Goal: Information Seeking & Learning: Learn about a topic

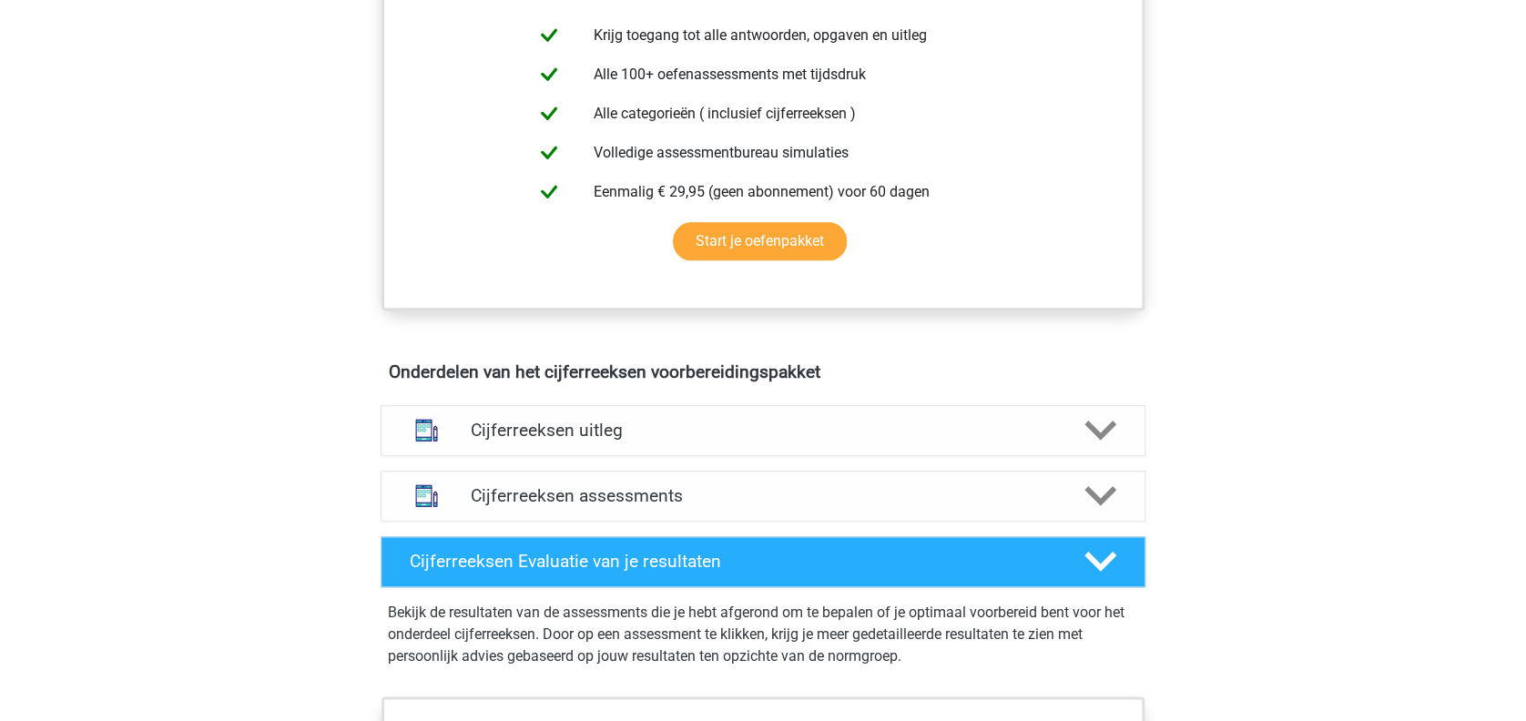
scroll to position [755, 0]
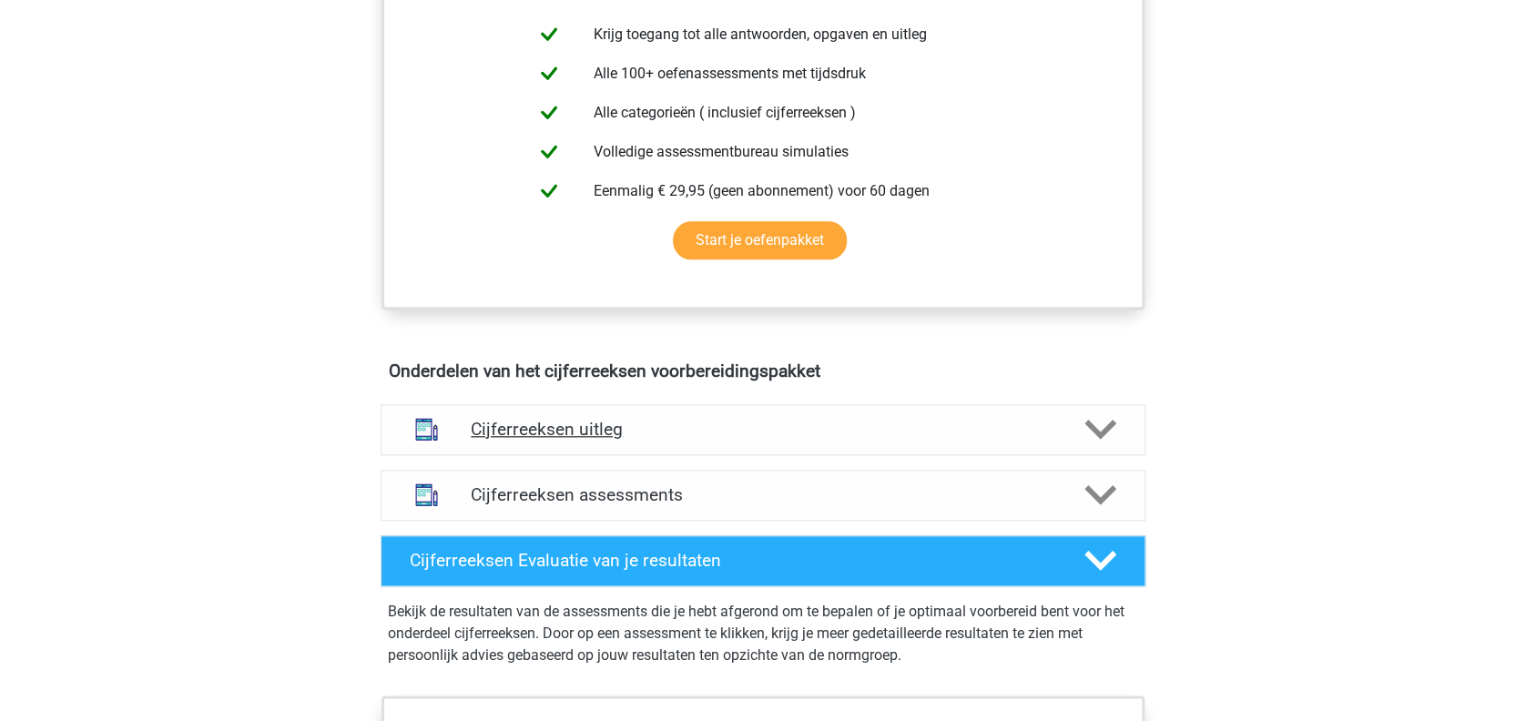
click at [1095, 440] on polygon at bounding box center [1100, 430] width 32 height 20
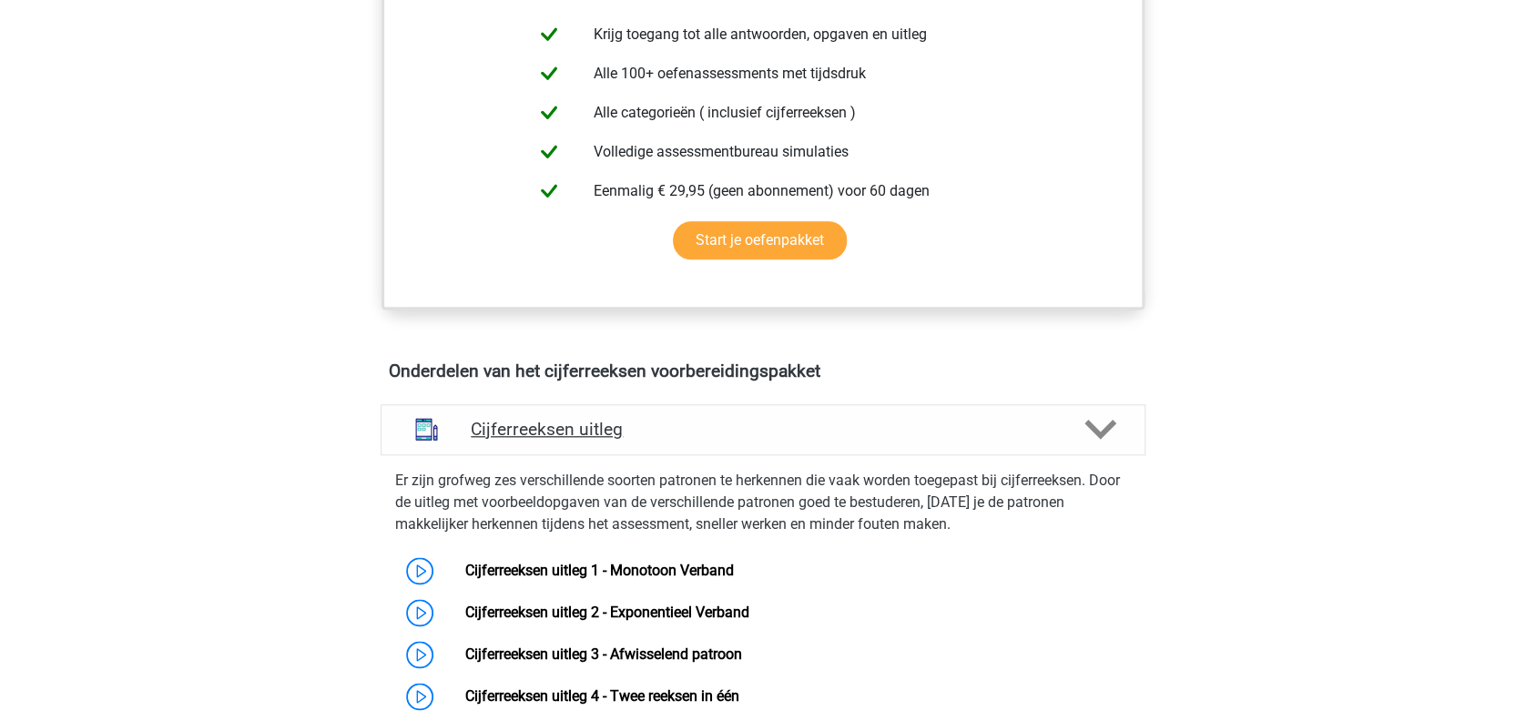
click at [1095, 440] on polygon at bounding box center [1100, 430] width 32 height 20
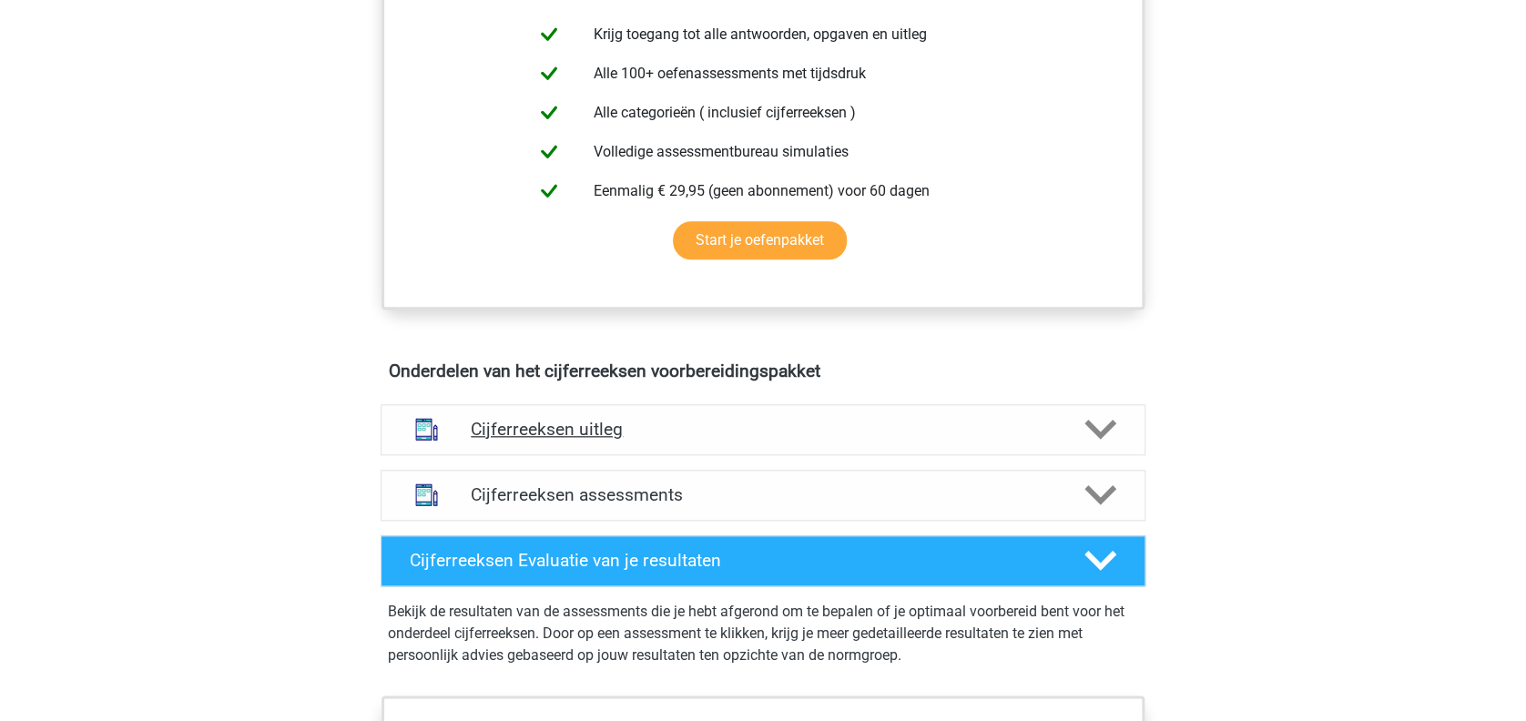
scroll to position [920, 0]
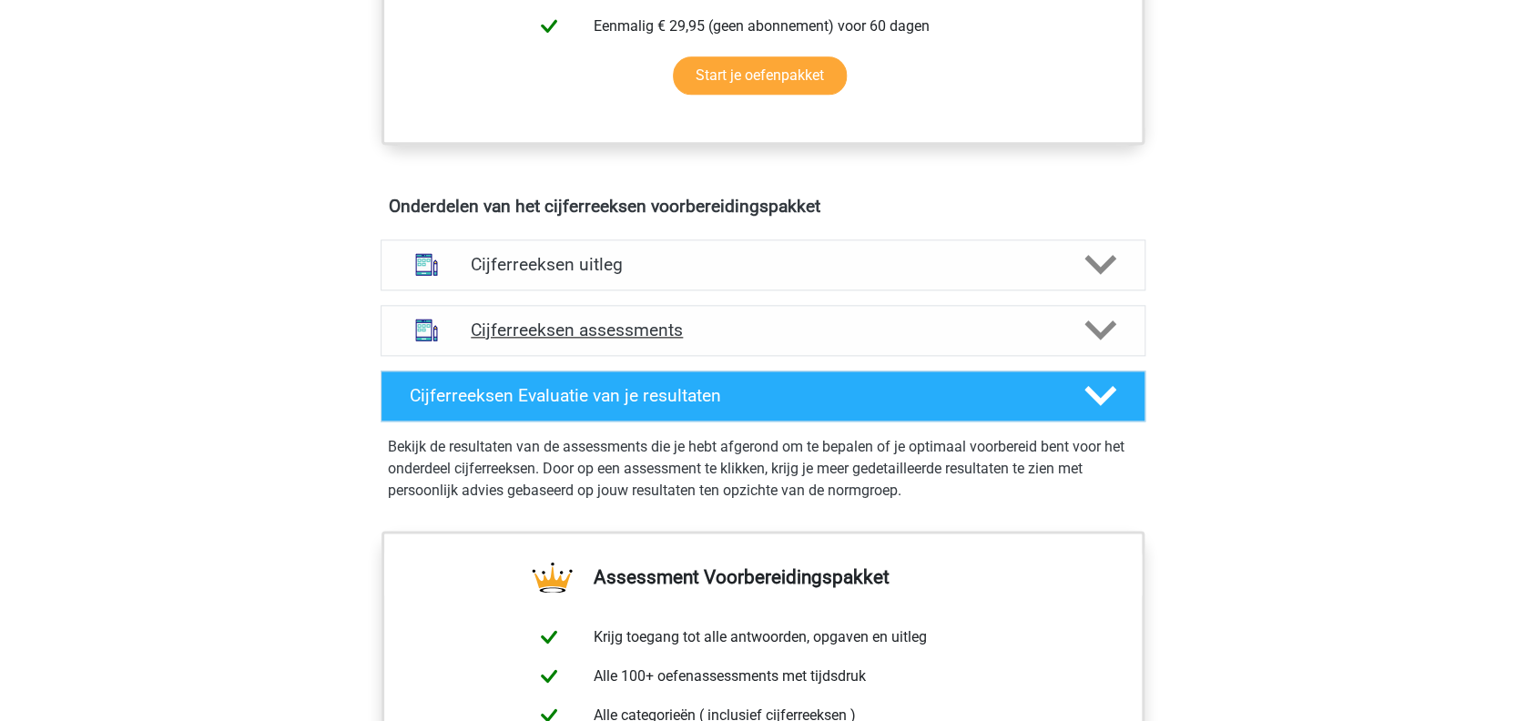
click at [1086, 346] on icon at bounding box center [1100, 330] width 32 height 32
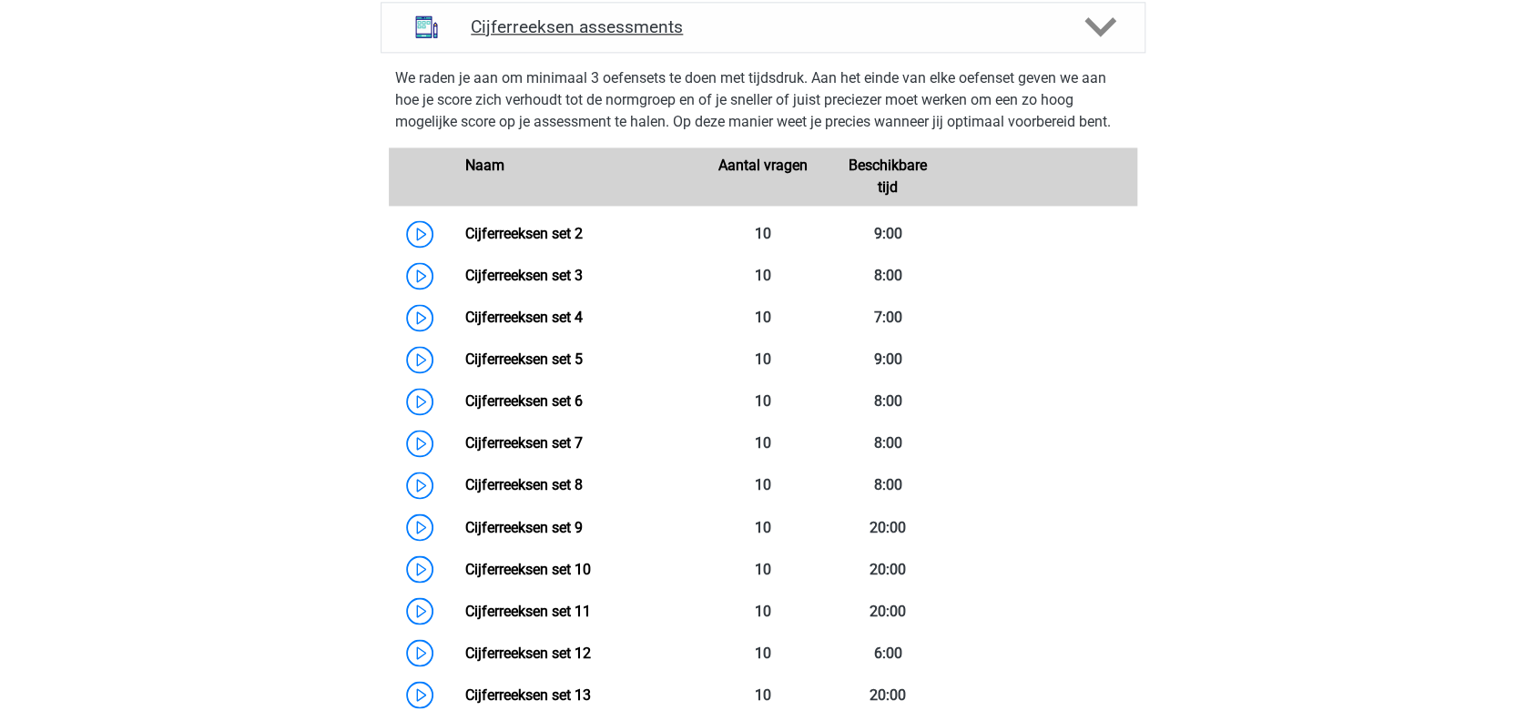
scroll to position [1194, 0]
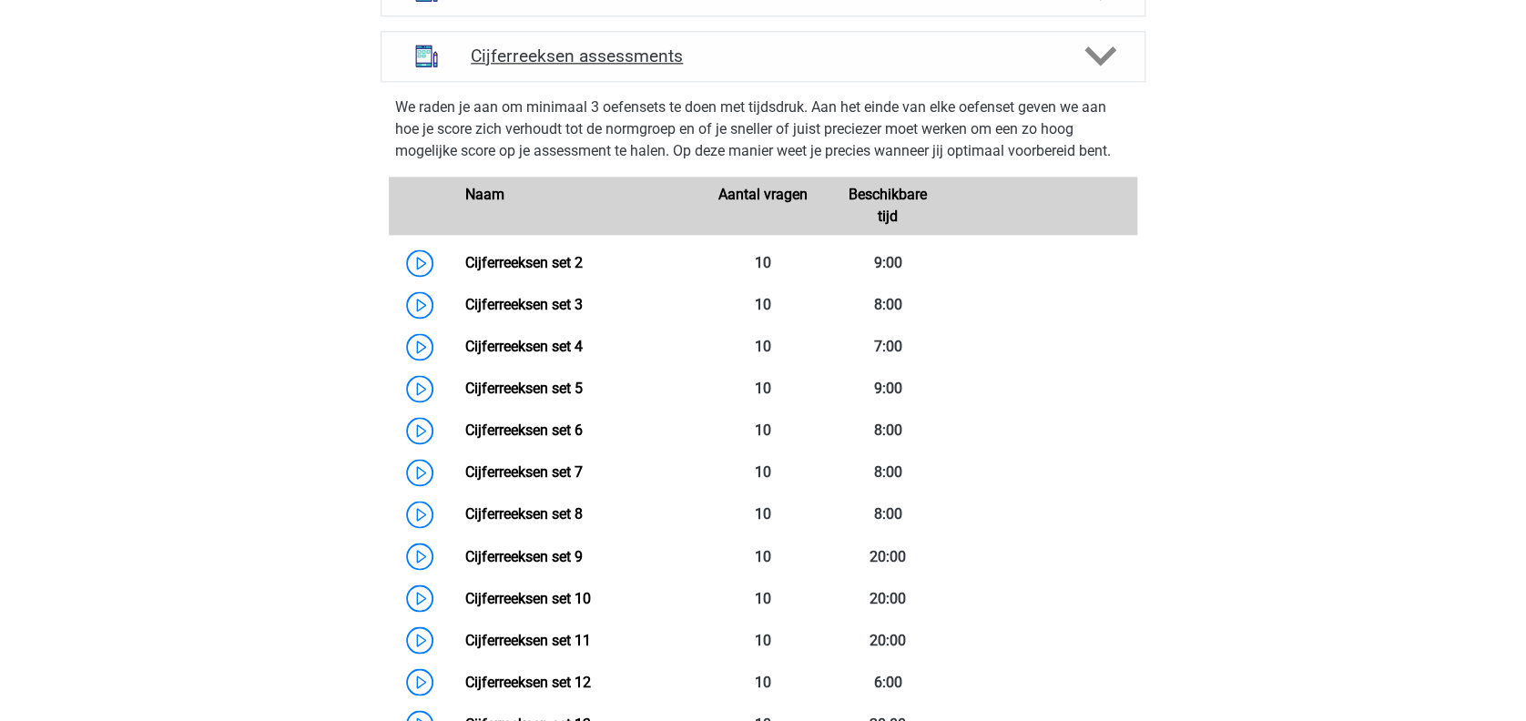
click at [1074, 72] on div at bounding box center [1099, 56] width 61 height 32
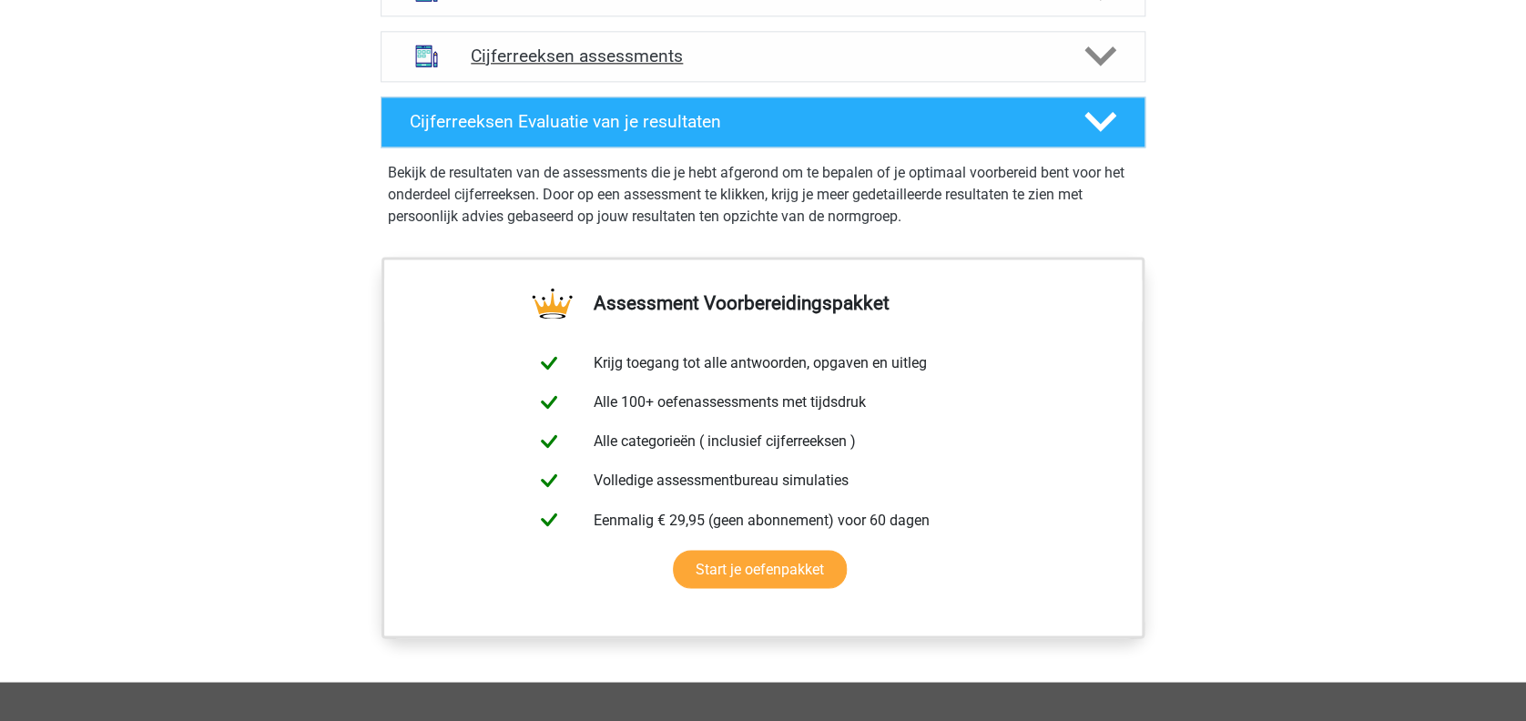
click at [1104, 69] on icon at bounding box center [1100, 56] width 32 height 32
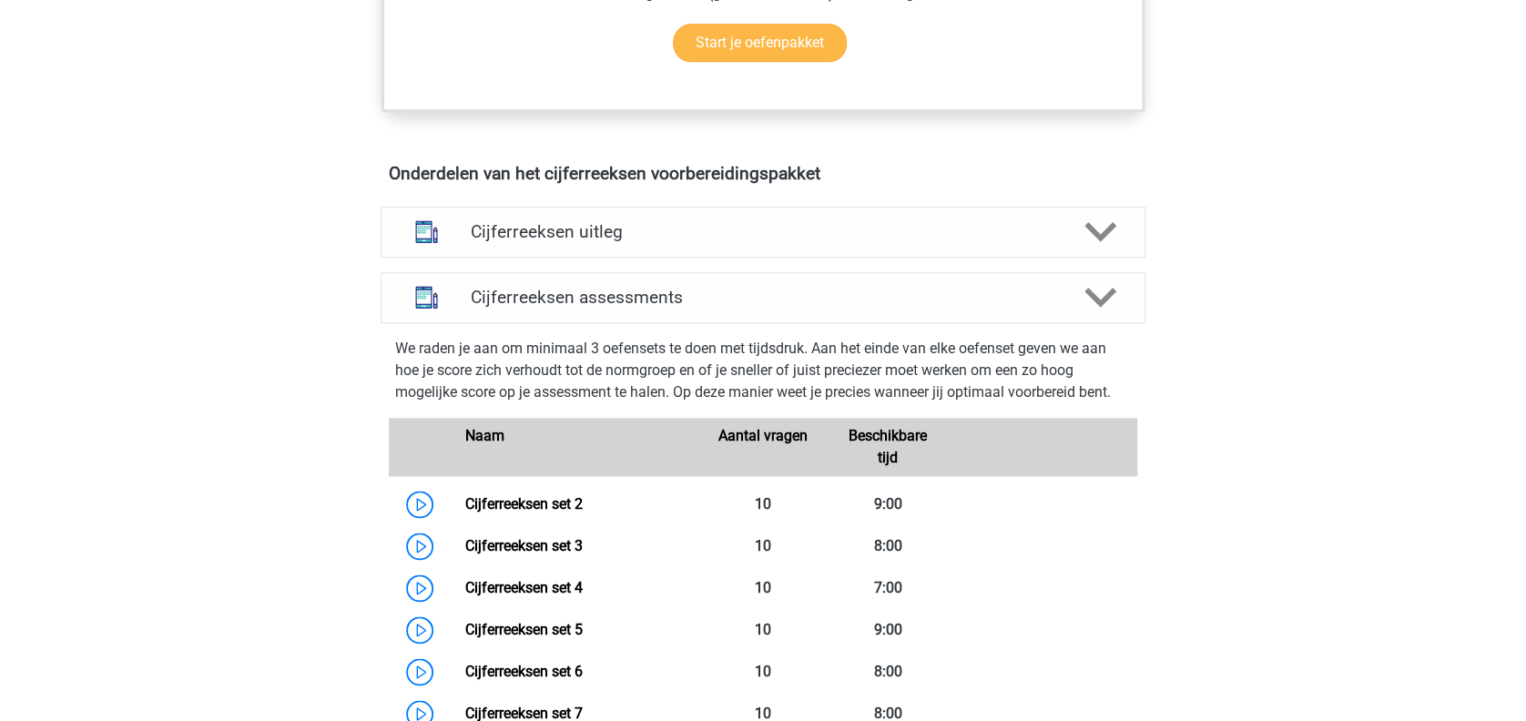
scroll to position [962, 0]
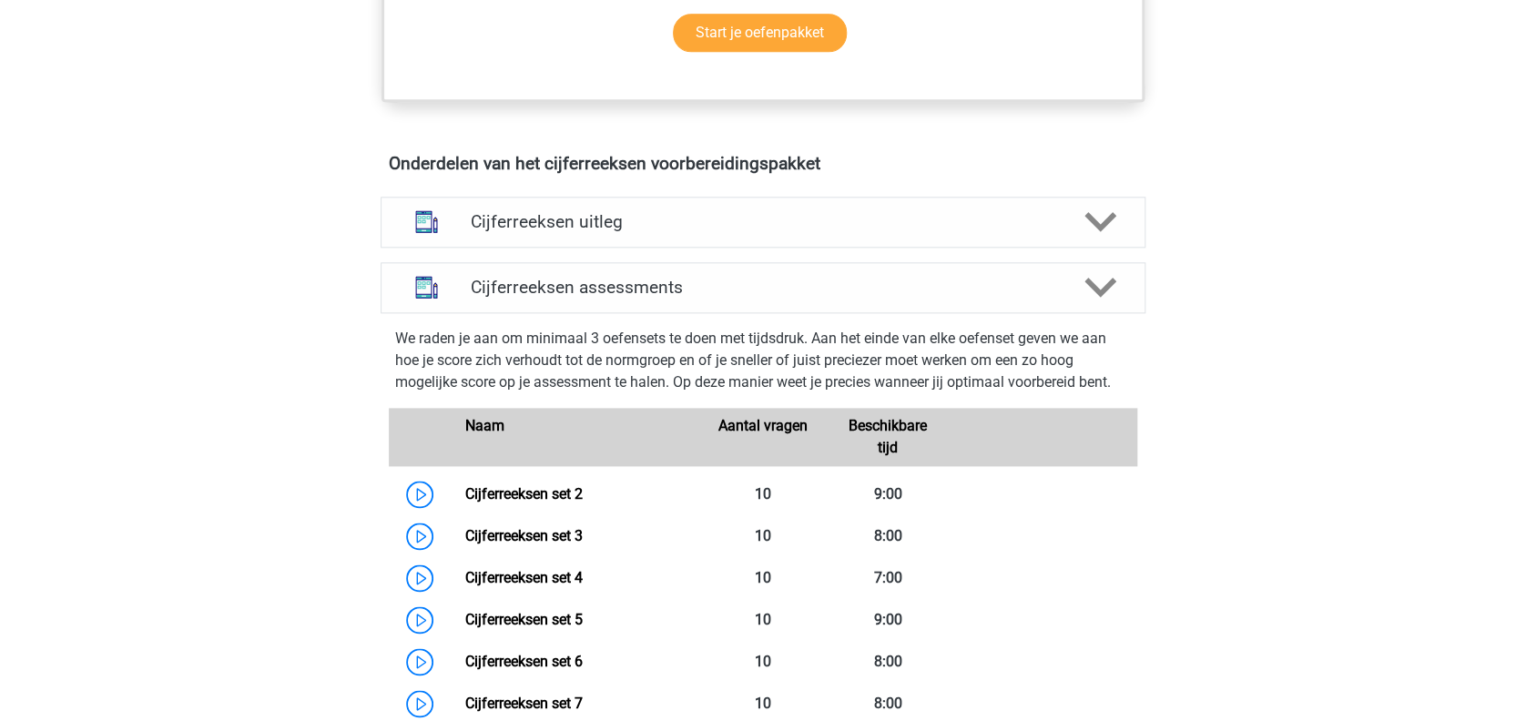
click at [1093, 255] on div "Cijferreeksen uitleg Er zijn grofweg zes verschillende soorten patronen te herk…" at bounding box center [763, 222] width 836 height 66
click at [1112, 248] on div "Cijferreeksen uitleg" at bounding box center [763, 222] width 765 height 51
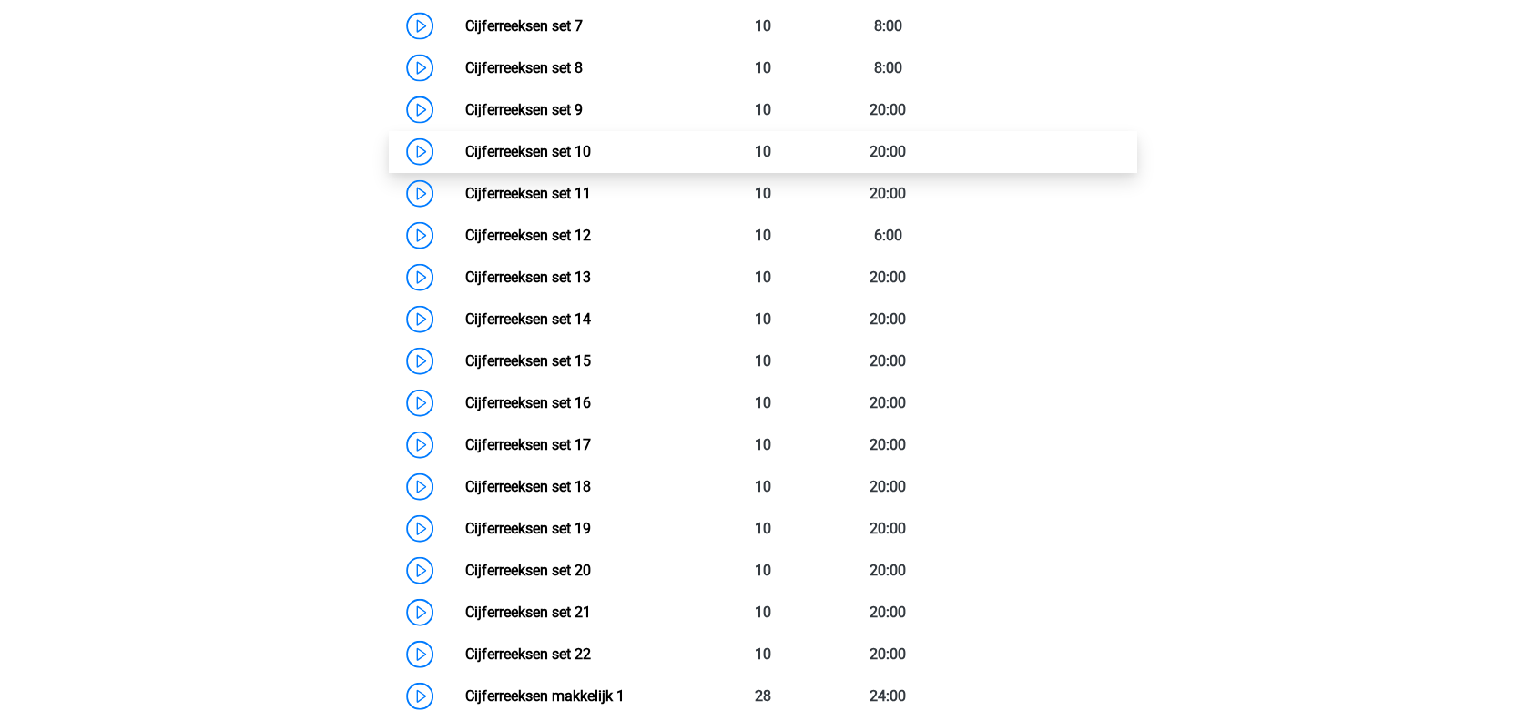
scroll to position [1934, 0]
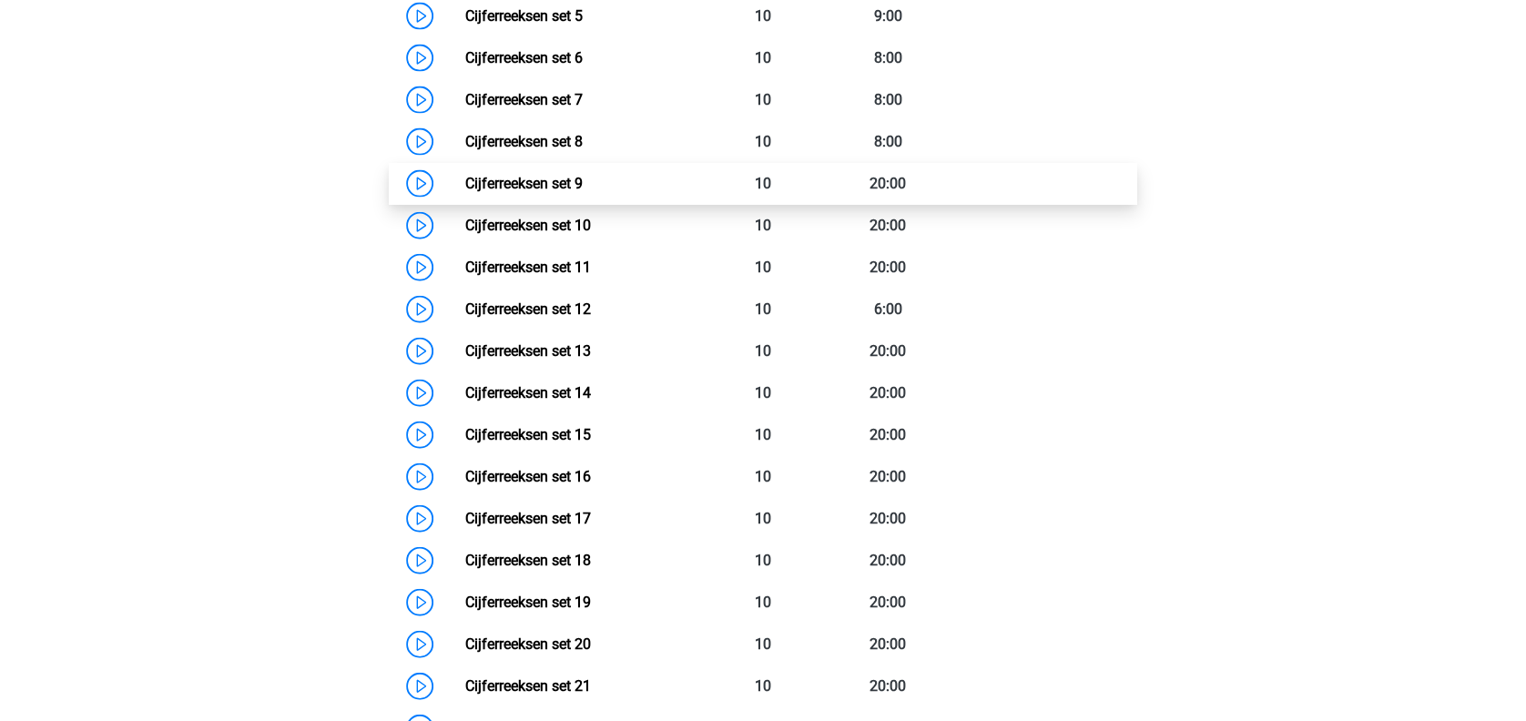
click at [582, 192] on link "Cijferreeksen set 9" at bounding box center [522, 183] width 117 height 17
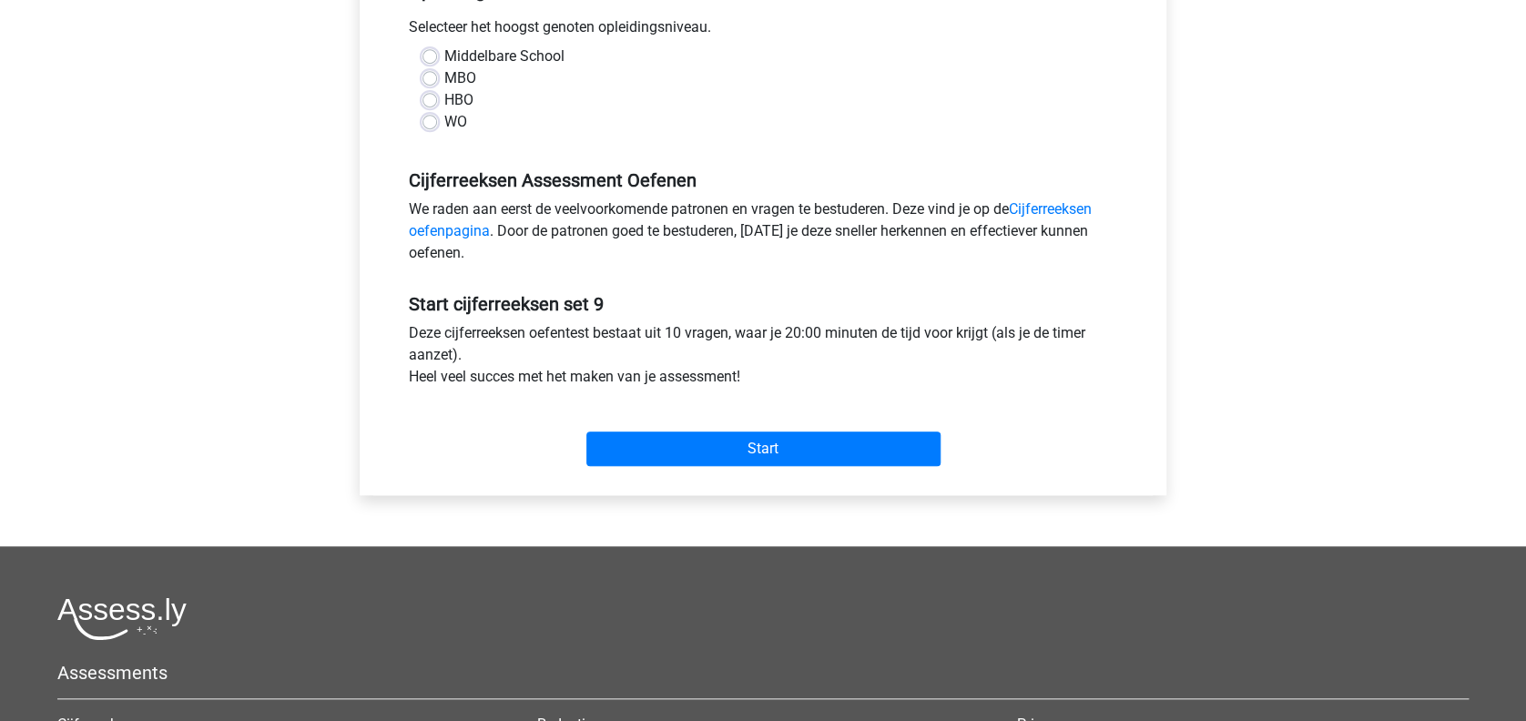
scroll to position [261, 0]
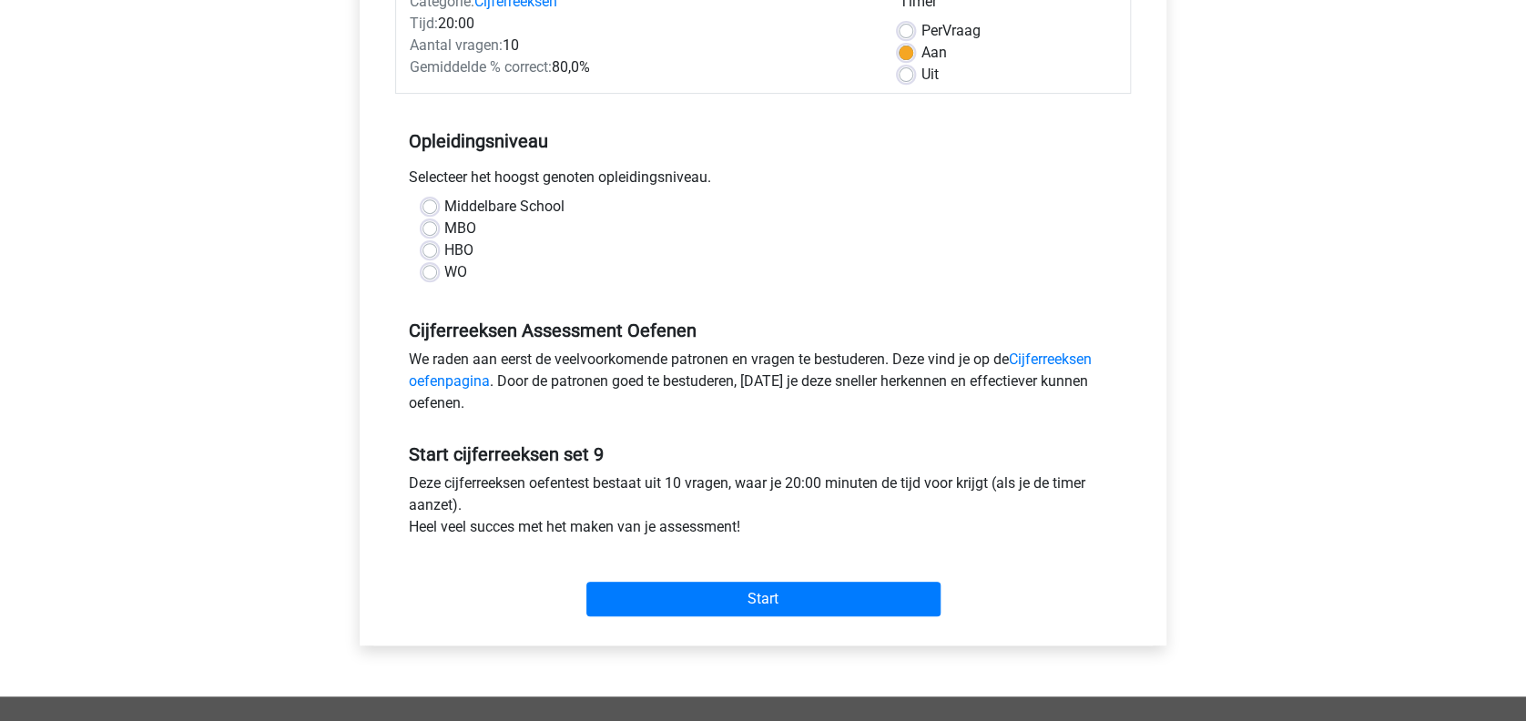
click at [445, 232] on label "MBO" at bounding box center [460, 229] width 32 height 22
click at [437, 232] on input "MBO" at bounding box center [429, 227] width 15 height 18
radio input "true"
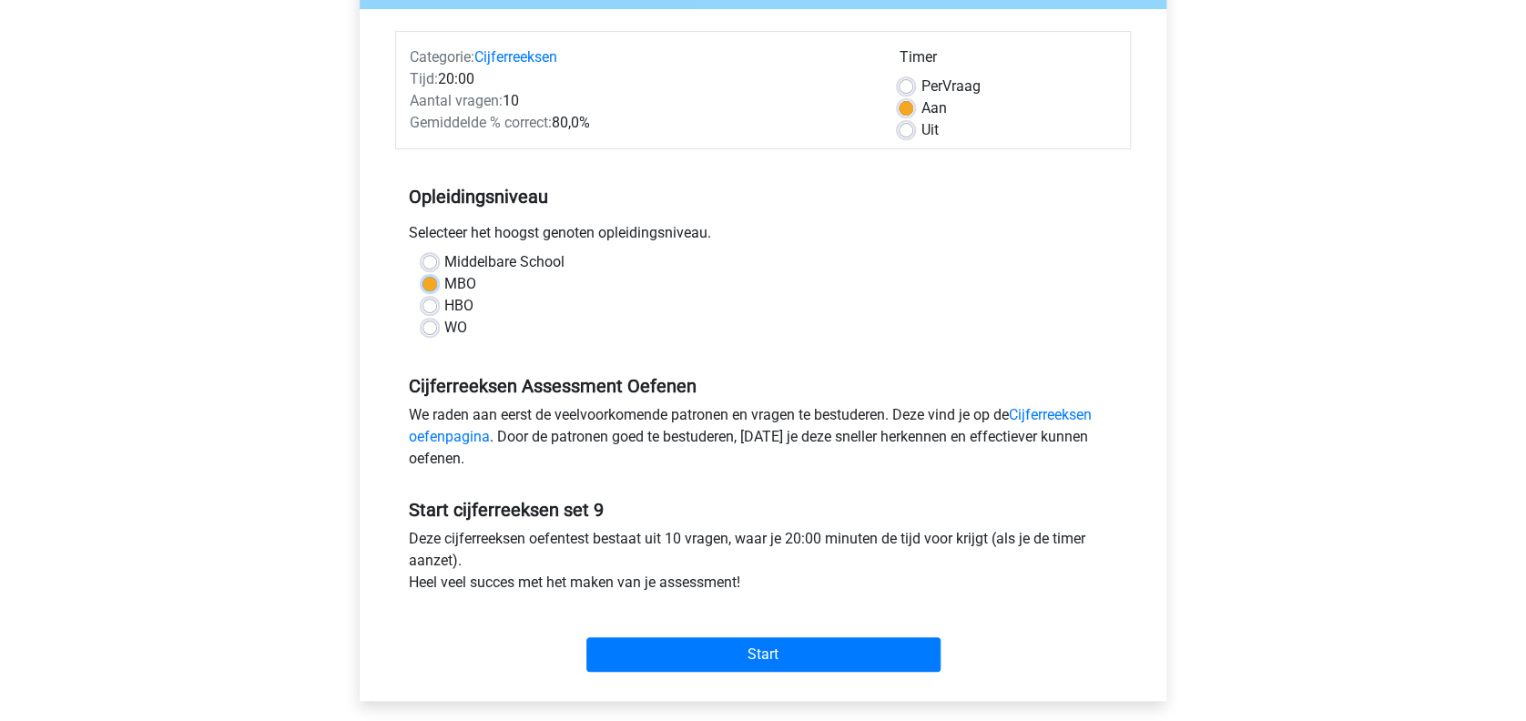
scroll to position [209, 0]
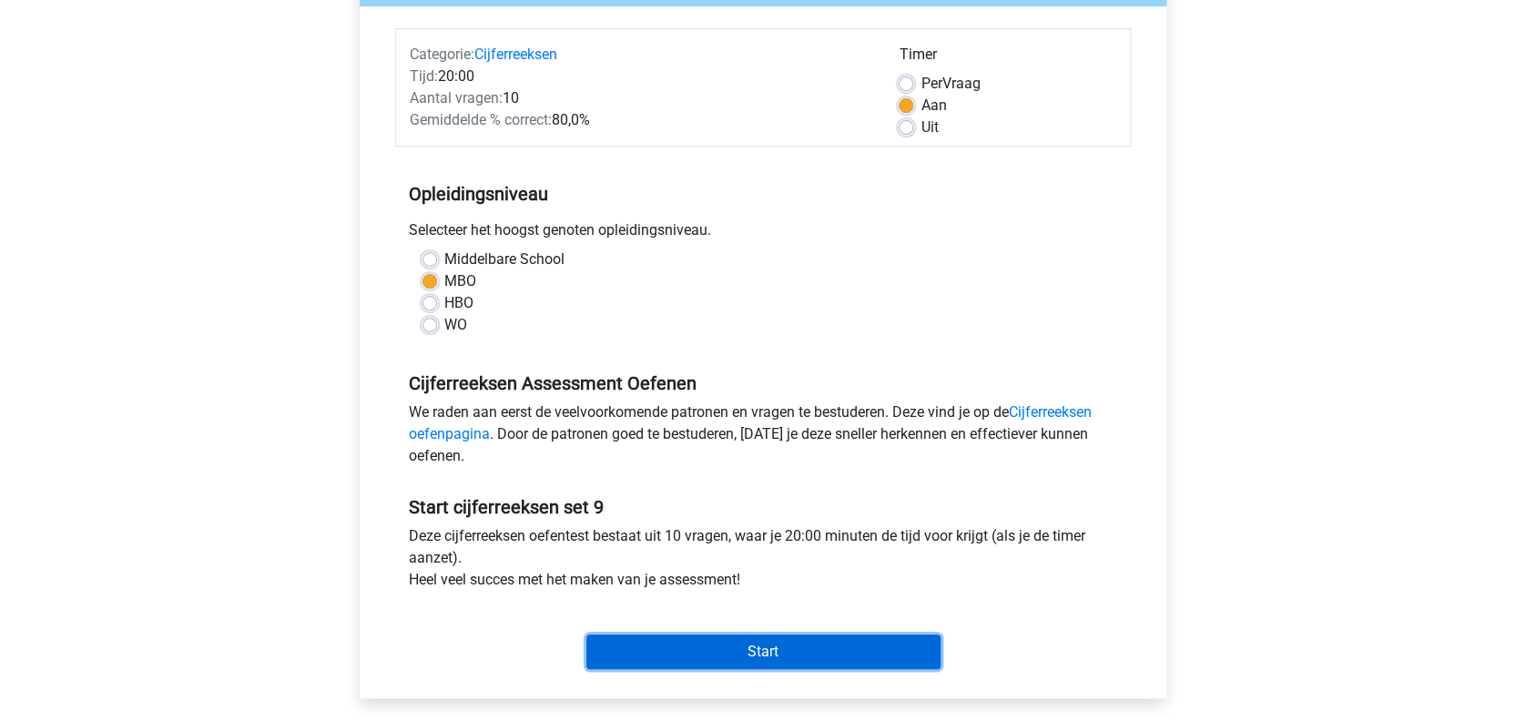
click at [676, 651] on input "Start" at bounding box center [763, 652] width 354 height 35
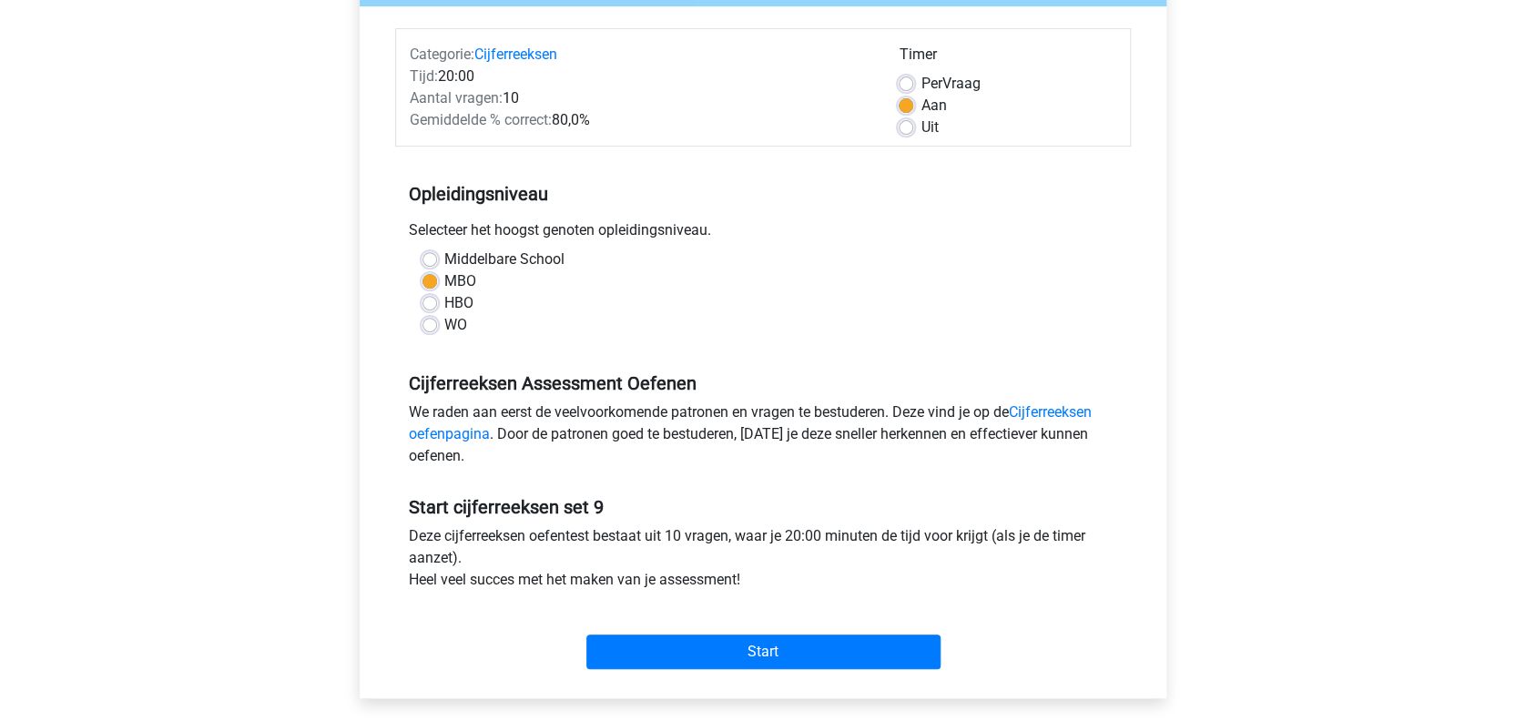
click at [847, 126] on div "Gemiddelde % correct: 80,0%" at bounding box center [640, 120] width 489 height 22
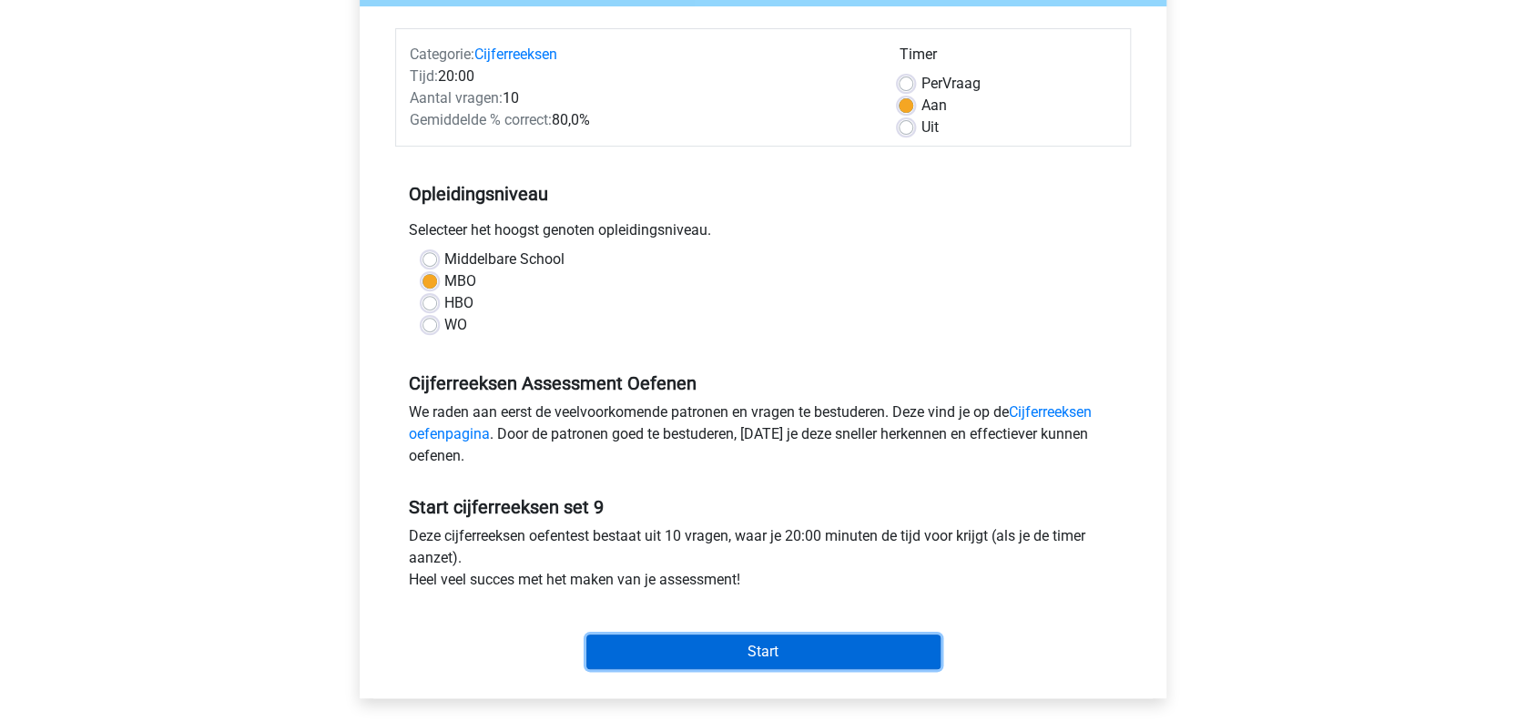
click at [842, 644] on input "Start" at bounding box center [763, 652] width 354 height 35
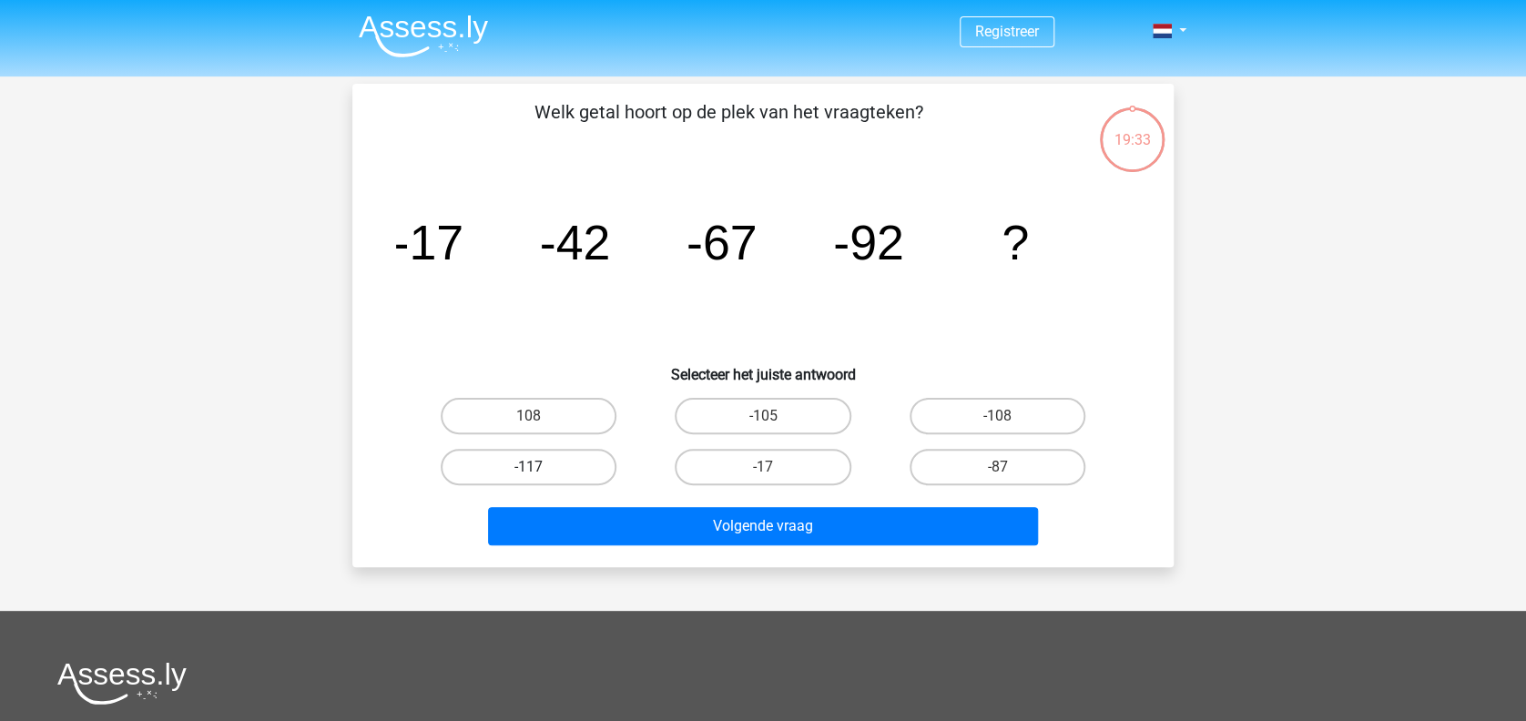
click at [571, 460] on label "-117" at bounding box center [529, 467] width 176 height 36
click at [541, 467] on input "-117" at bounding box center [535, 473] width 12 height 12
radio input "true"
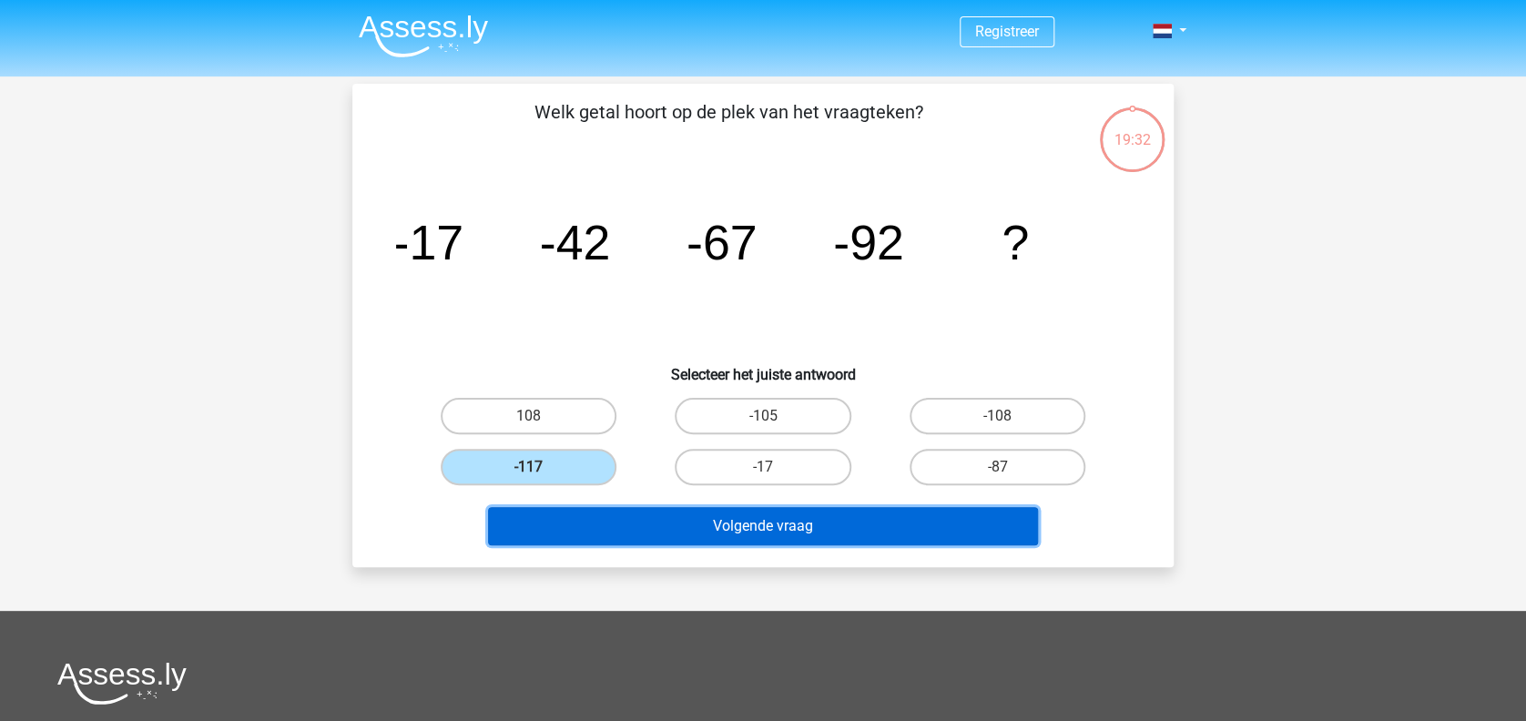
click at [712, 515] on button "Volgende vraag" at bounding box center [763, 526] width 551 height 38
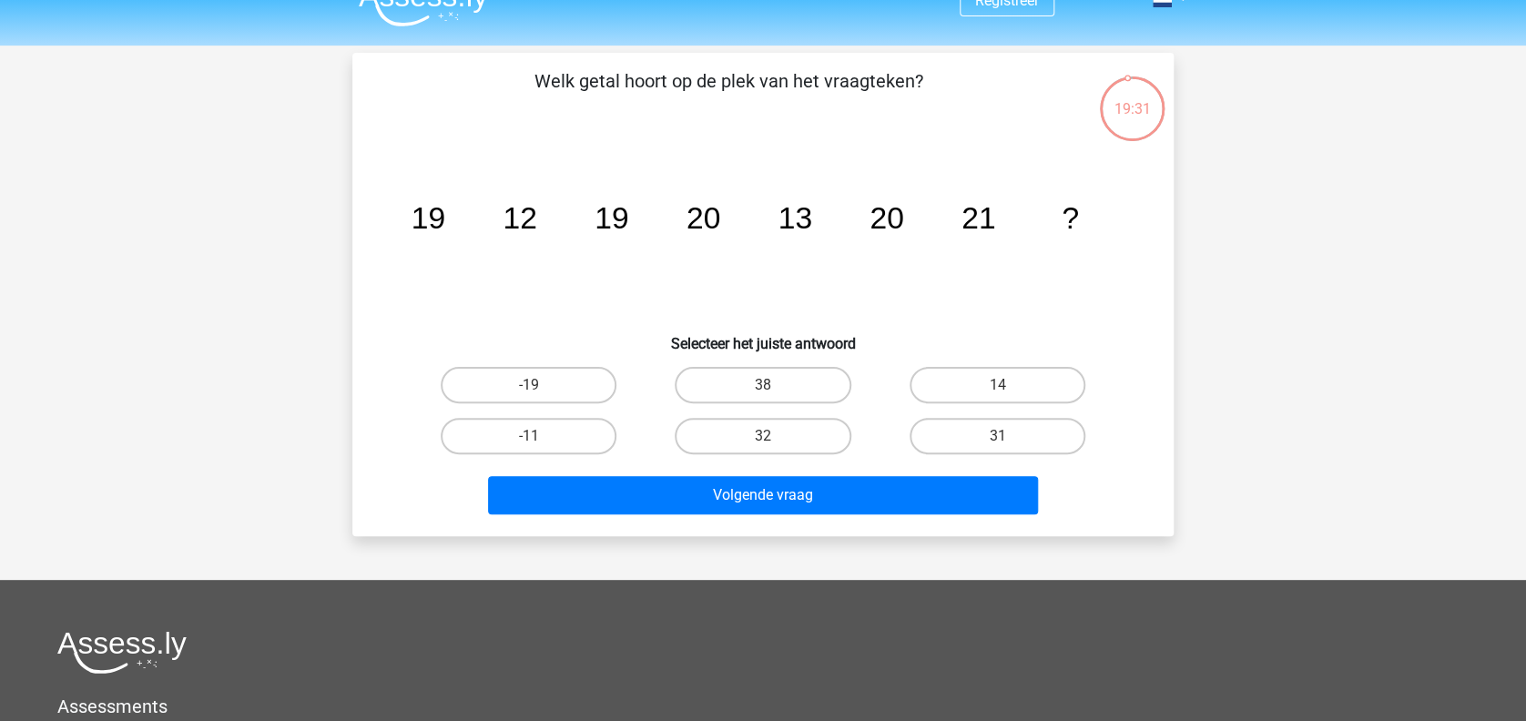
scroll to position [30, 0]
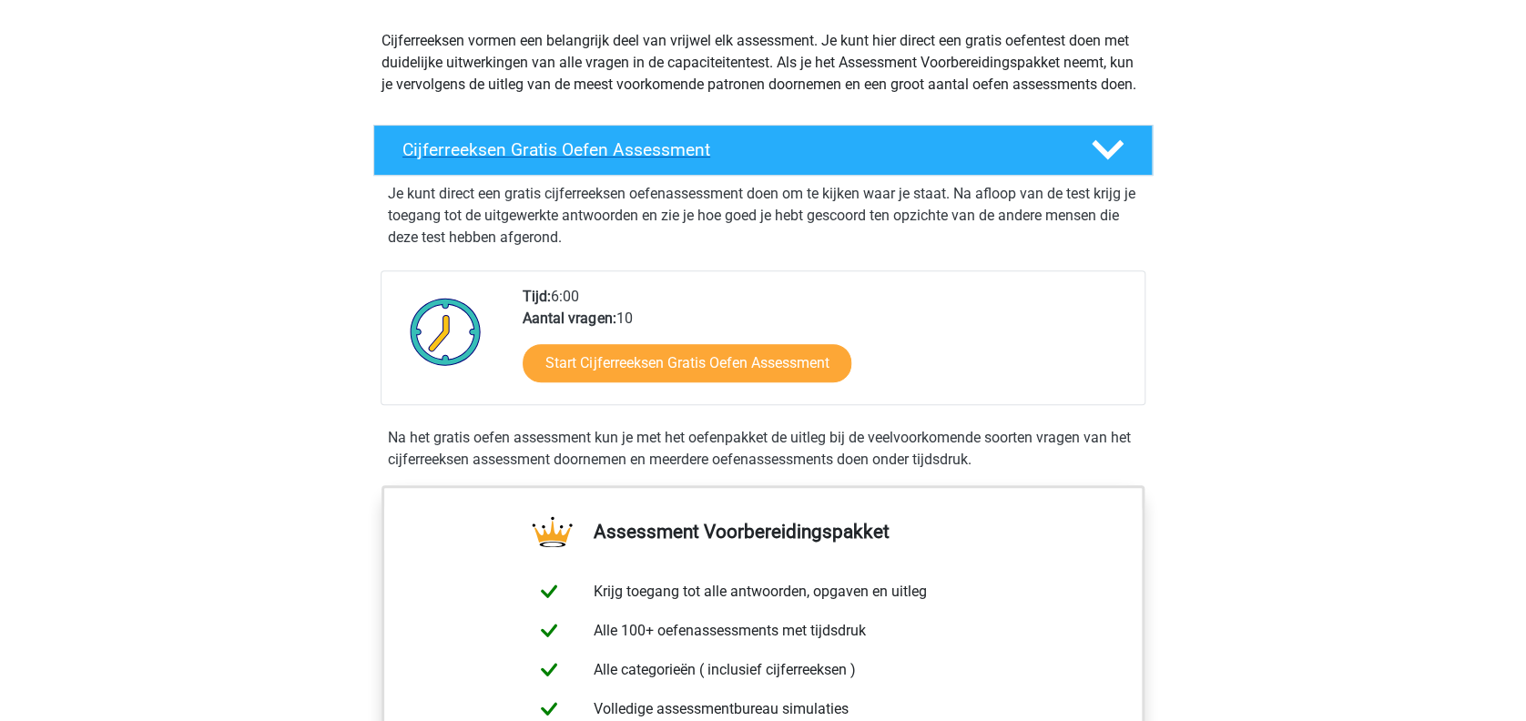
scroll to position [197, 0]
click at [1093, 167] on icon at bounding box center [1108, 151] width 32 height 32
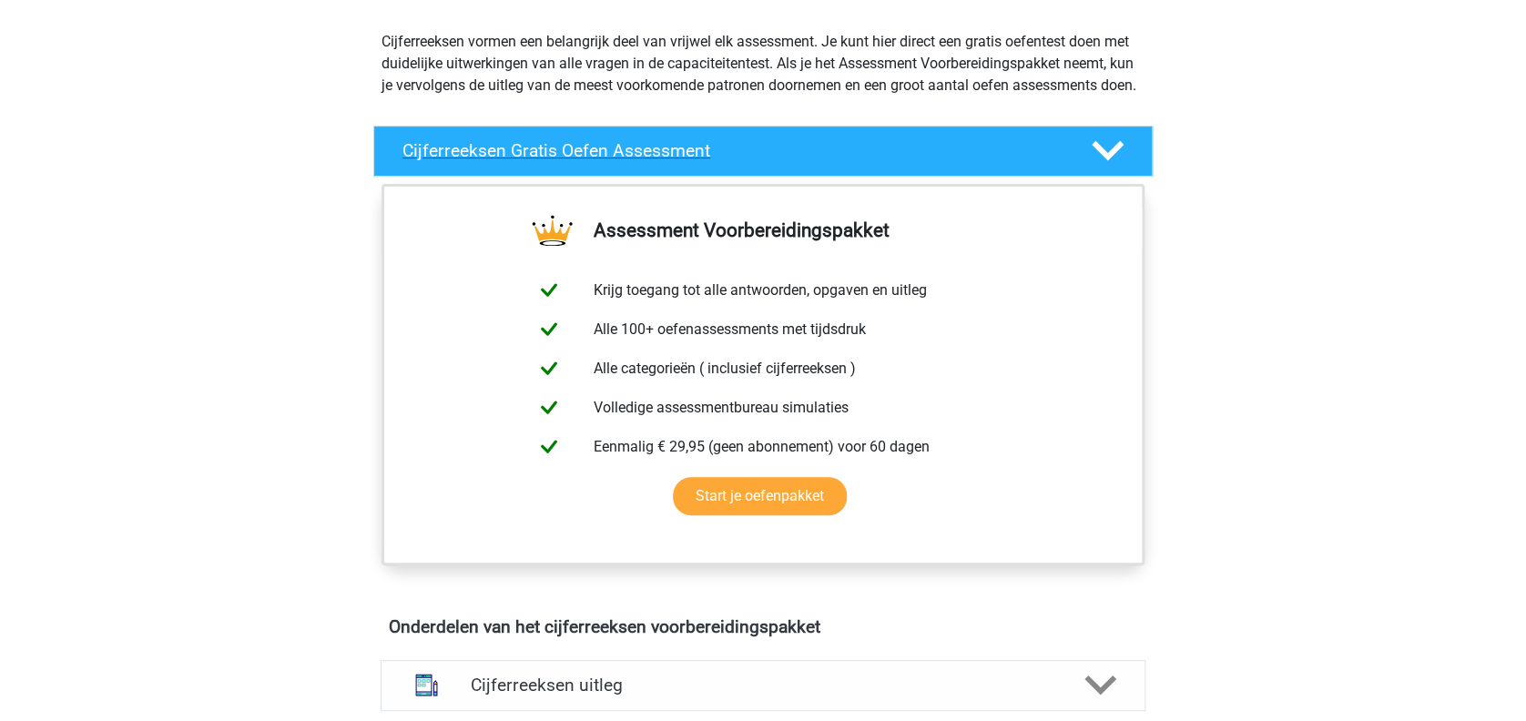
click at [1093, 167] on icon at bounding box center [1108, 151] width 32 height 32
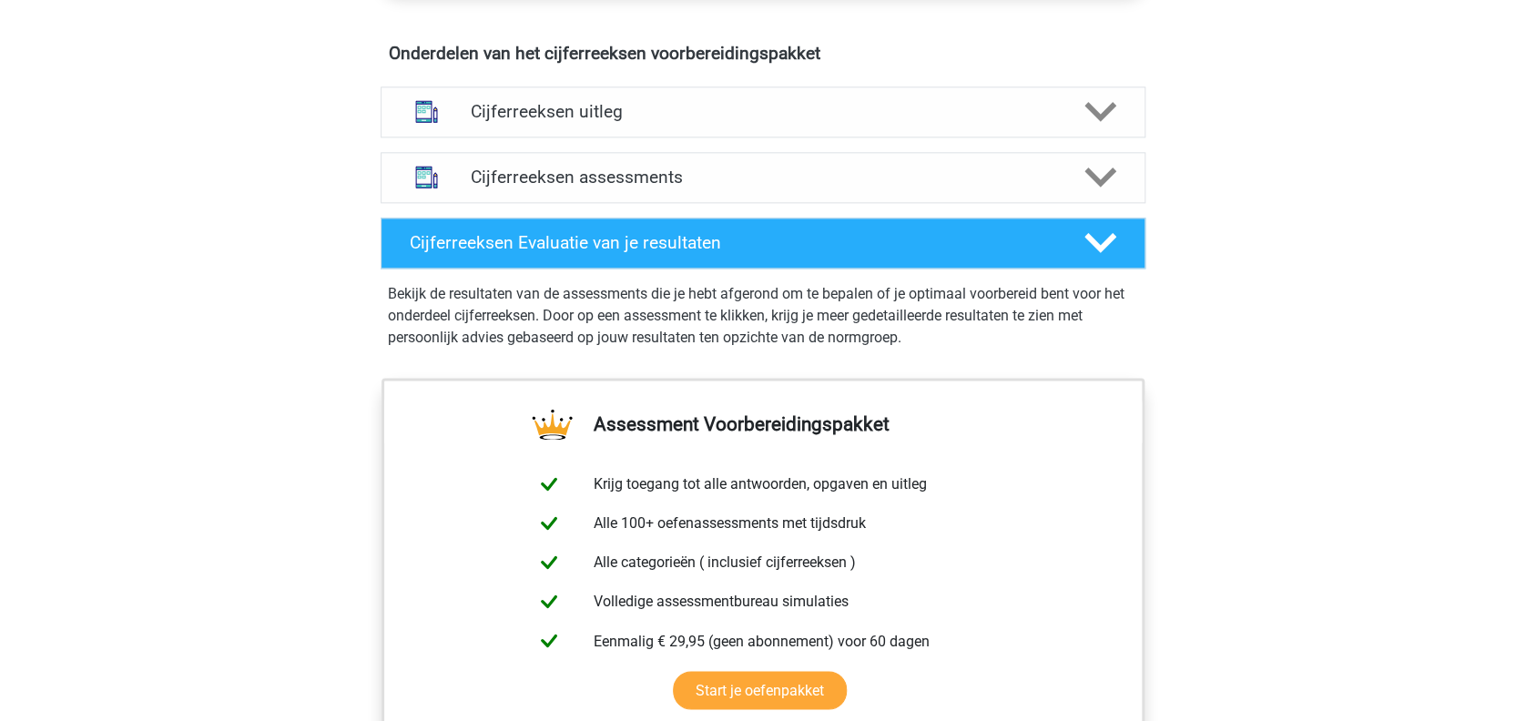
scroll to position [1071, 0]
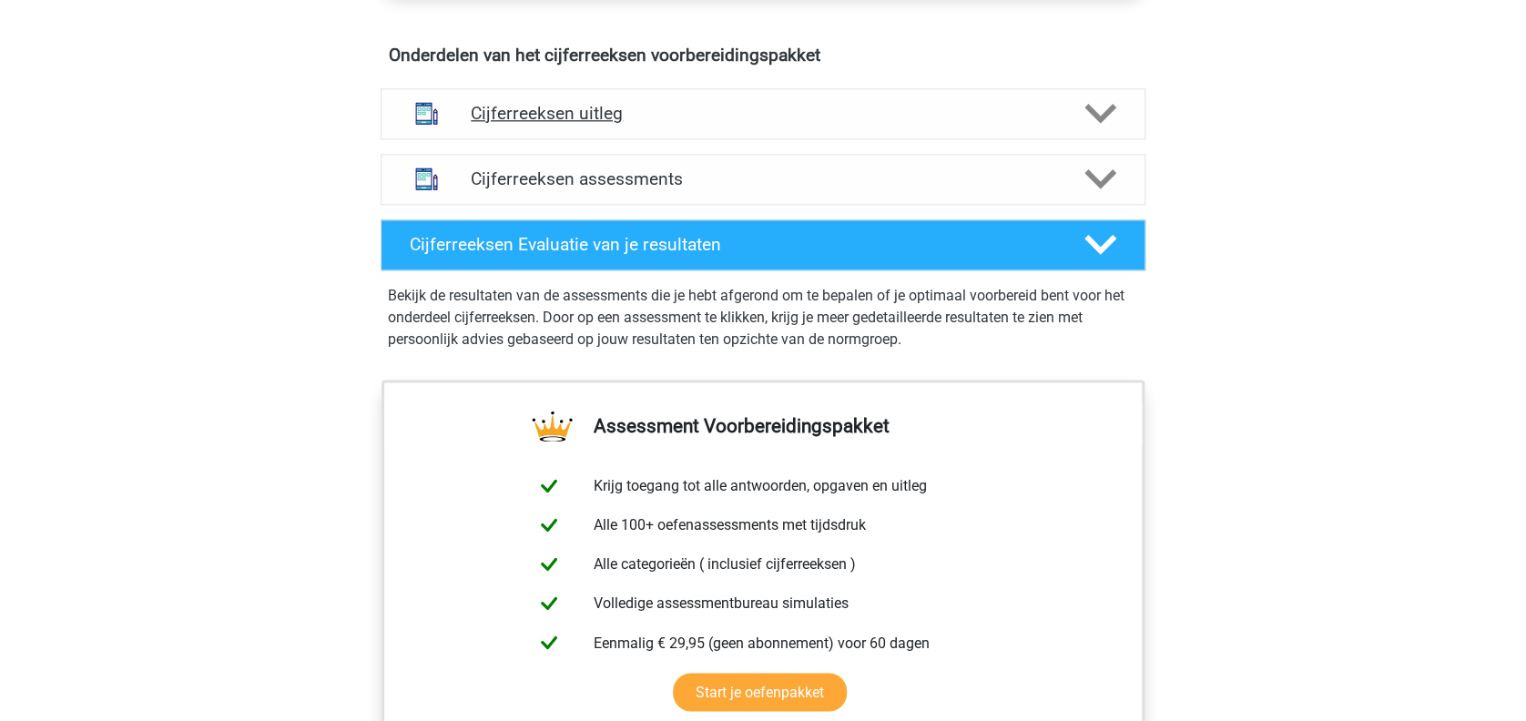
click at [1102, 129] on icon at bounding box center [1100, 113] width 32 height 32
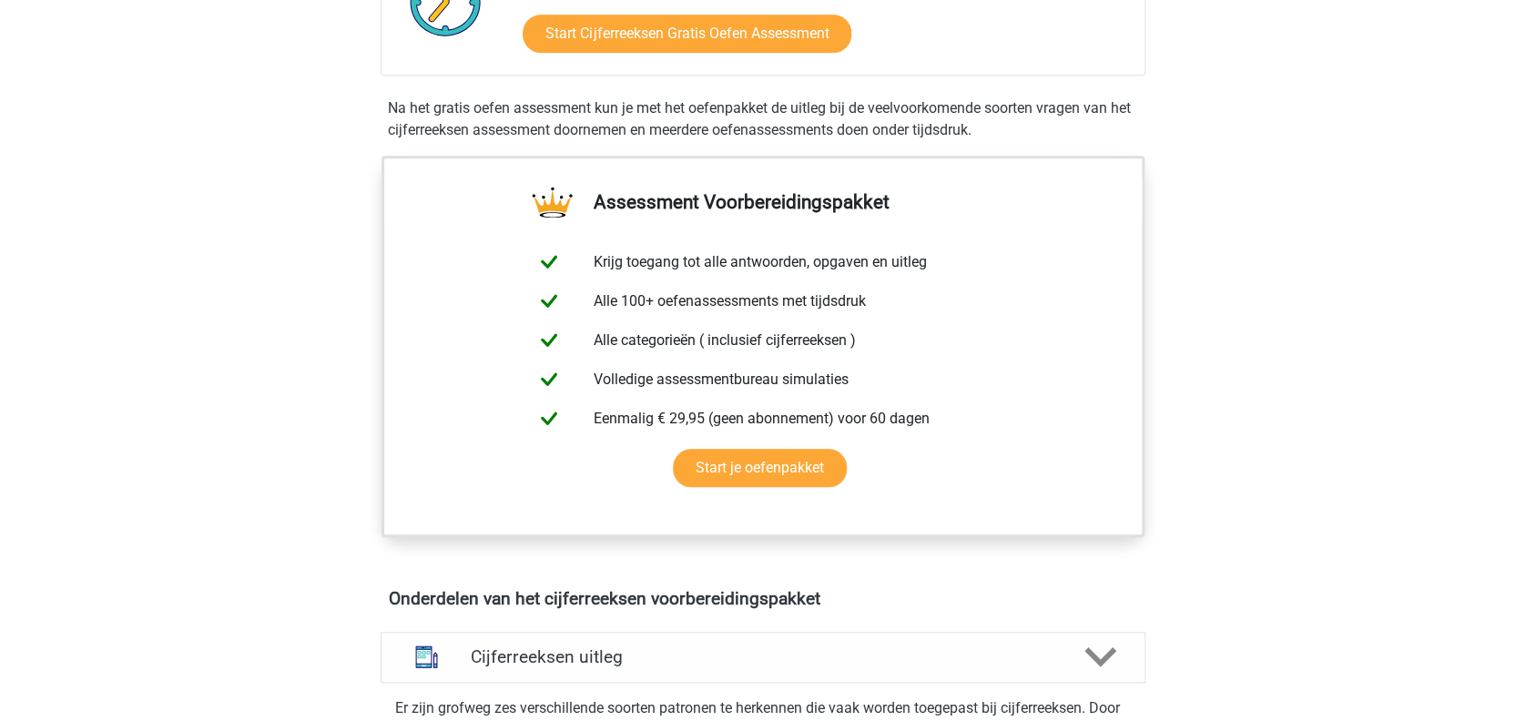
scroll to position [0, 0]
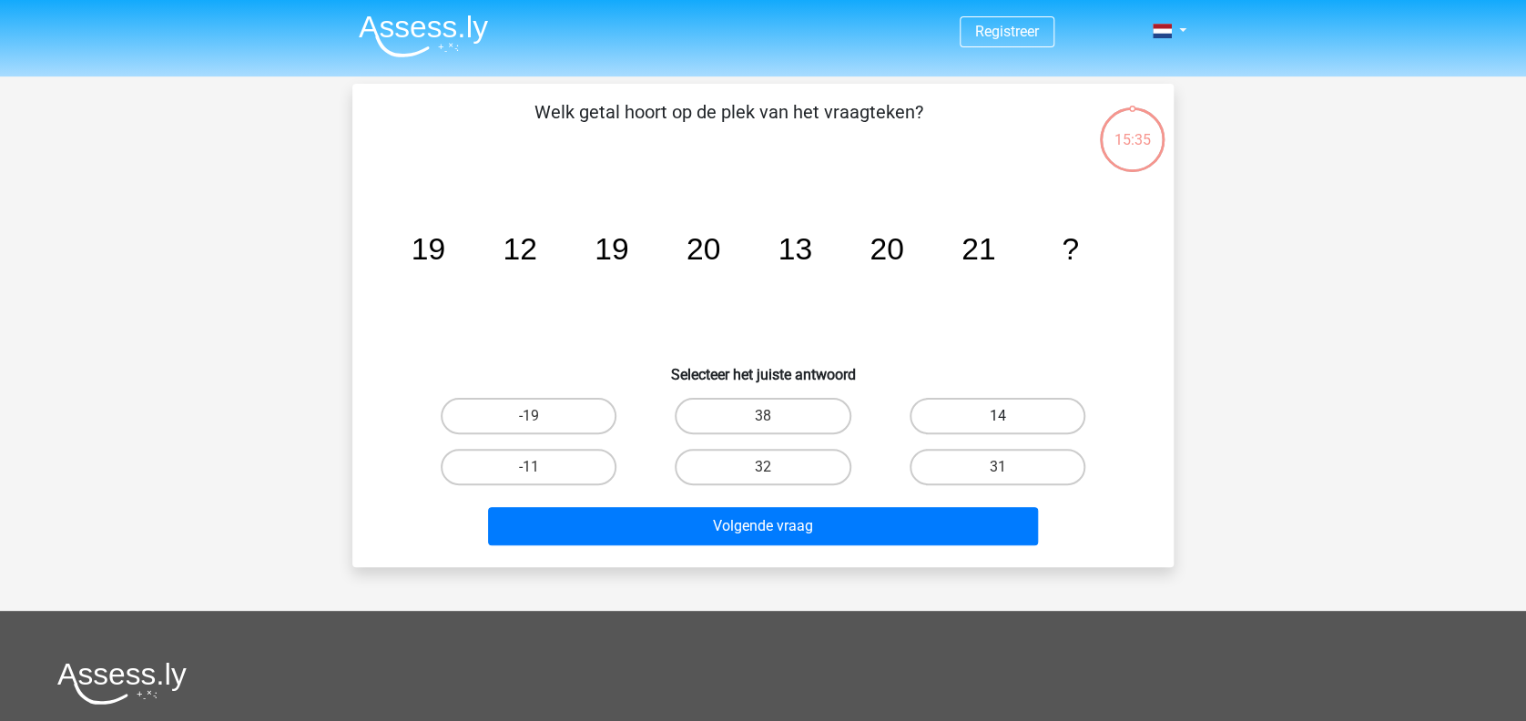
click at [988, 401] on label "14" at bounding box center [998, 416] width 176 height 36
click at [997, 416] on input "14" at bounding box center [1003, 422] width 12 height 12
radio input "true"
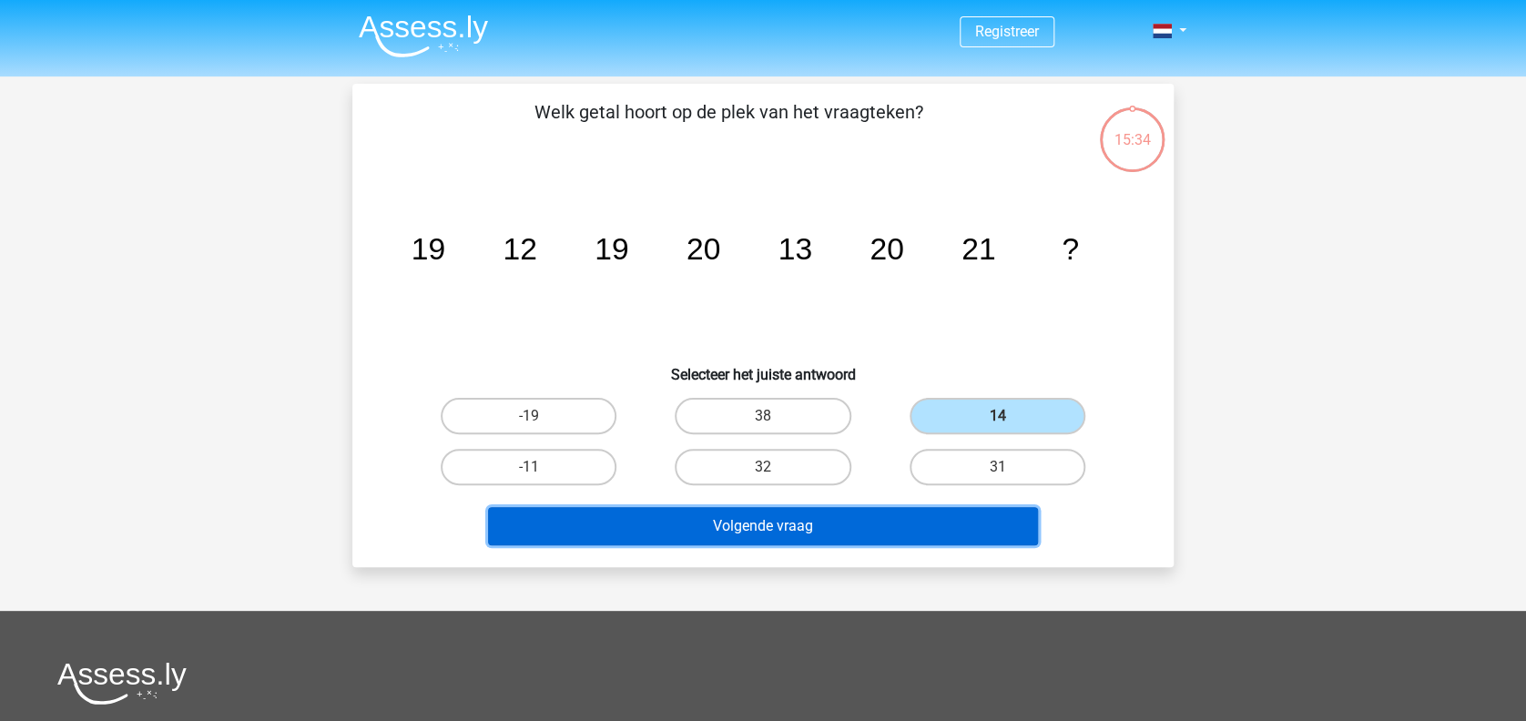
click at [881, 513] on button "Volgende vraag" at bounding box center [763, 526] width 551 height 38
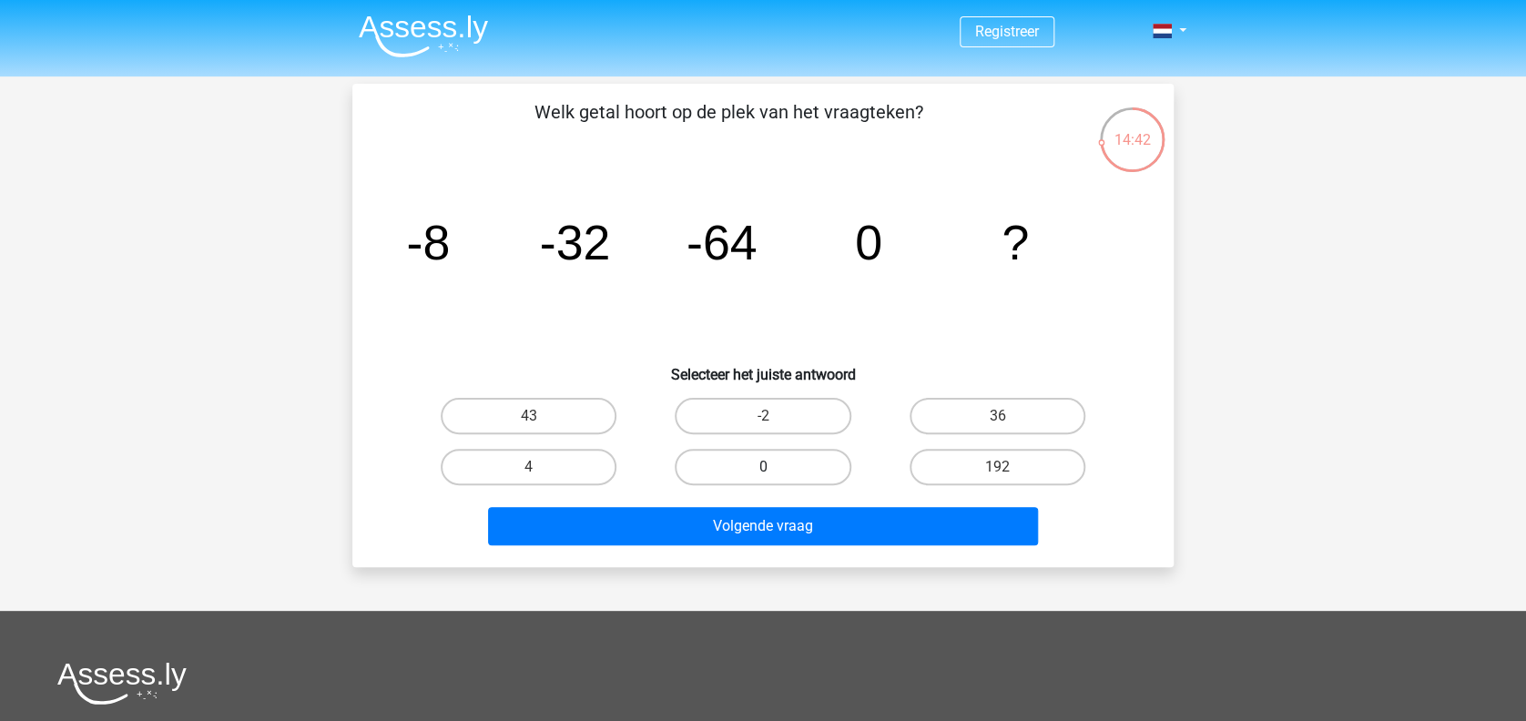
click at [792, 459] on label "0" at bounding box center [763, 467] width 176 height 36
click at [775, 467] on input "0" at bounding box center [769, 473] width 12 height 12
radio input "true"
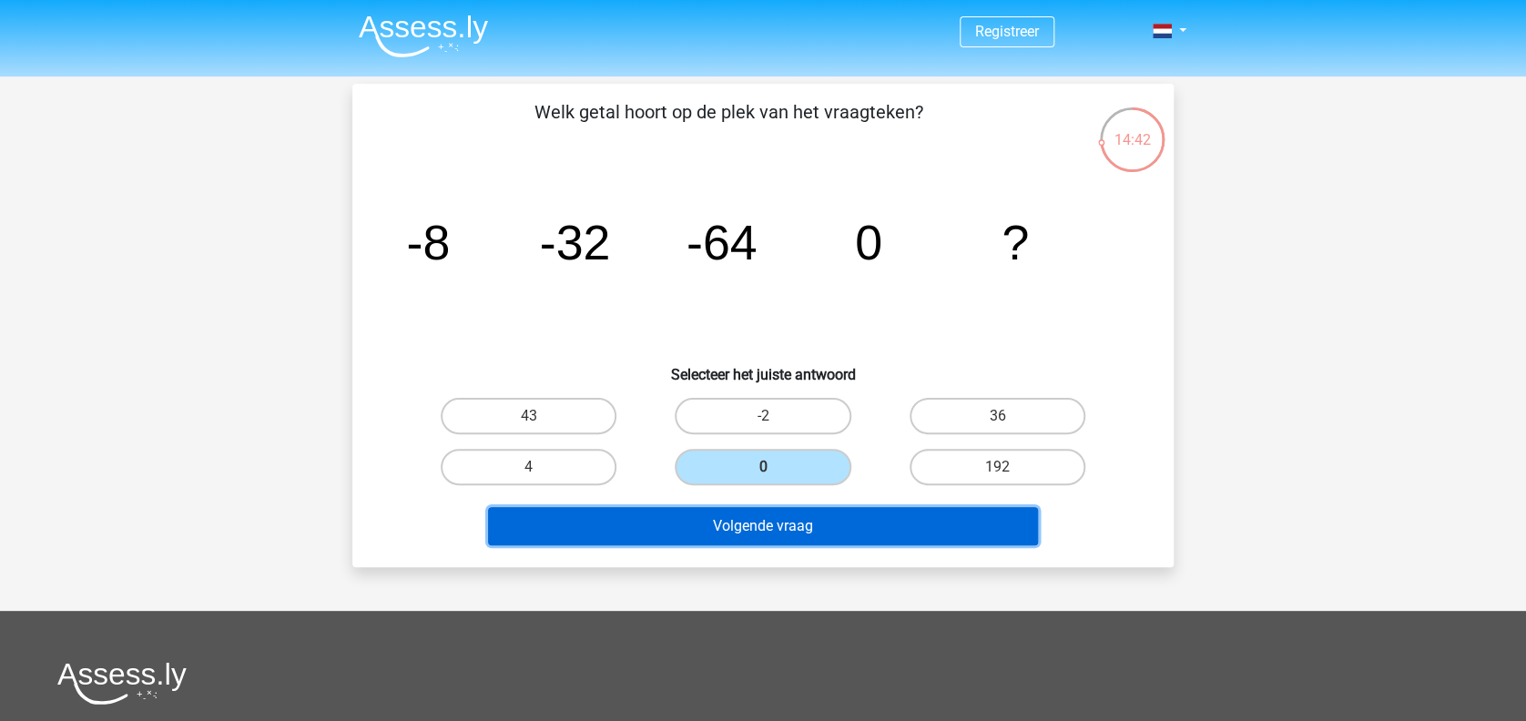
click at [865, 543] on button "Volgende vraag" at bounding box center [763, 526] width 551 height 38
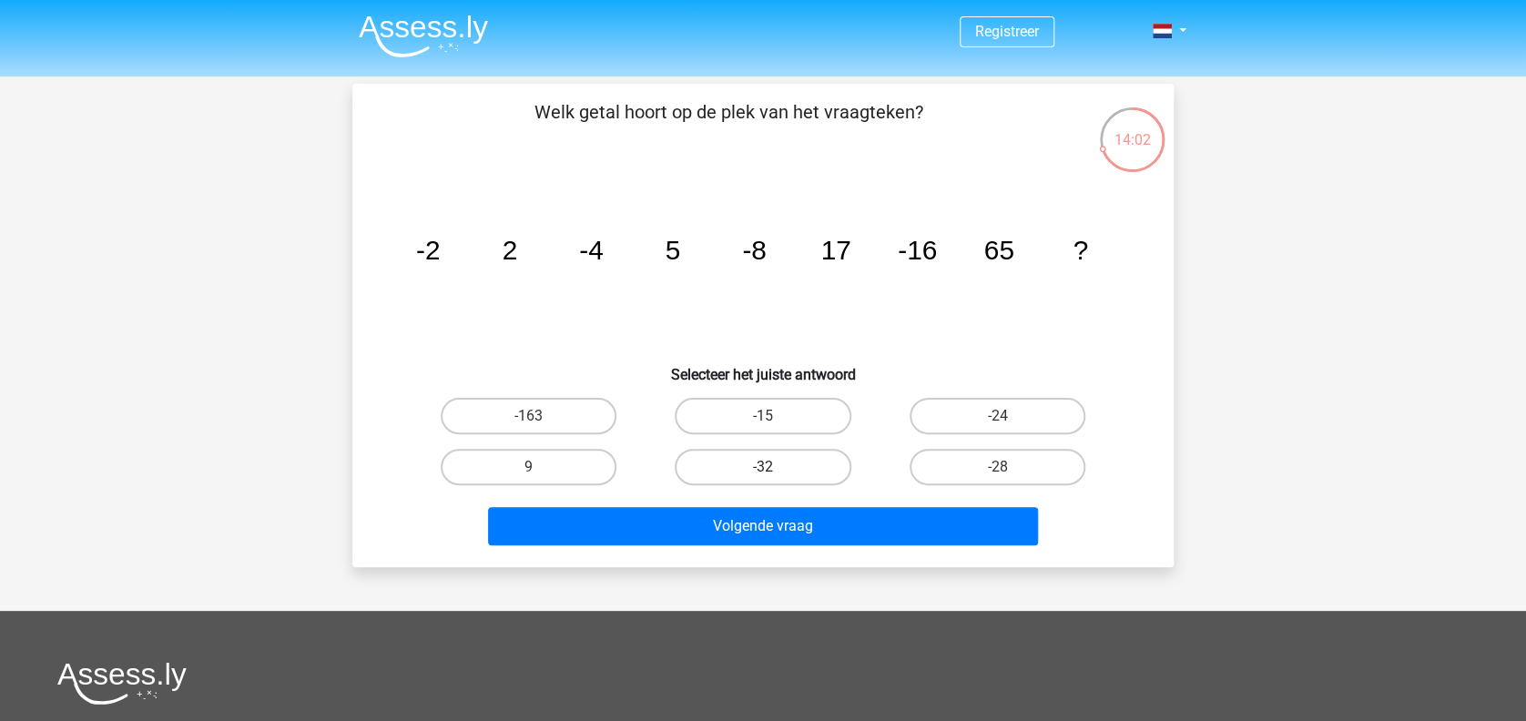
click at [827, 469] on label "-32" at bounding box center [763, 467] width 176 height 36
click at [775, 469] on input "-32" at bounding box center [769, 473] width 12 height 12
radio input "true"
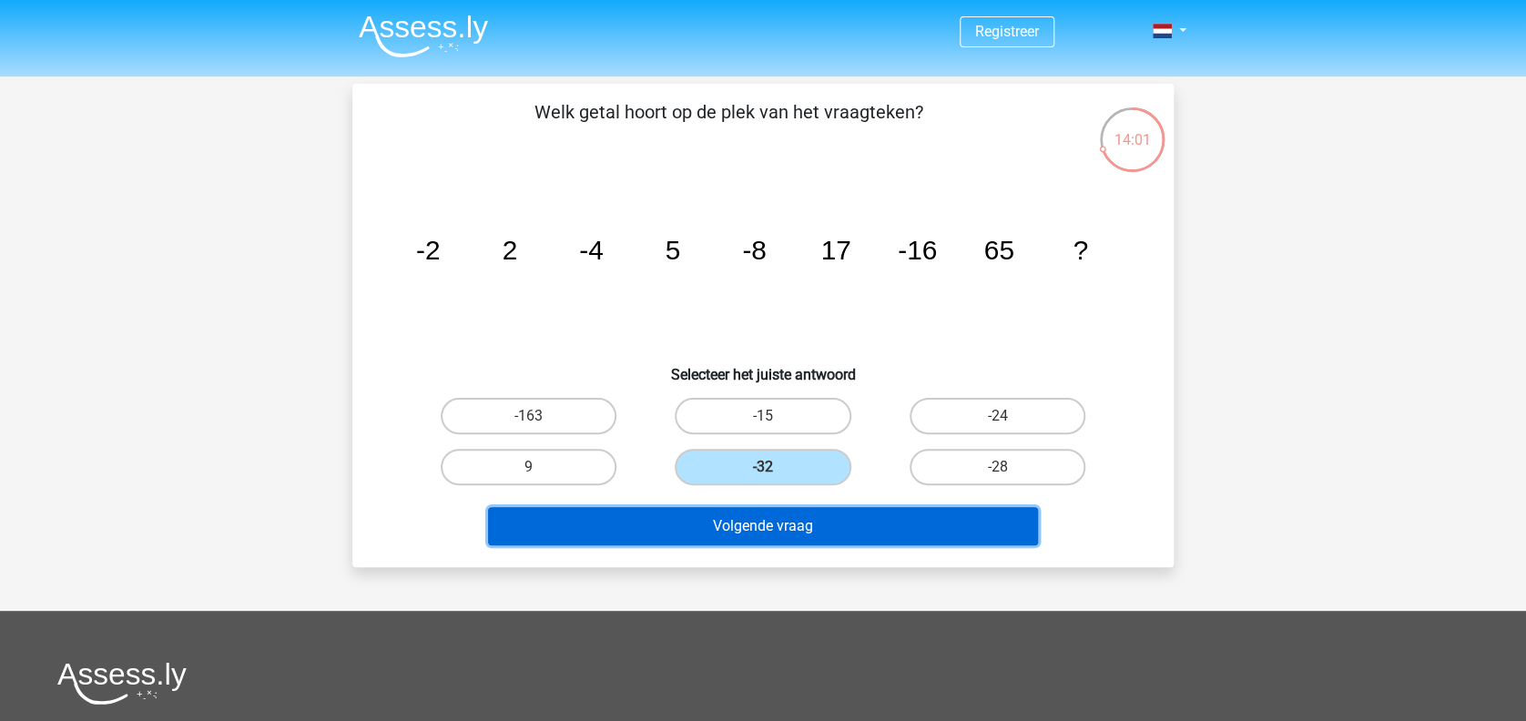
click at [858, 528] on button "Volgende vraag" at bounding box center [763, 526] width 551 height 38
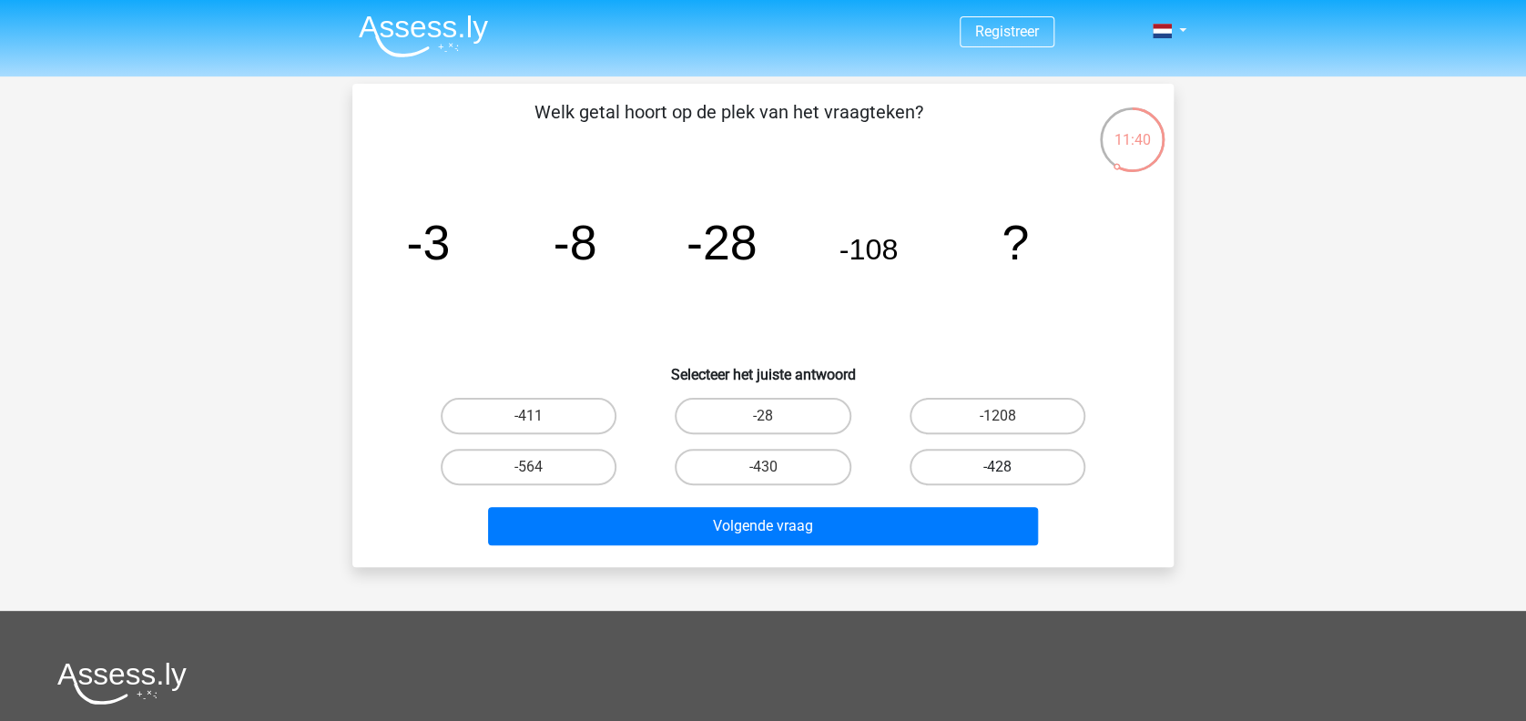
click at [958, 459] on label "-428" at bounding box center [998, 467] width 176 height 36
click at [997, 467] on input "-428" at bounding box center [1003, 473] width 12 height 12
radio input "true"
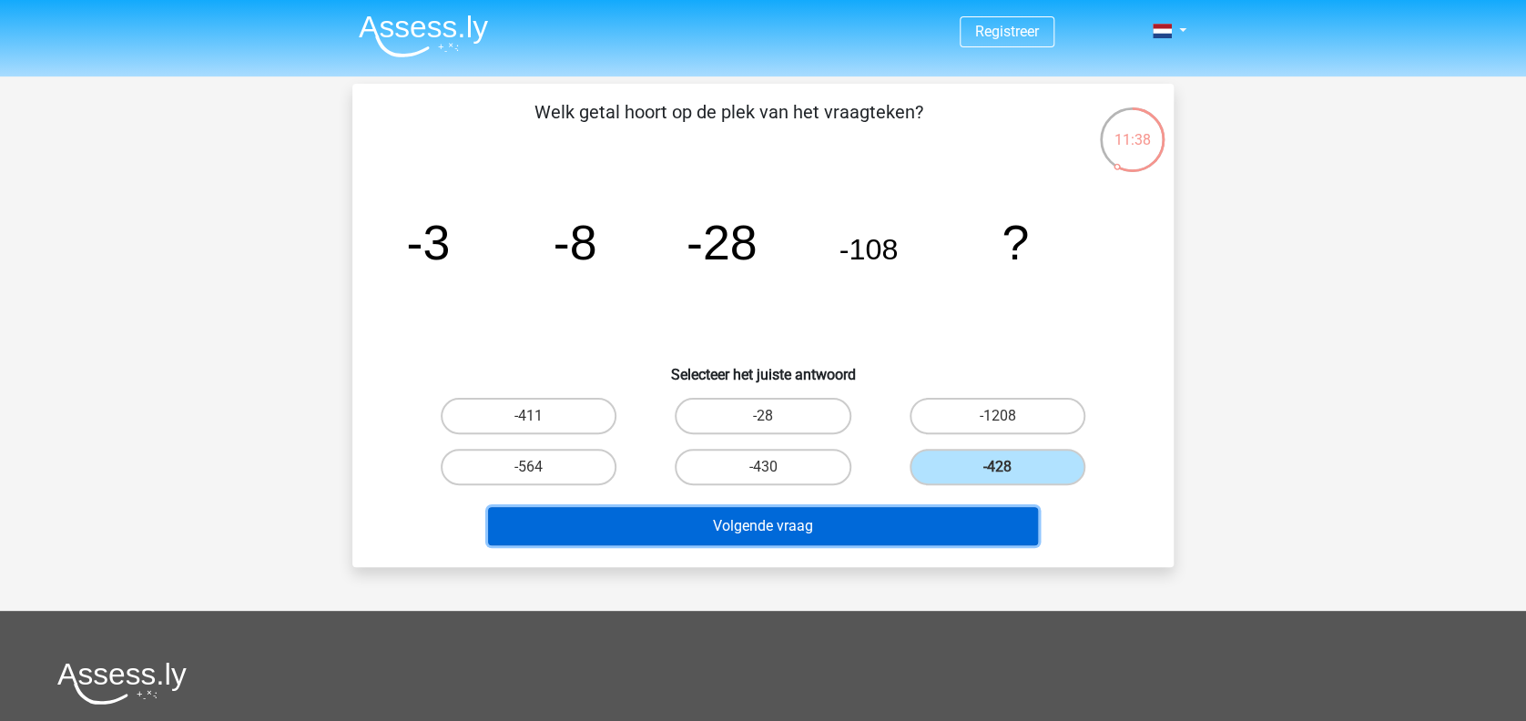
click at [974, 529] on button "Volgende vraag" at bounding box center [763, 526] width 551 height 38
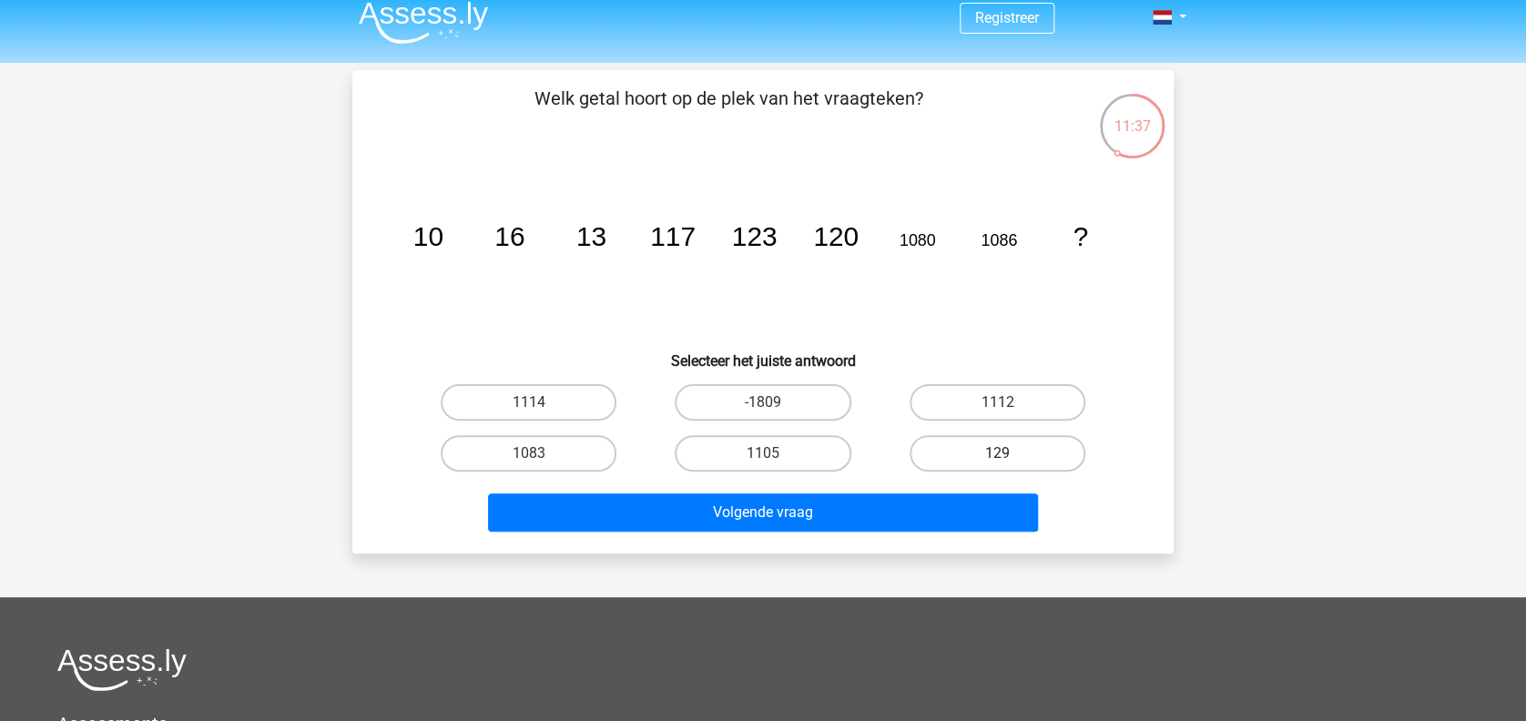
scroll to position [9, 0]
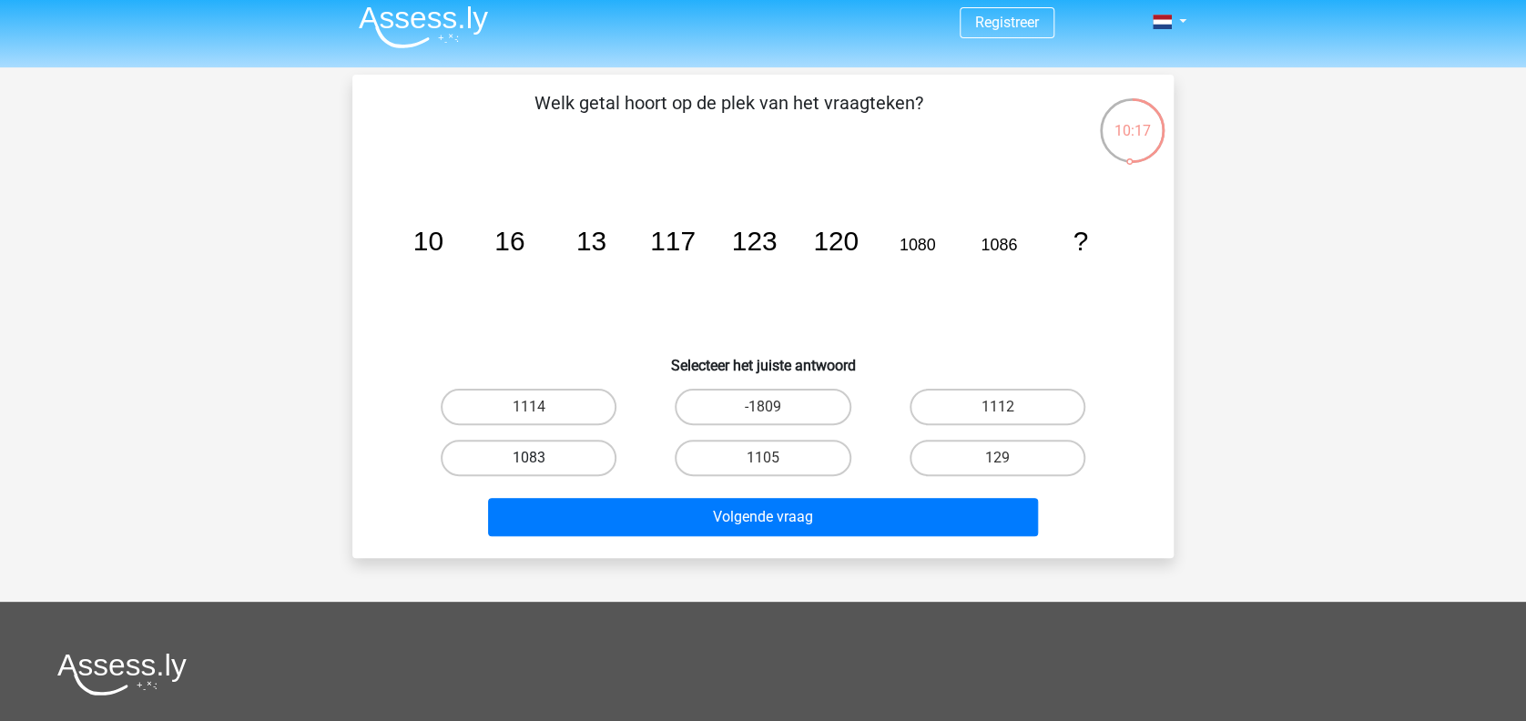
click at [568, 445] on label "1083" at bounding box center [529, 458] width 176 height 36
click at [541, 458] on input "1083" at bounding box center [535, 464] width 12 height 12
radio input "true"
click at [696, 541] on div "Volgende vraag" at bounding box center [763, 521] width 703 height 46
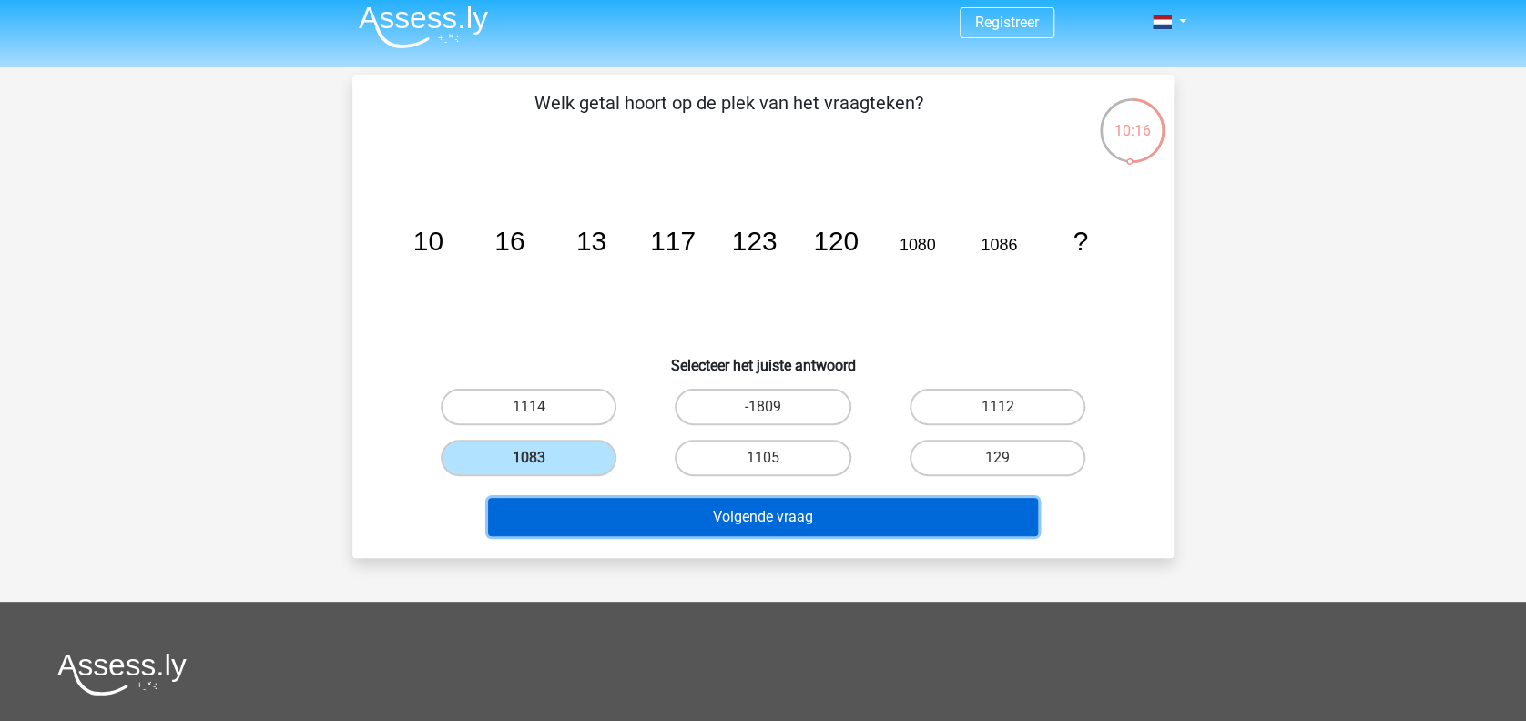
click at [774, 524] on button "Volgende vraag" at bounding box center [763, 517] width 551 height 38
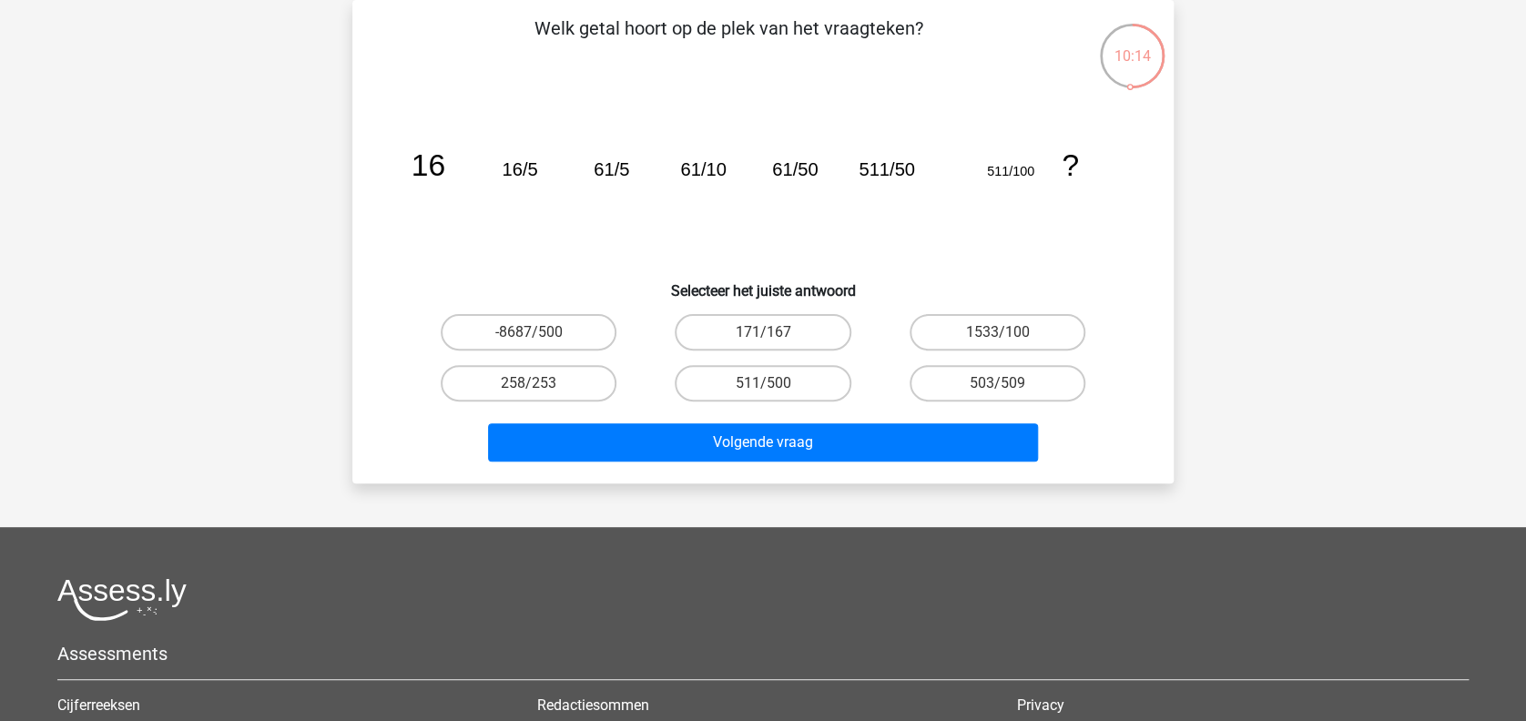
scroll to position [6, 0]
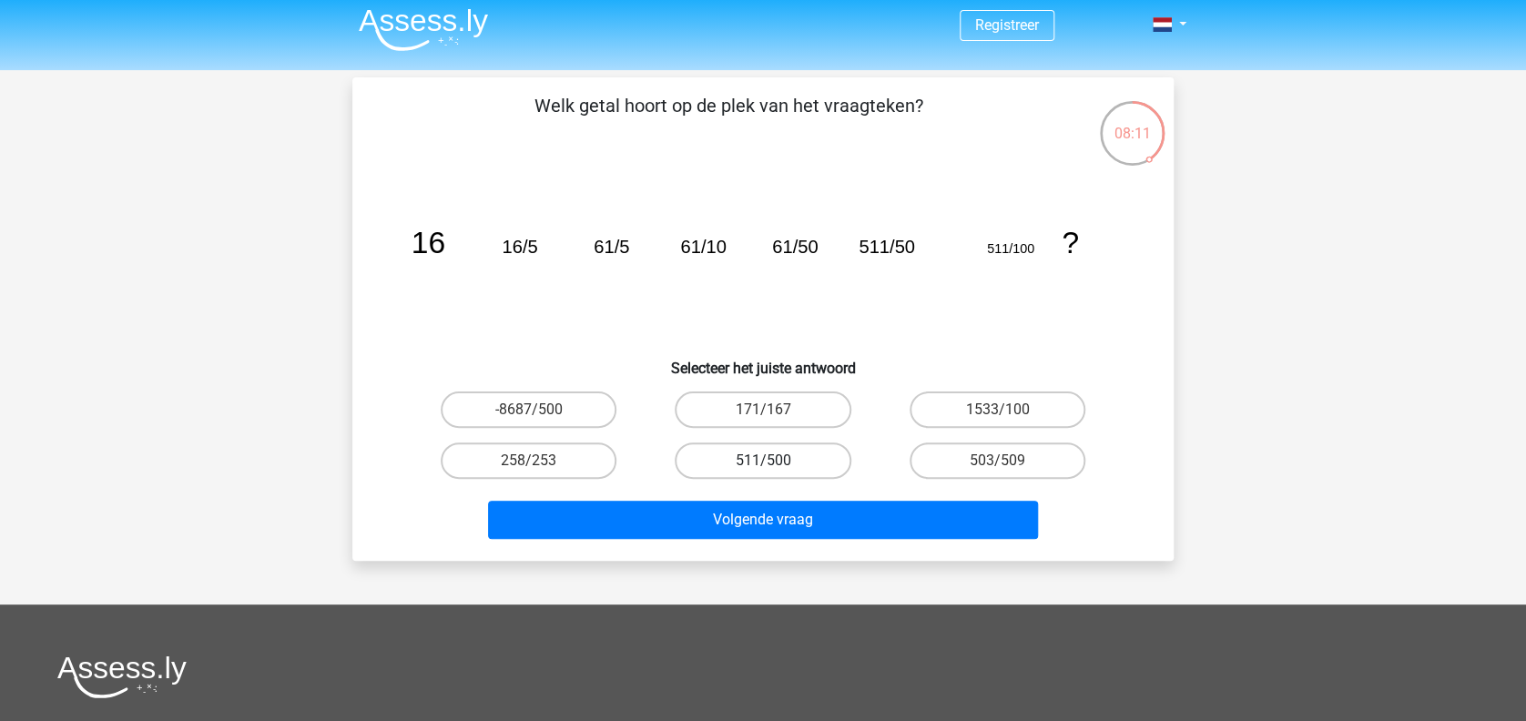
click at [805, 468] on label "511/500" at bounding box center [763, 461] width 176 height 36
click at [775, 468] on input "511/500" at bounding box center [769, 467] width 12 height 12
radio input "true"
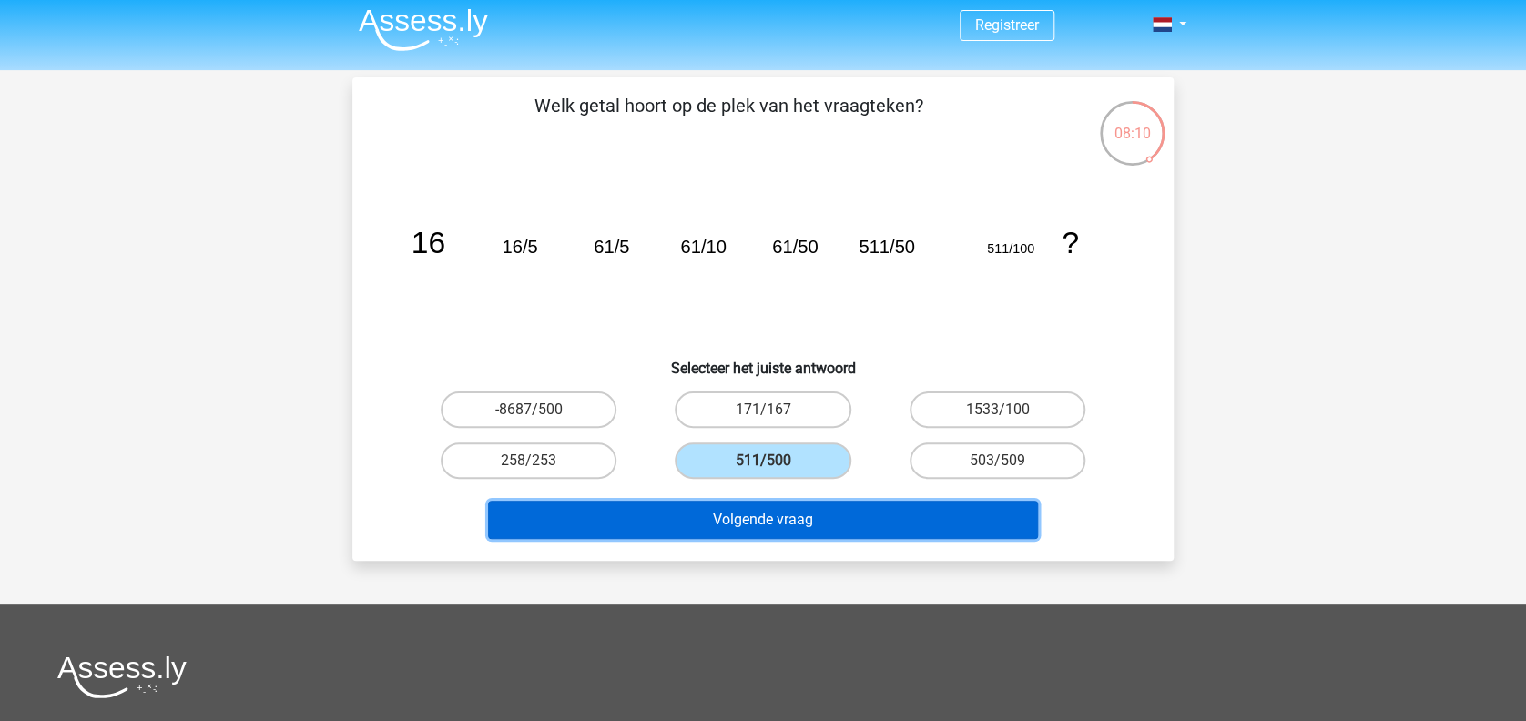
click at [885, 511] on button "Volgende vraag" at bounding box center [763, 520] width 551 height 38
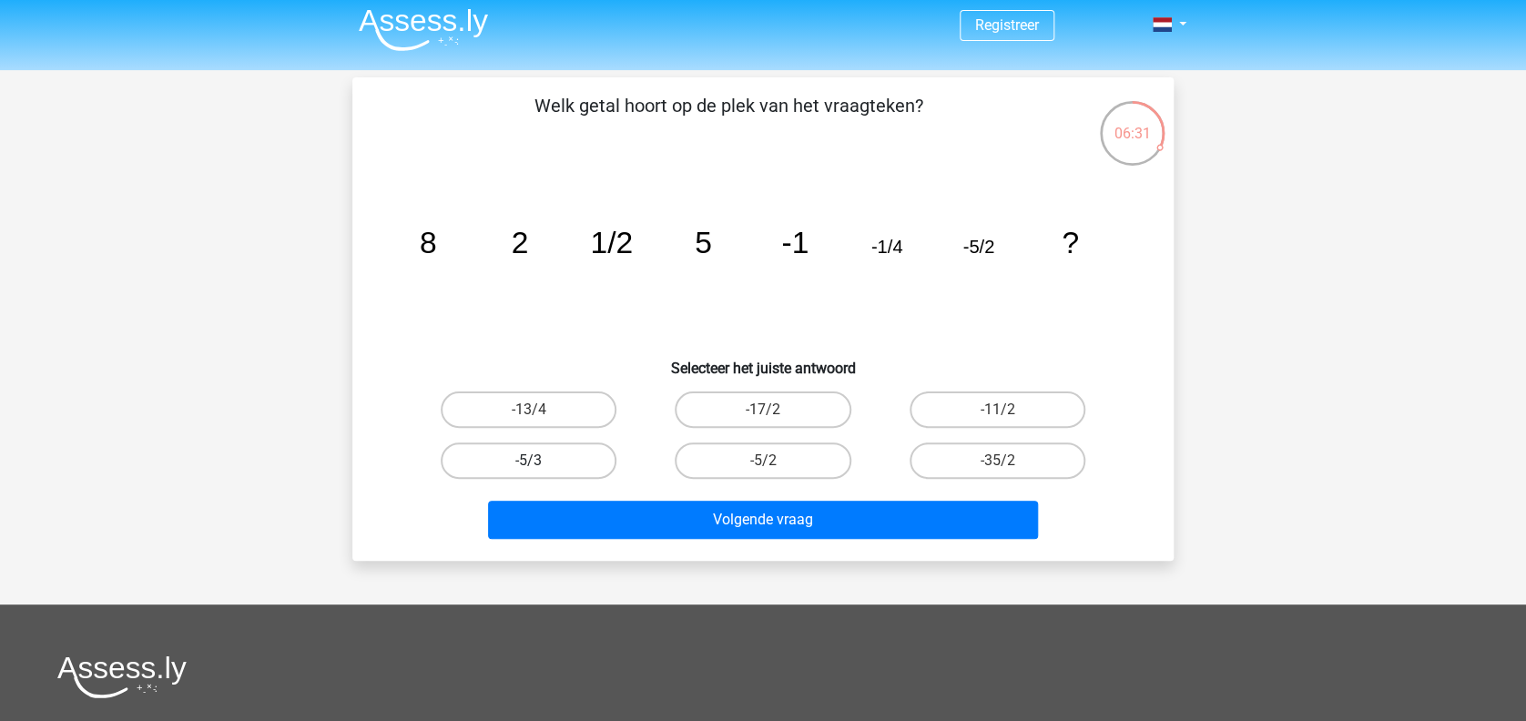
click at [560, 457] on label "-5/3" at bounding box center [529, 461] width 176 height 36
click at [541, 461] on input "-5/3" at bounding box center [535, 467] width 12 height 12
radio input "true"
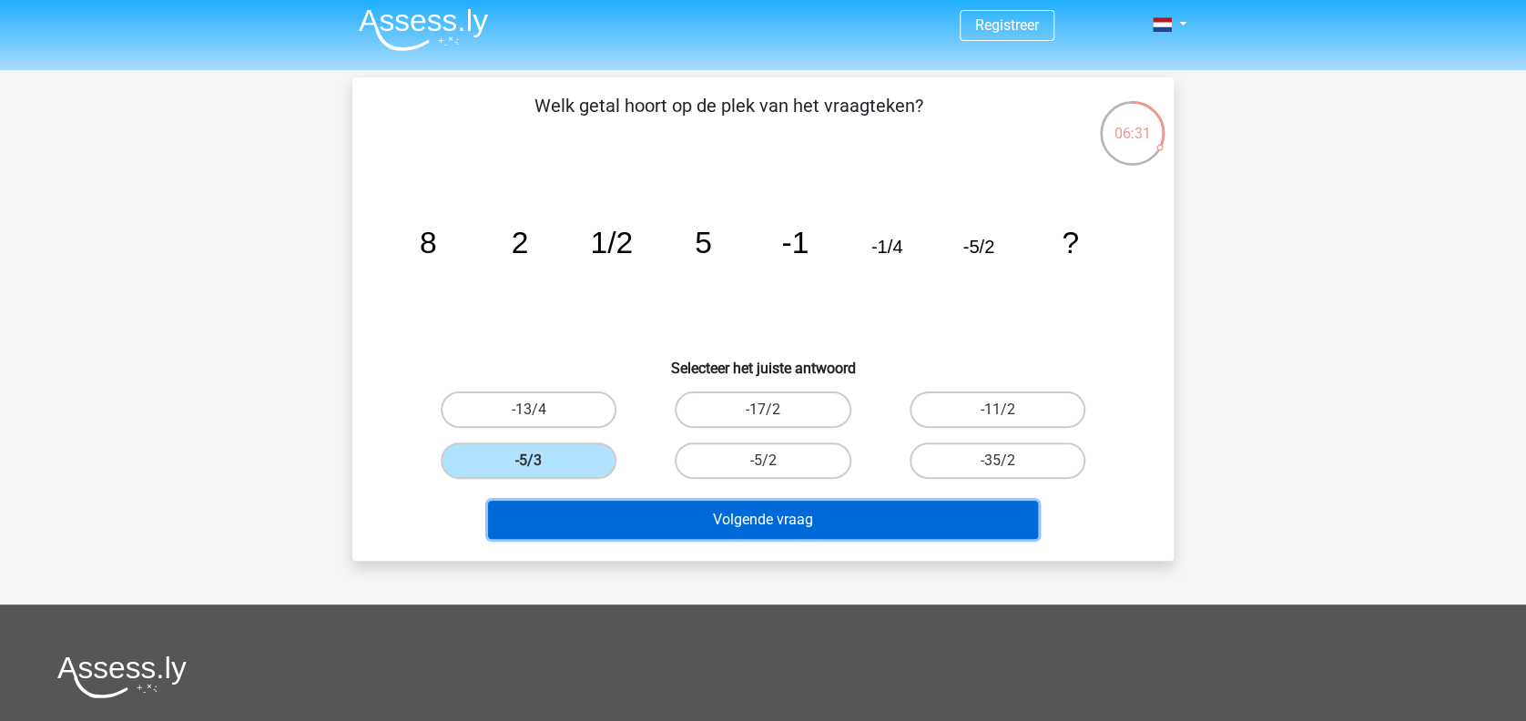
click at [696, 514] on button "Volgende vraag" at bounding box center [763, 520] width 551 height 38
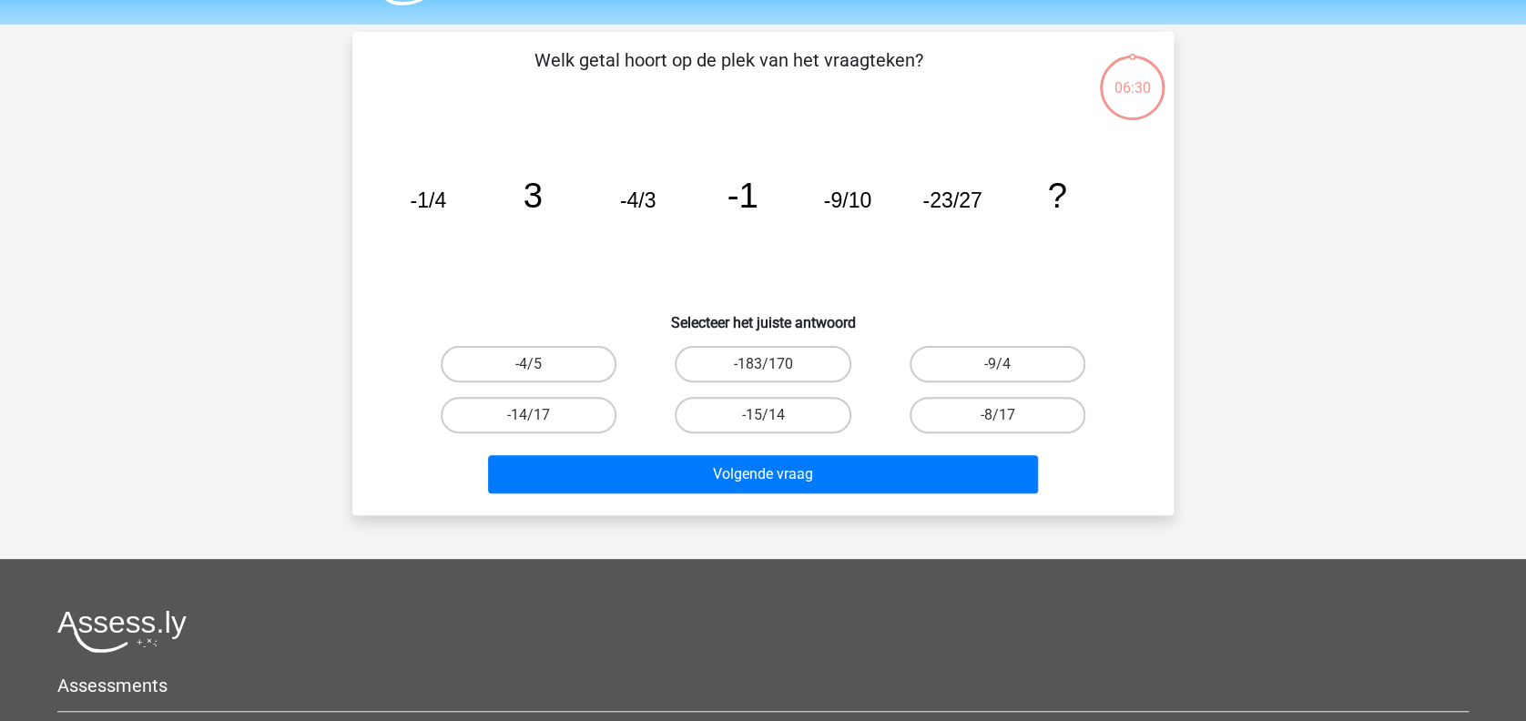
scroll to position [46, 0]
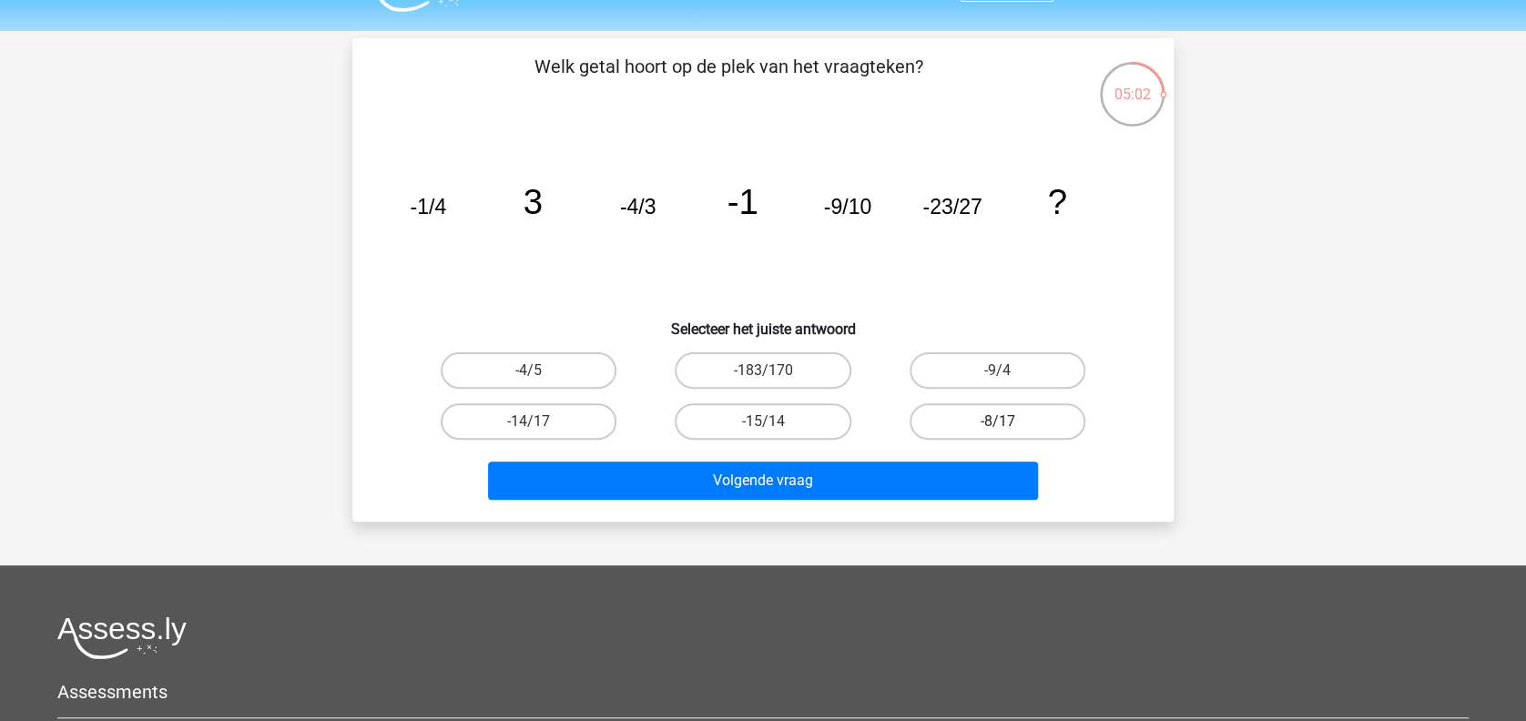
click at [1018, 403] on label "-8/17" at bounding box center [998, 421] width 176 height 36
click at [1009, 422] on input "-8/17" at bounding box center [1003, 428] width 12 height 12
radio input "true"
click at [590, 415] on label "-14/17" at bounding box center [529, 421] width 176 height 36
click at [541, 422] on input "-14/17" at bounding box center [535, 428] width 12 height 12
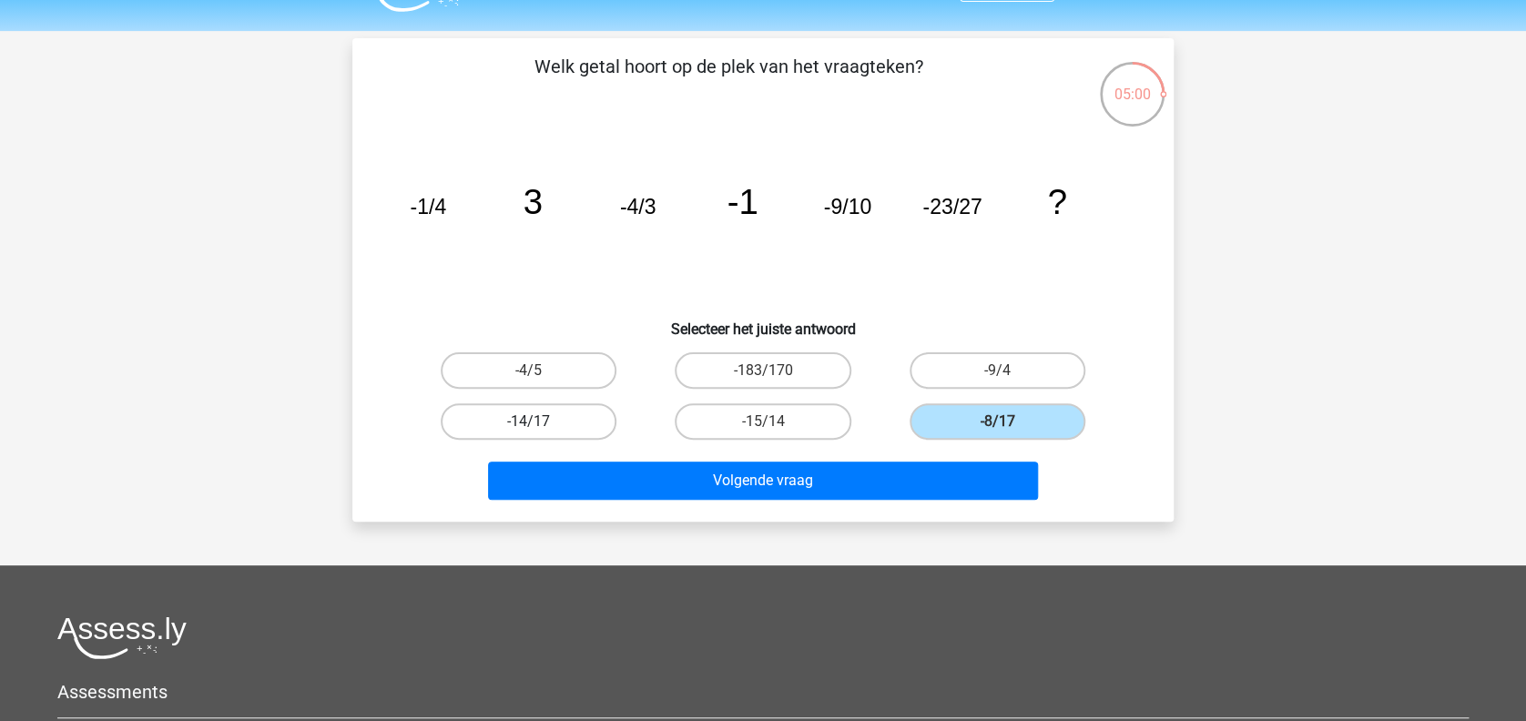
radio input "true"
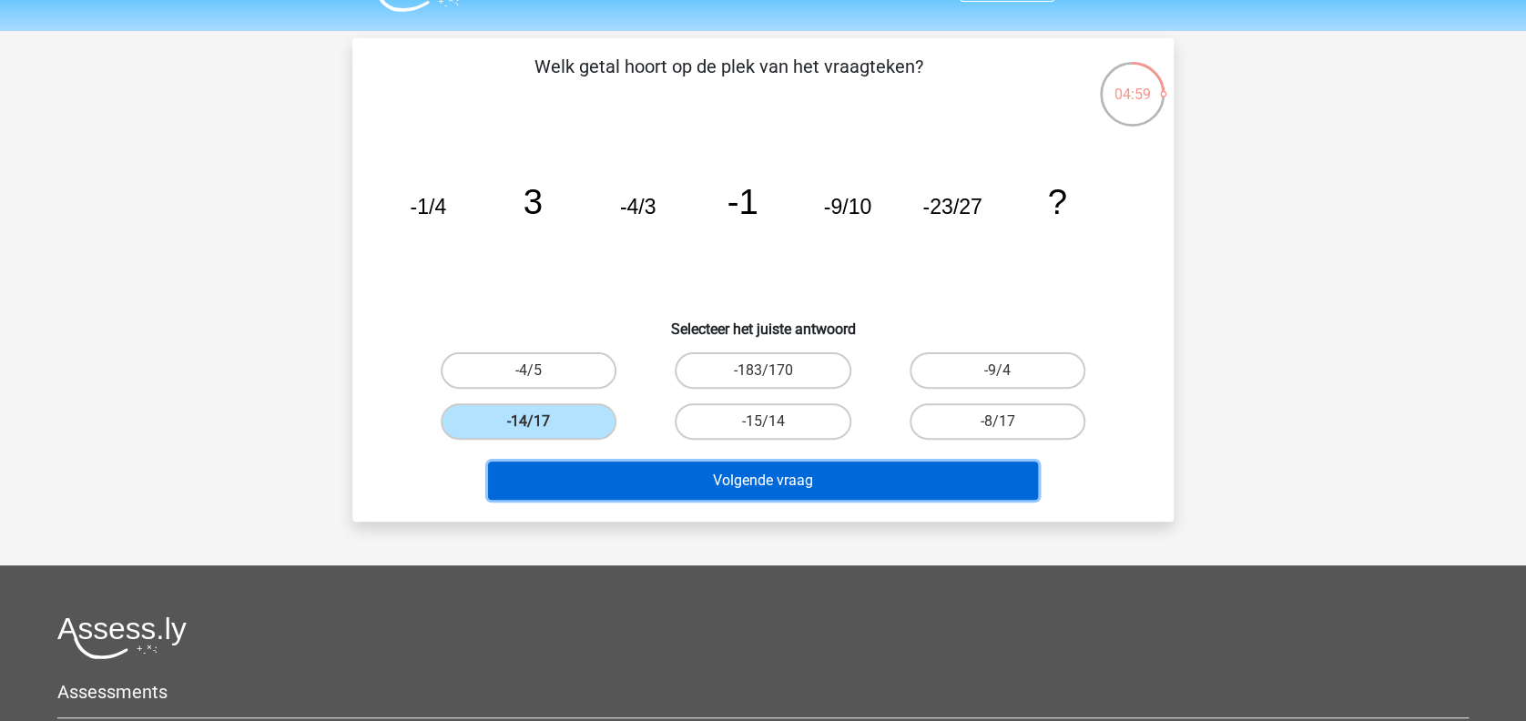
click at [768, 480] on button "Volgende vraag" at bounding box center [763, 481] width 551 height 38
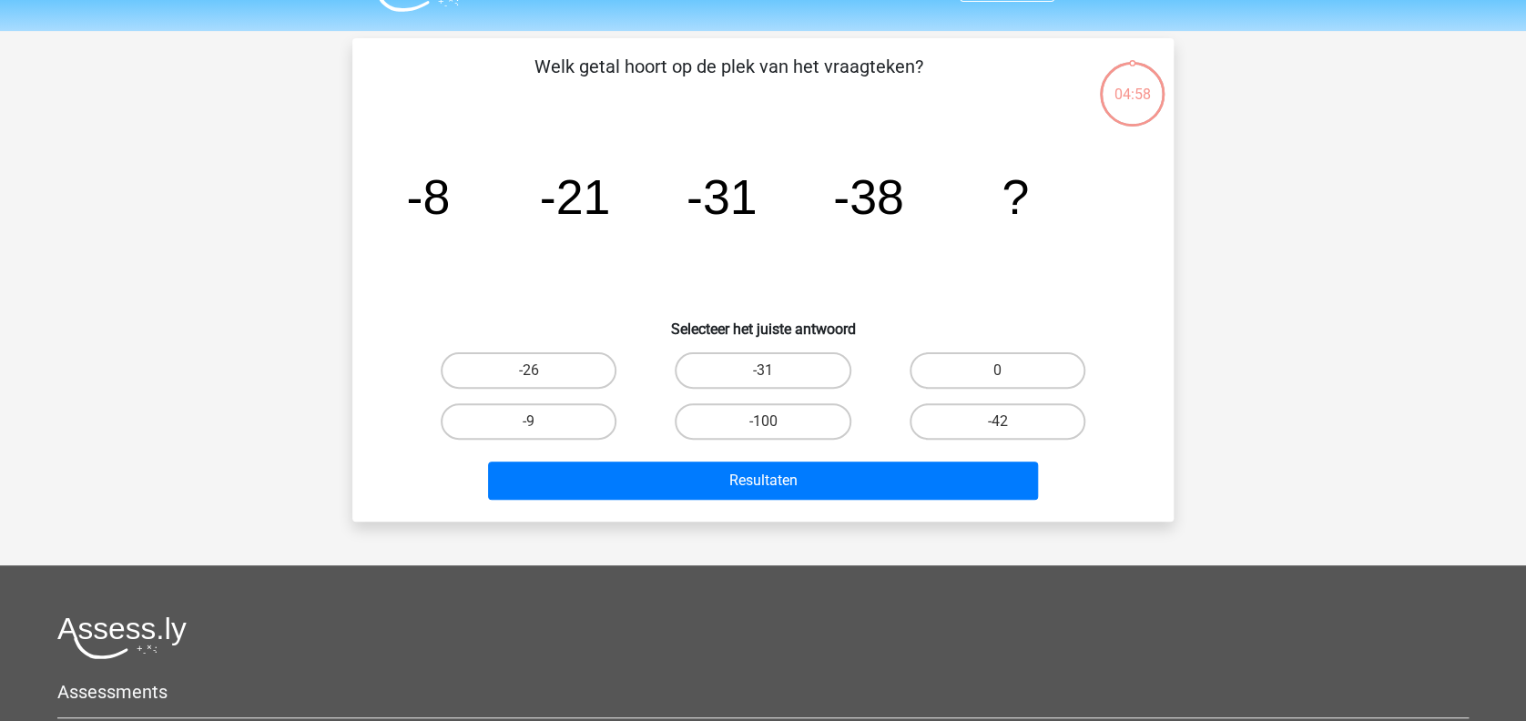
scroll to position [84, 0]
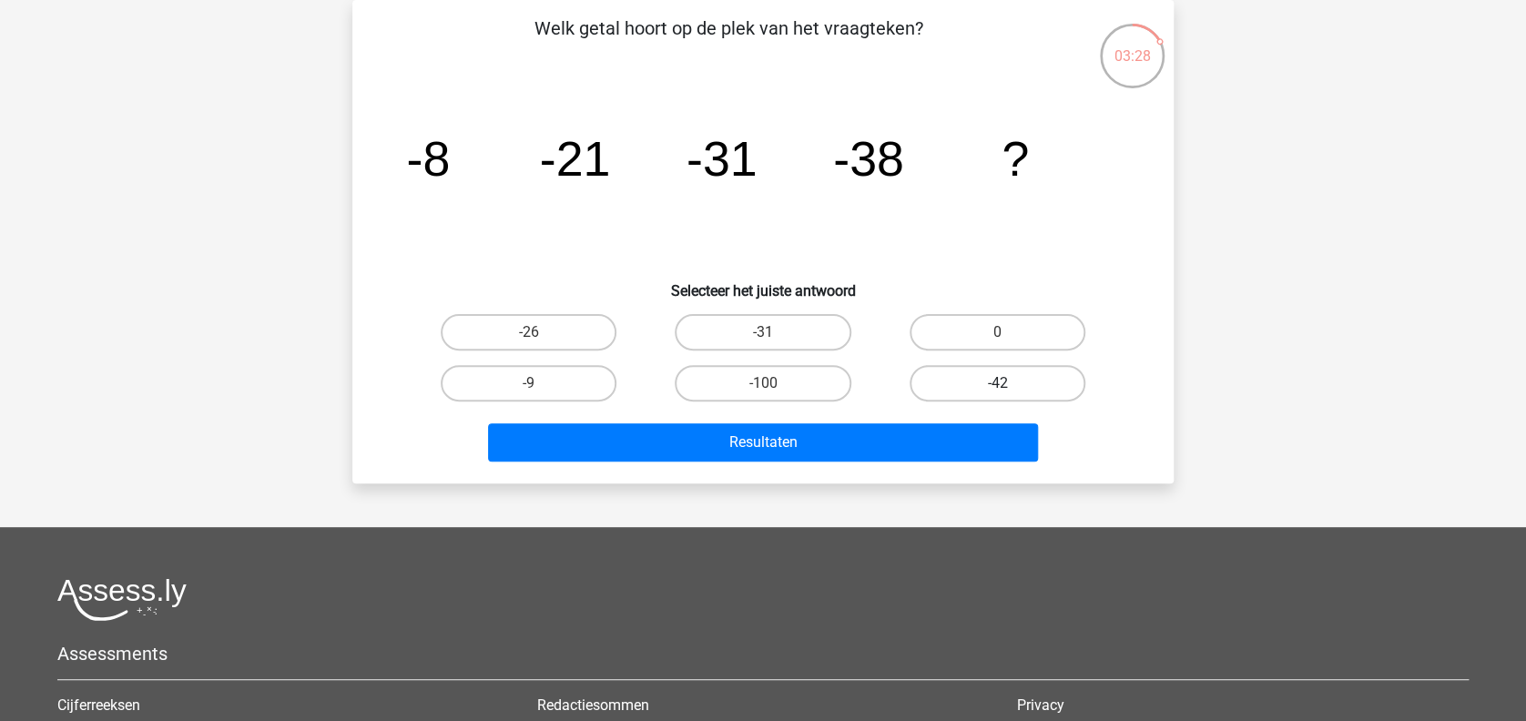
click at [1002, 377] on label "-42" at bounding box center [998, 383] width 176 height 36
click at [1002, 383] on input "-42" at bounding box center [1003, 389] width 12 height 12
radio input "true"
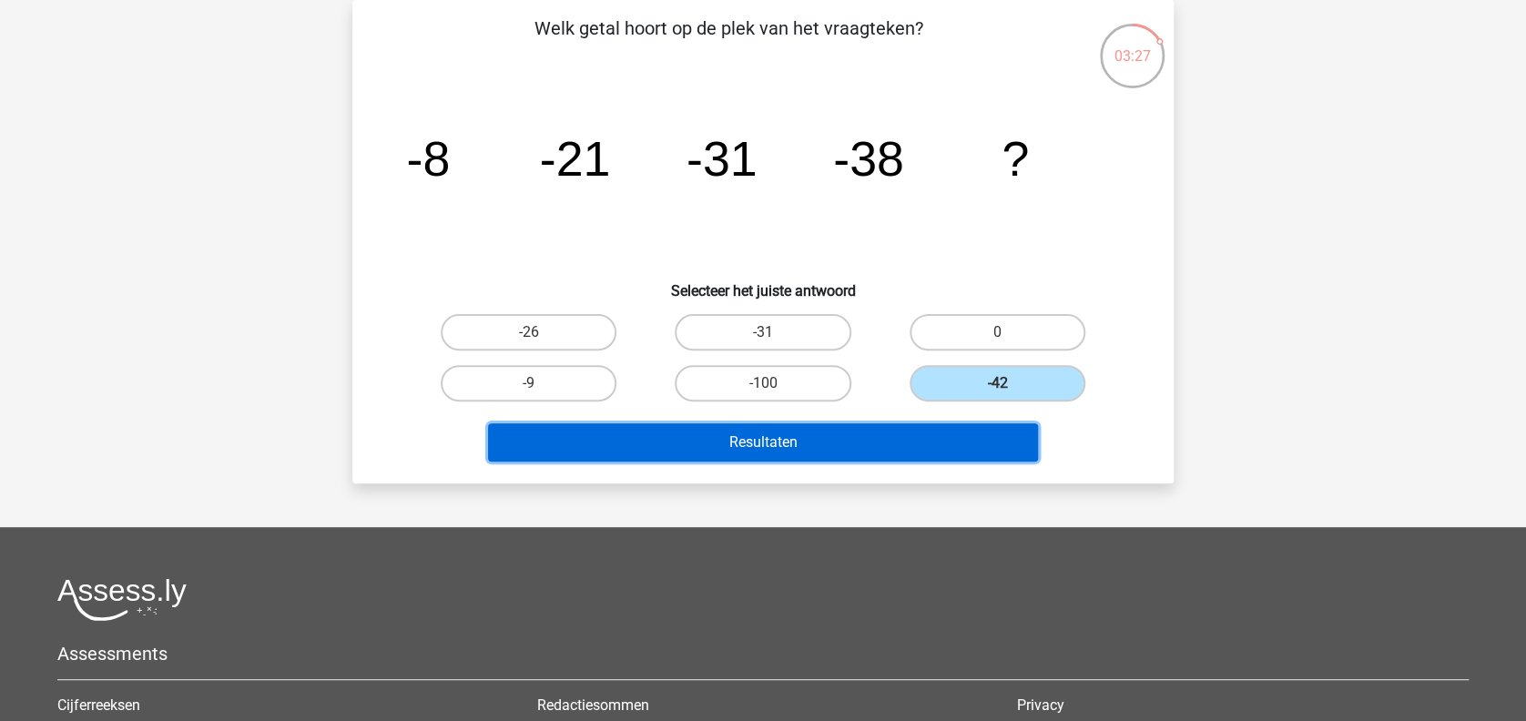
click at [886, 443] on button "Resultaten" at bounding box center [763, 442] width 551 height 38
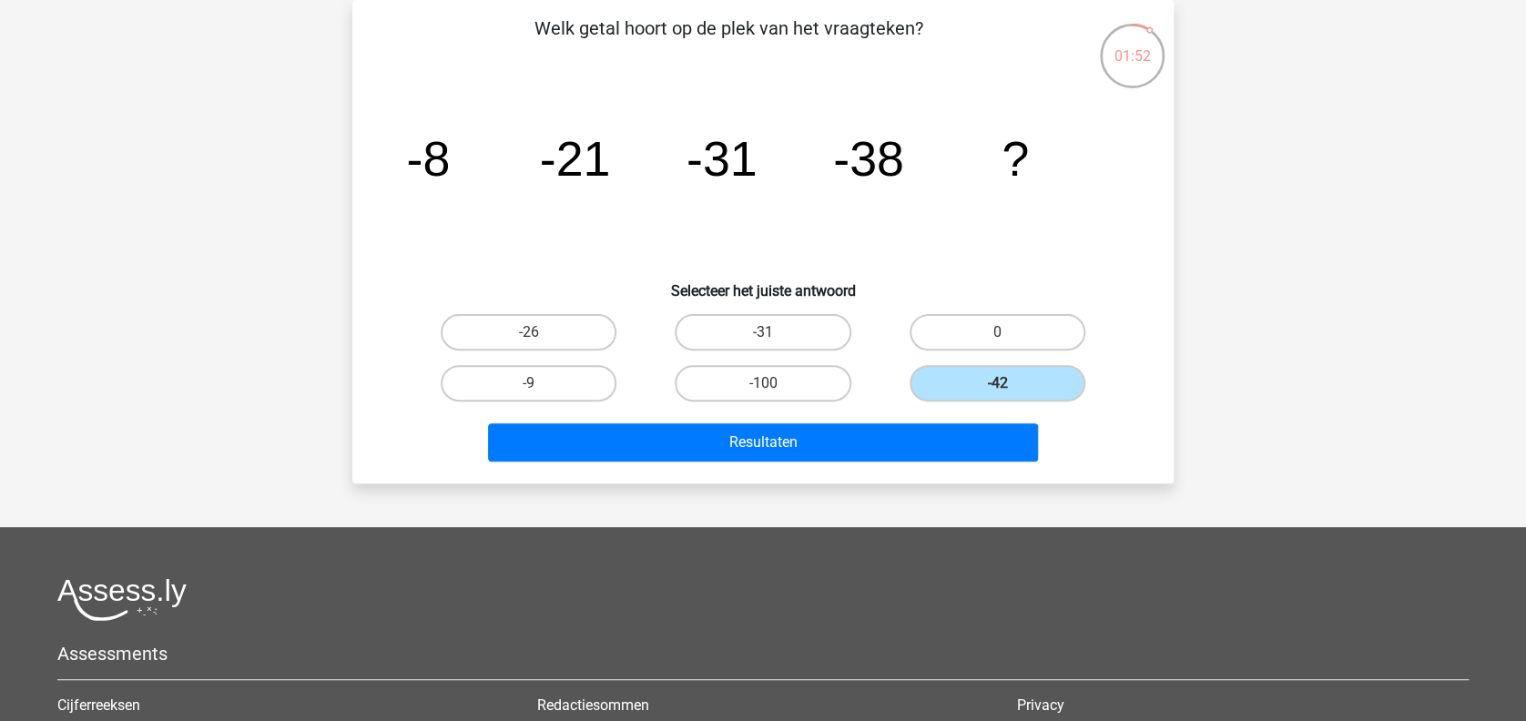
scroll to position [0, 0]
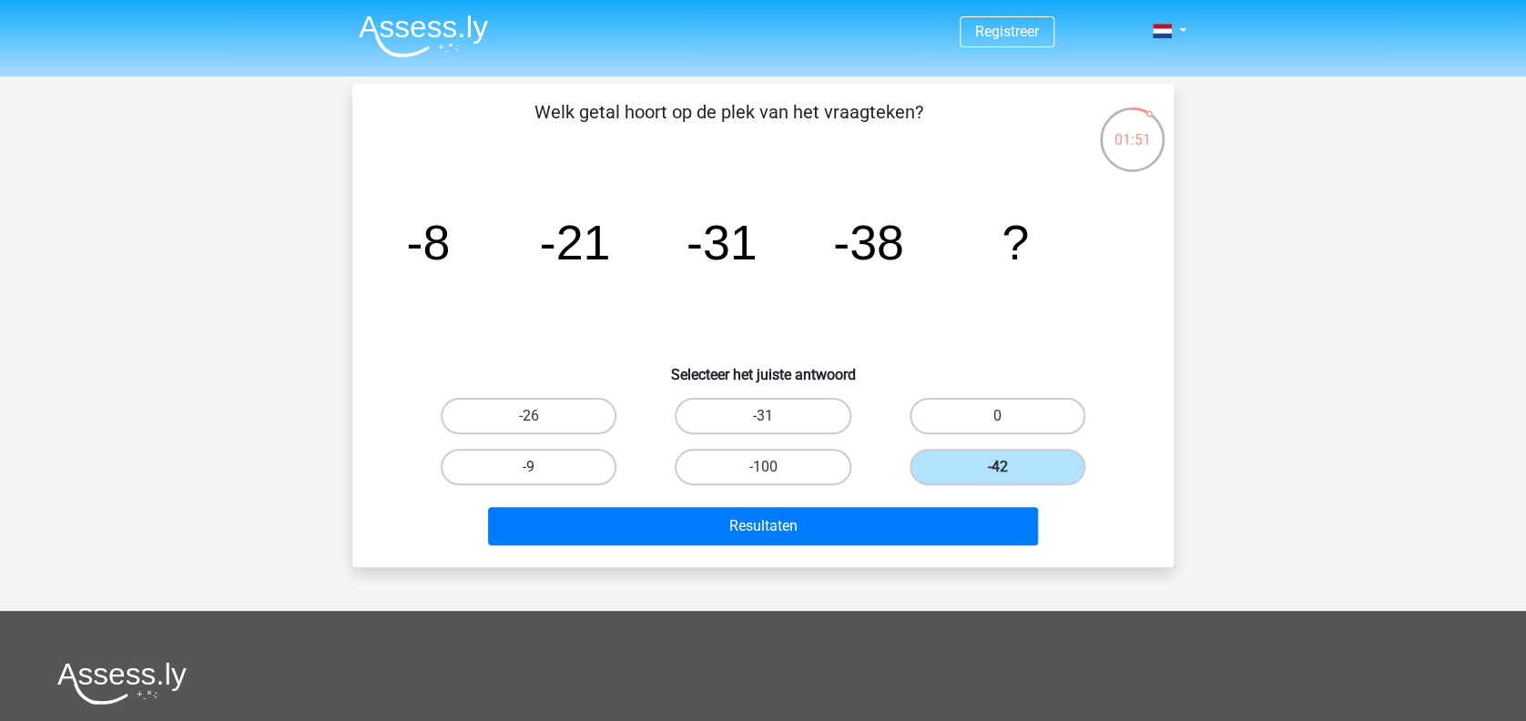
click at [386, 32] on img at bounding box center [423, 36] width 129 height 43
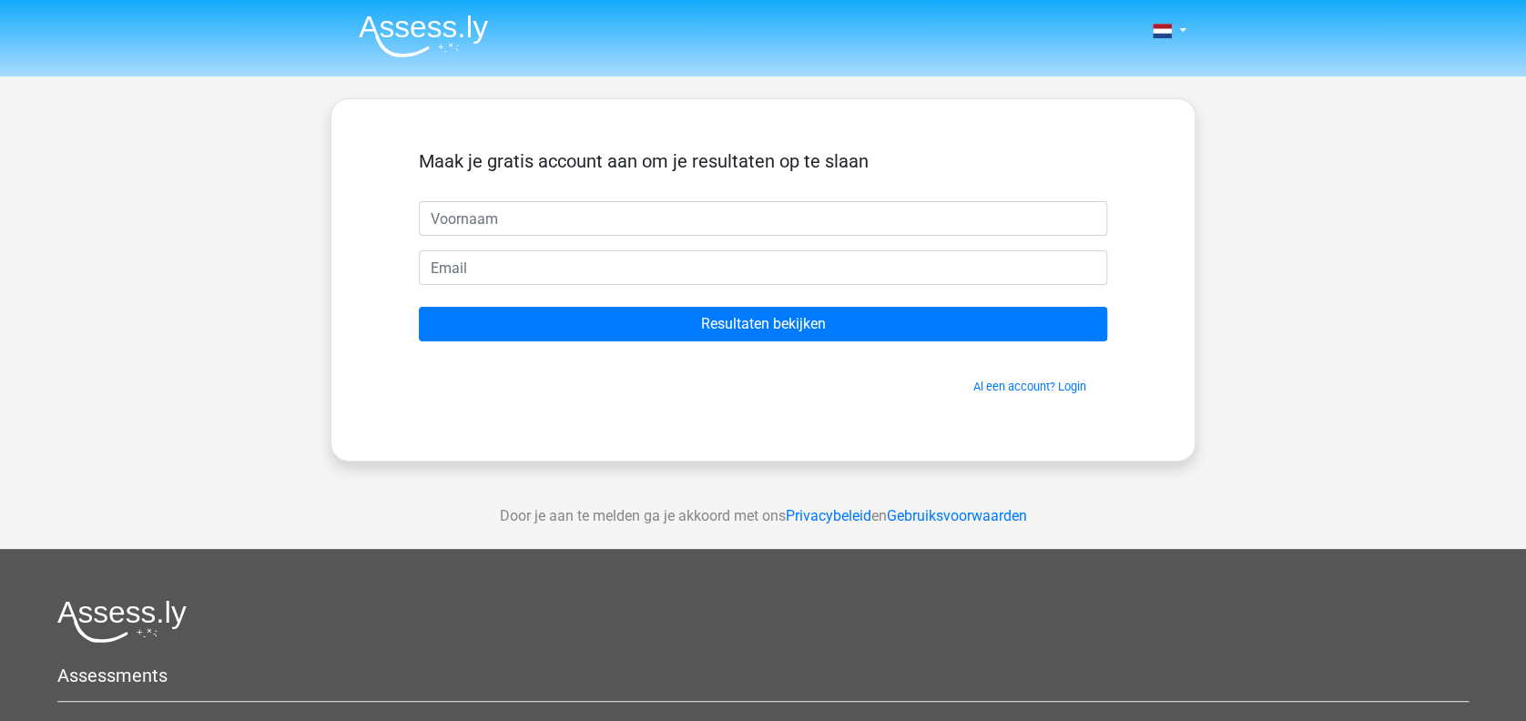
click at [805, 231] on input "text" at bounding box center [763, 218] width 688 height 35
click at [1040, 392] on link "Al een account? Login" at bounding box center [1029, 387] width 113 height 14
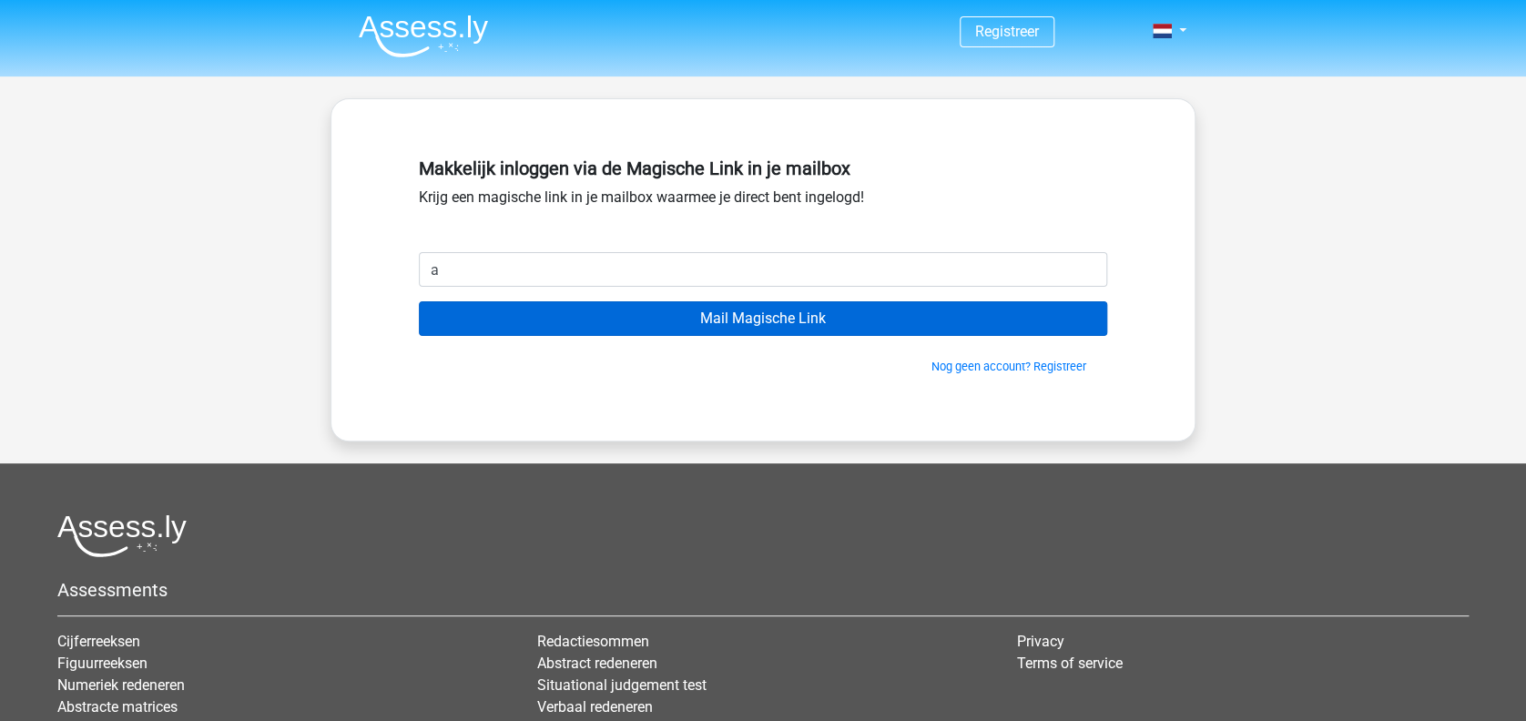
type input "[EMAIL_ADDRESS][DOMAIN_NAME]"
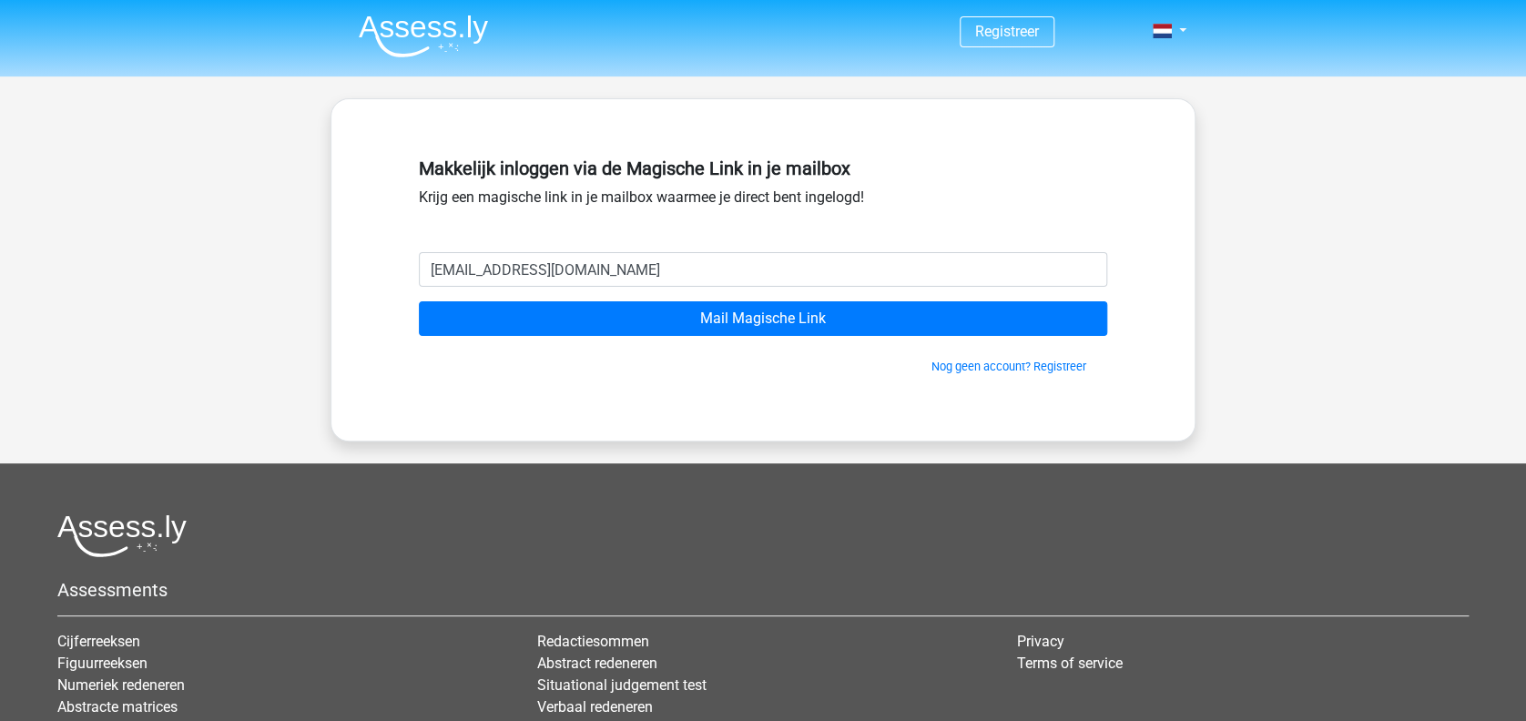
click at [751, 336] on div "Nog geen account? Registreer" at bounding box center [763, 355] width 688 height 39
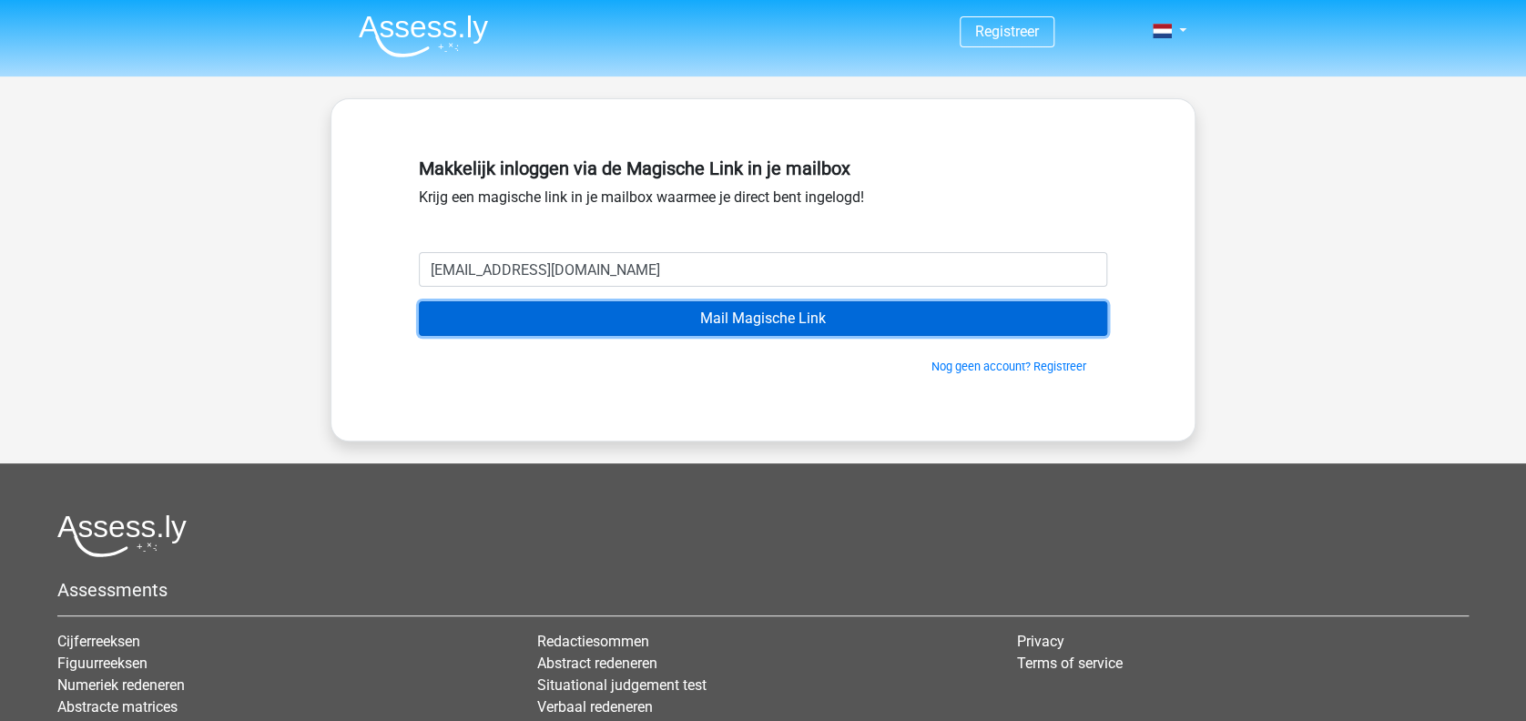
click at [786, 331] on input "Mail Magische Link" at bounding box center [763, 318] width 688 height 35
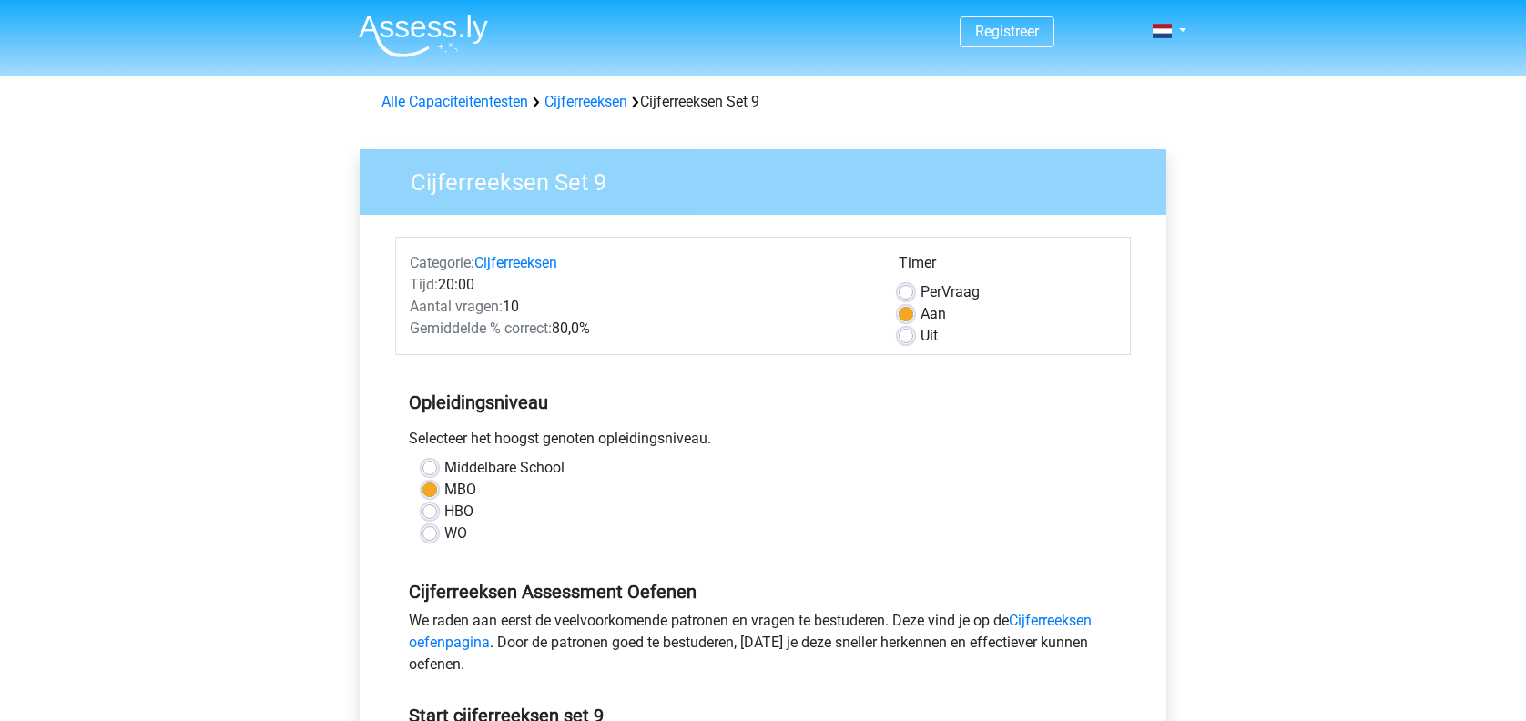
scroll to position [209, 0]
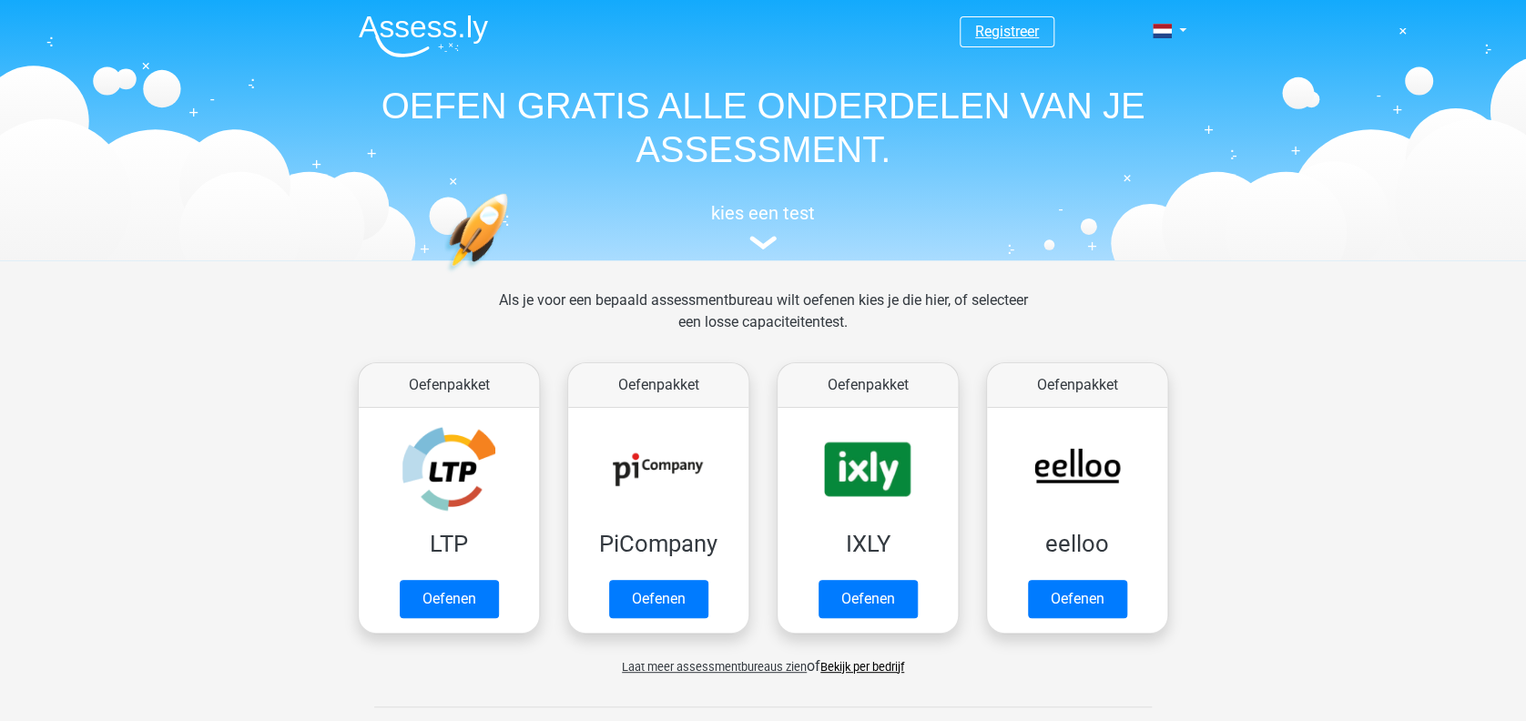
click at [1029, 36] on link "Registreer" at bounding box center [1007, 31] width 64 height 17
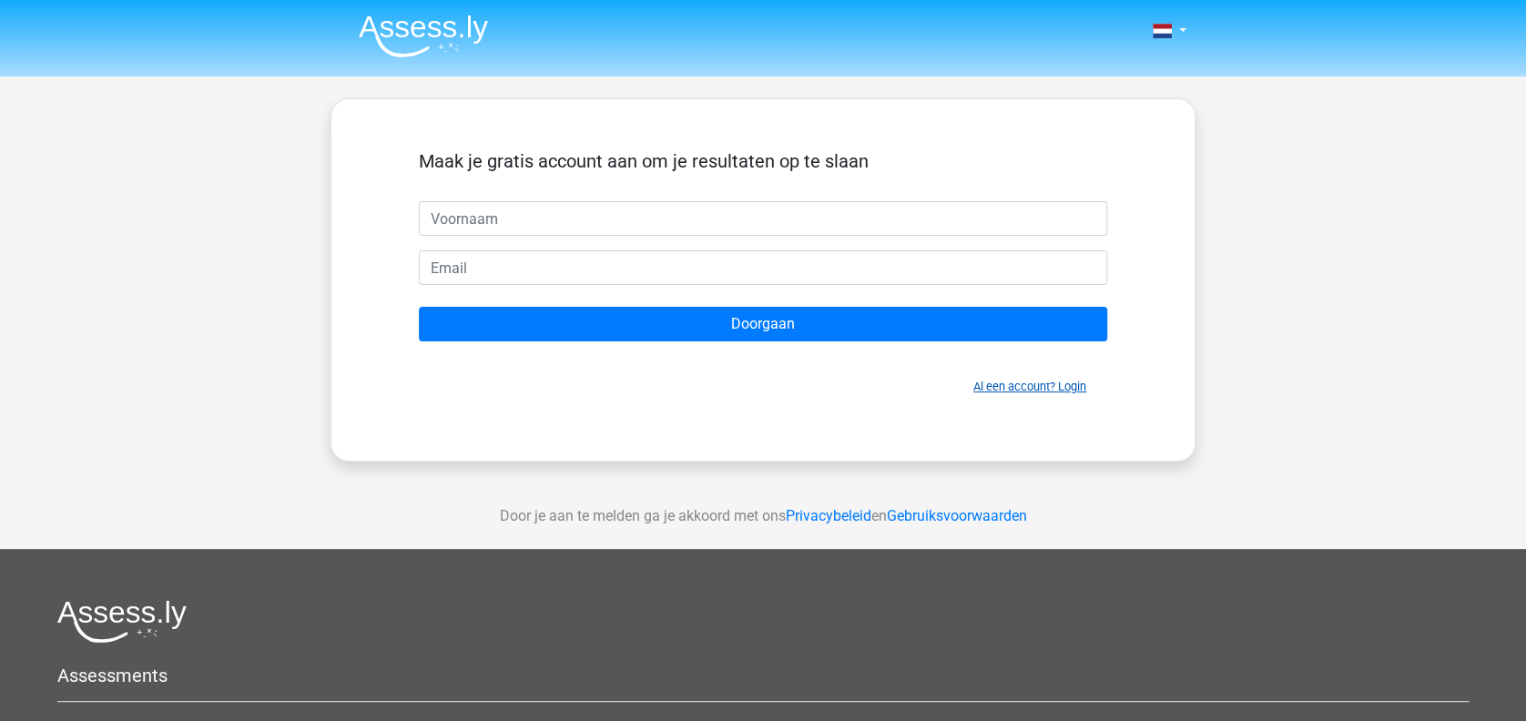
click at [1034, 387] on link "Al een account? Login" at bounding box center [1029, 387] width 113 height 14
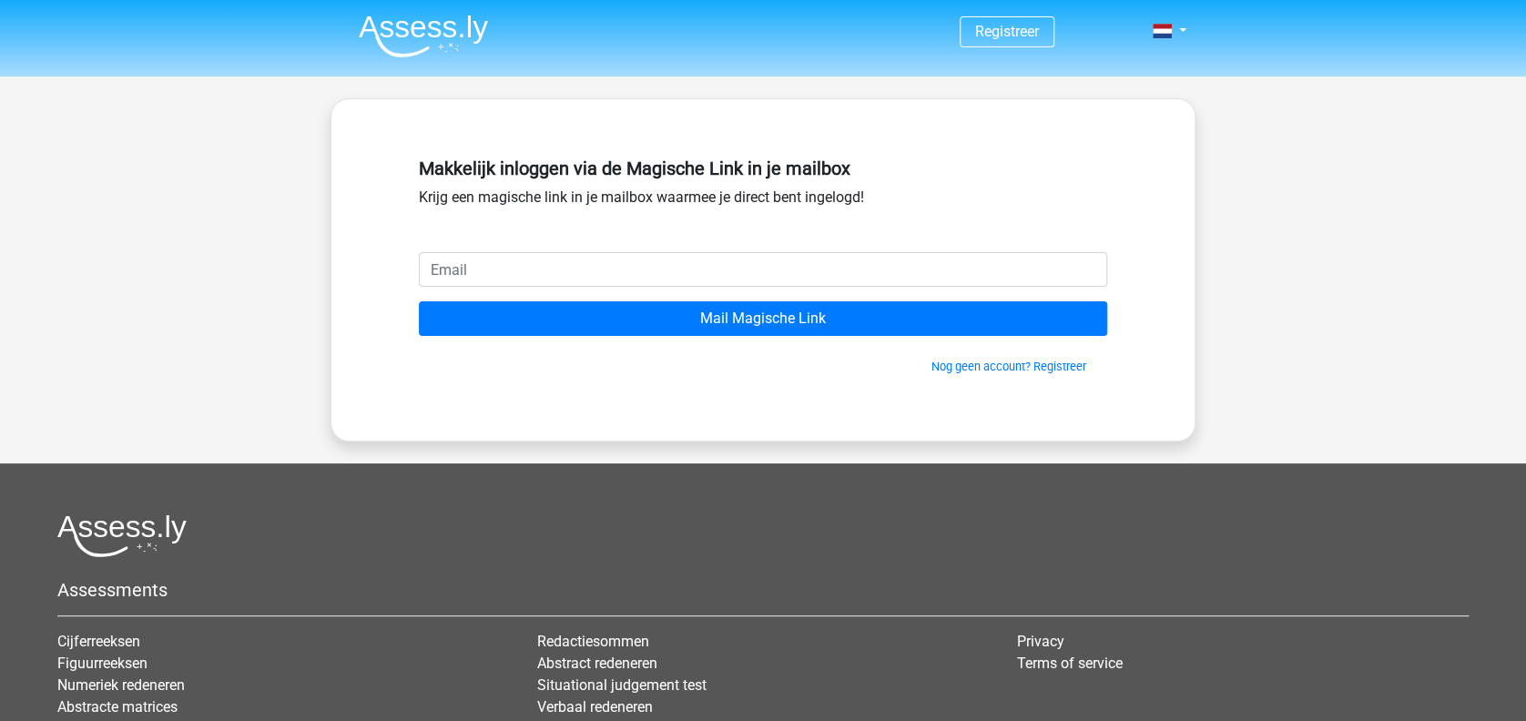
click at [845, 15] on nav "Registreer Login" at bounding box center [763, 32] width 838 height 59
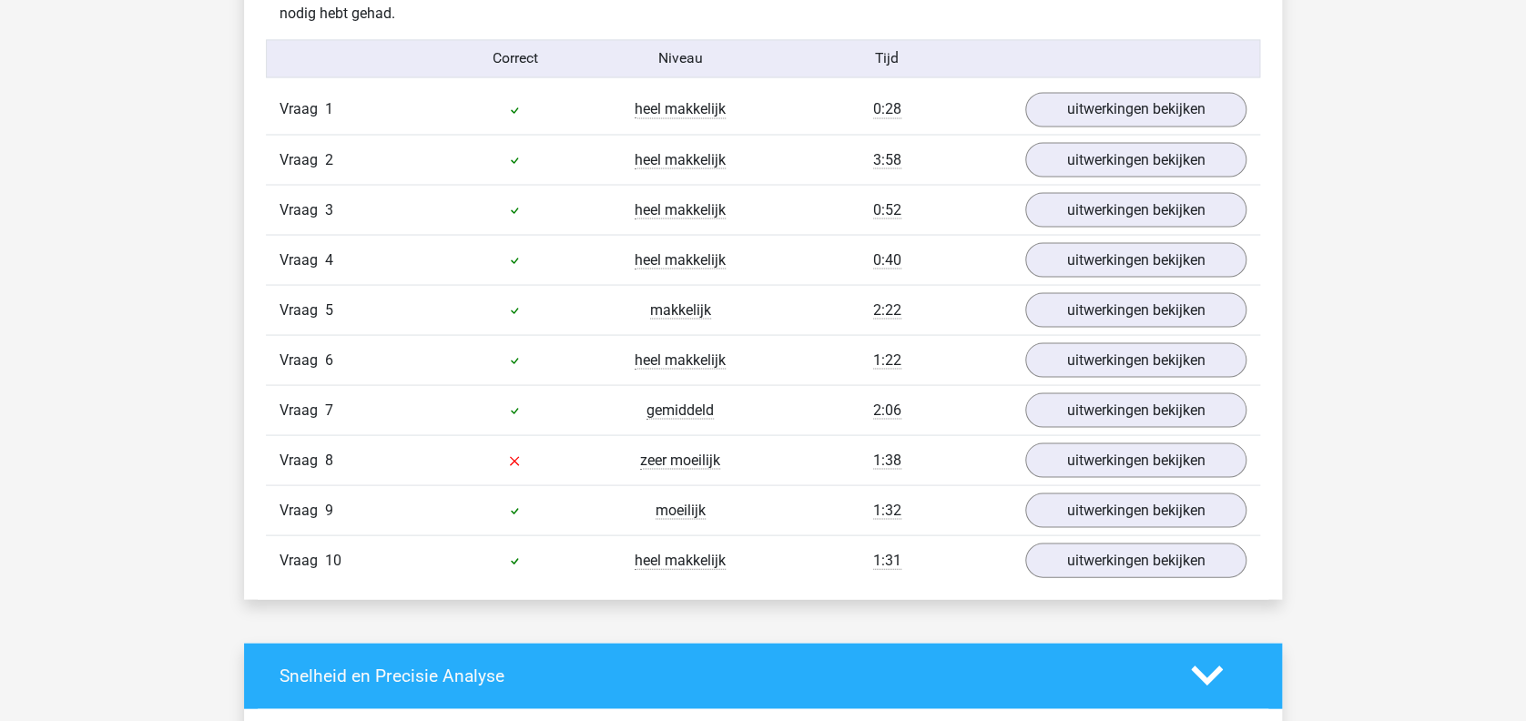
scroll to position [1582, 0]
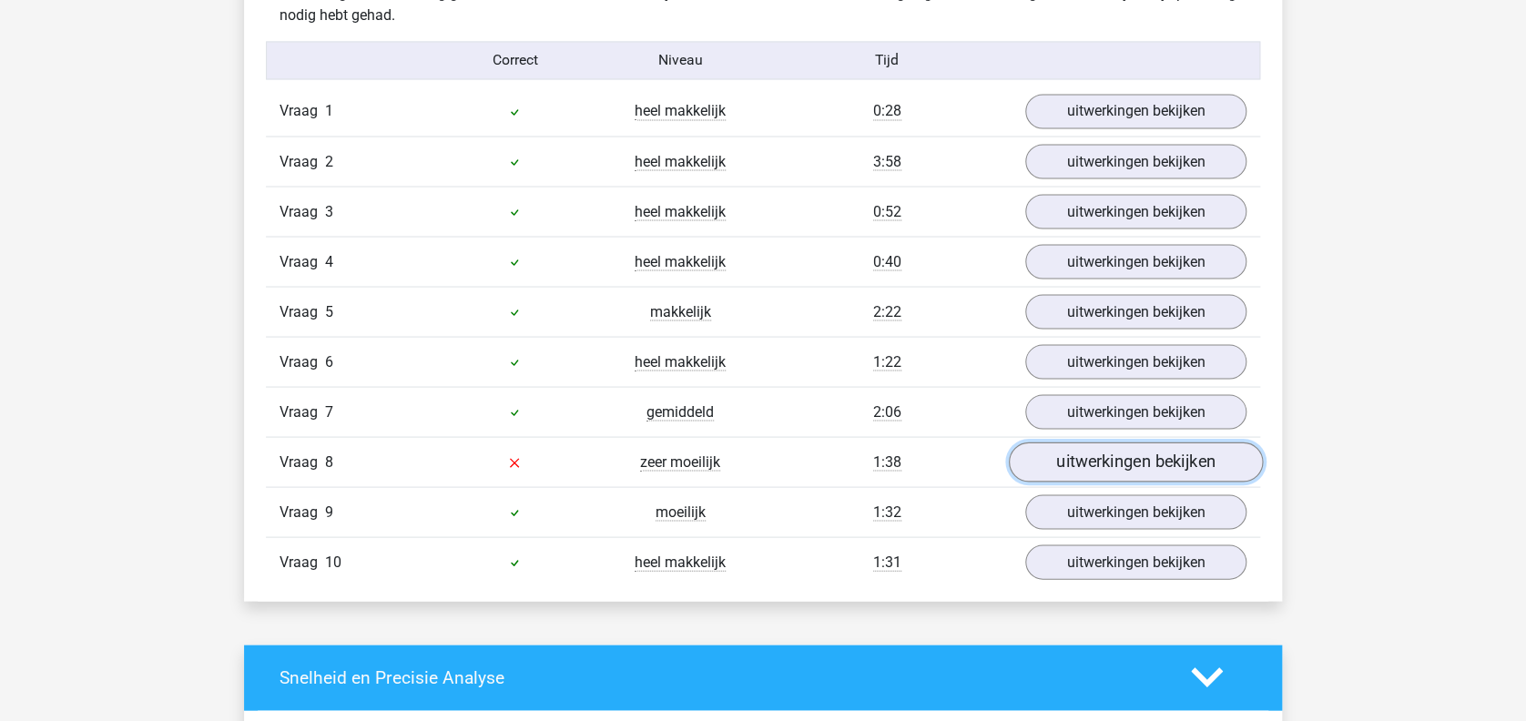
click at [1186, 469] on link "uitwerkingen bekijken" at bounding box center [1136, 462] width 254 height 40
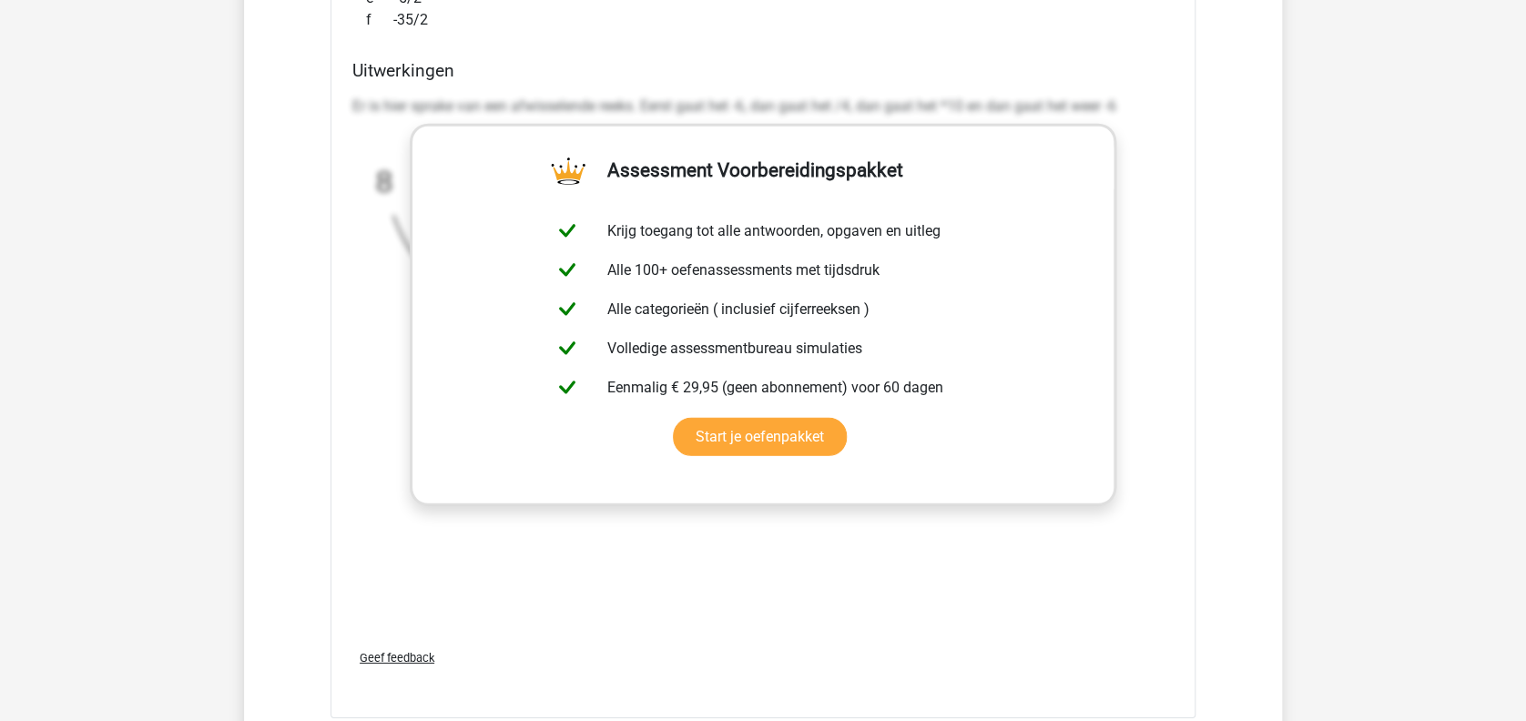
scroll to position [2866, 0]
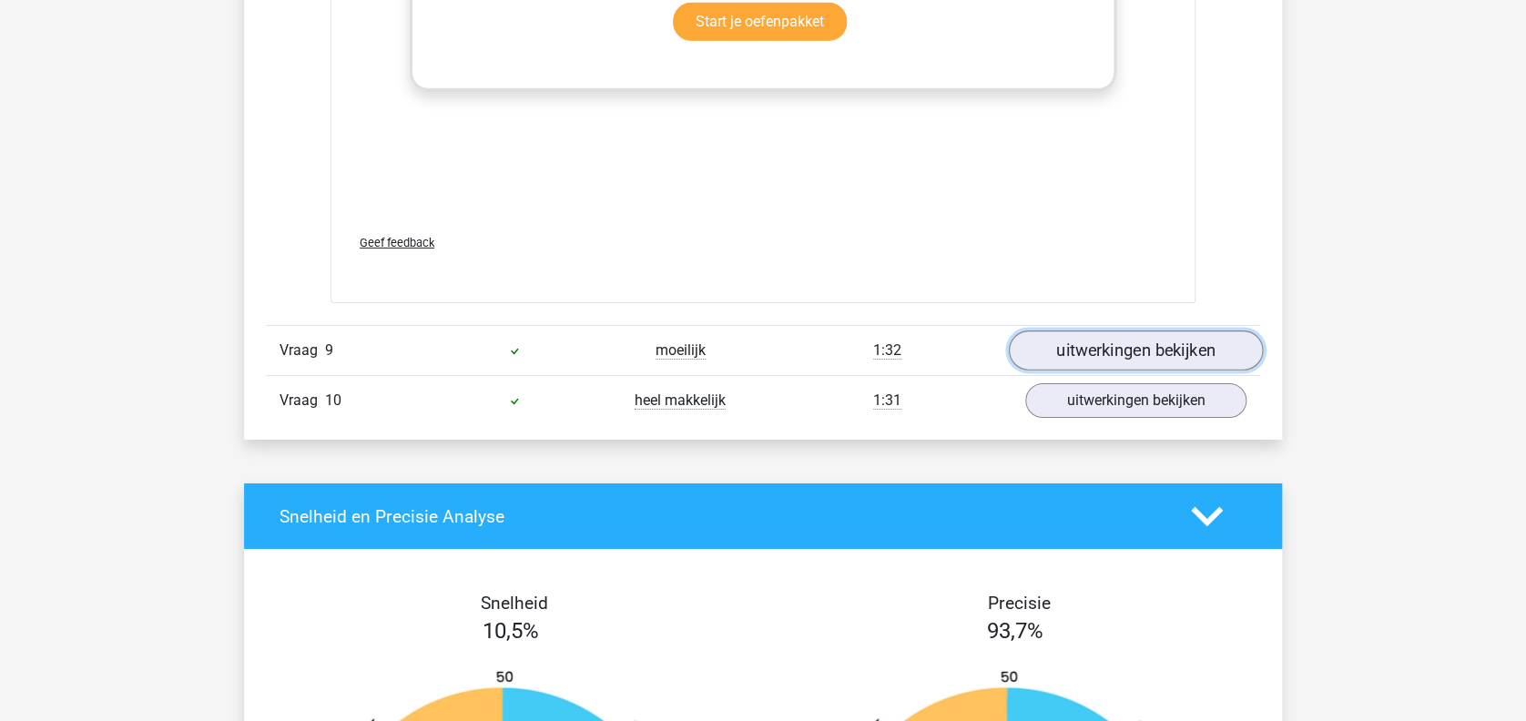
click at [1122, 350] on link "uitwerkingen bekijken" at bounding box center [1136, 351] width 254 height 40
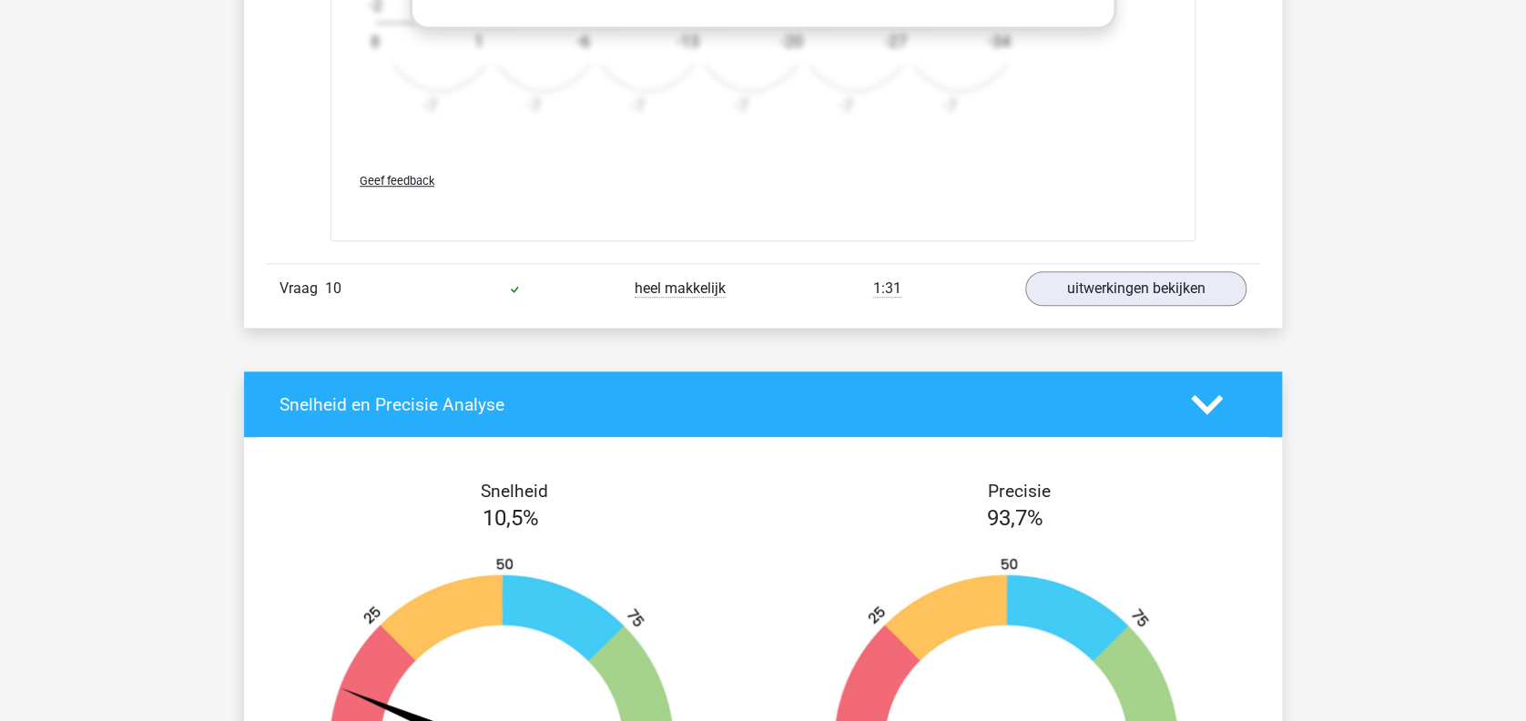
scroll to position [4107, 0]
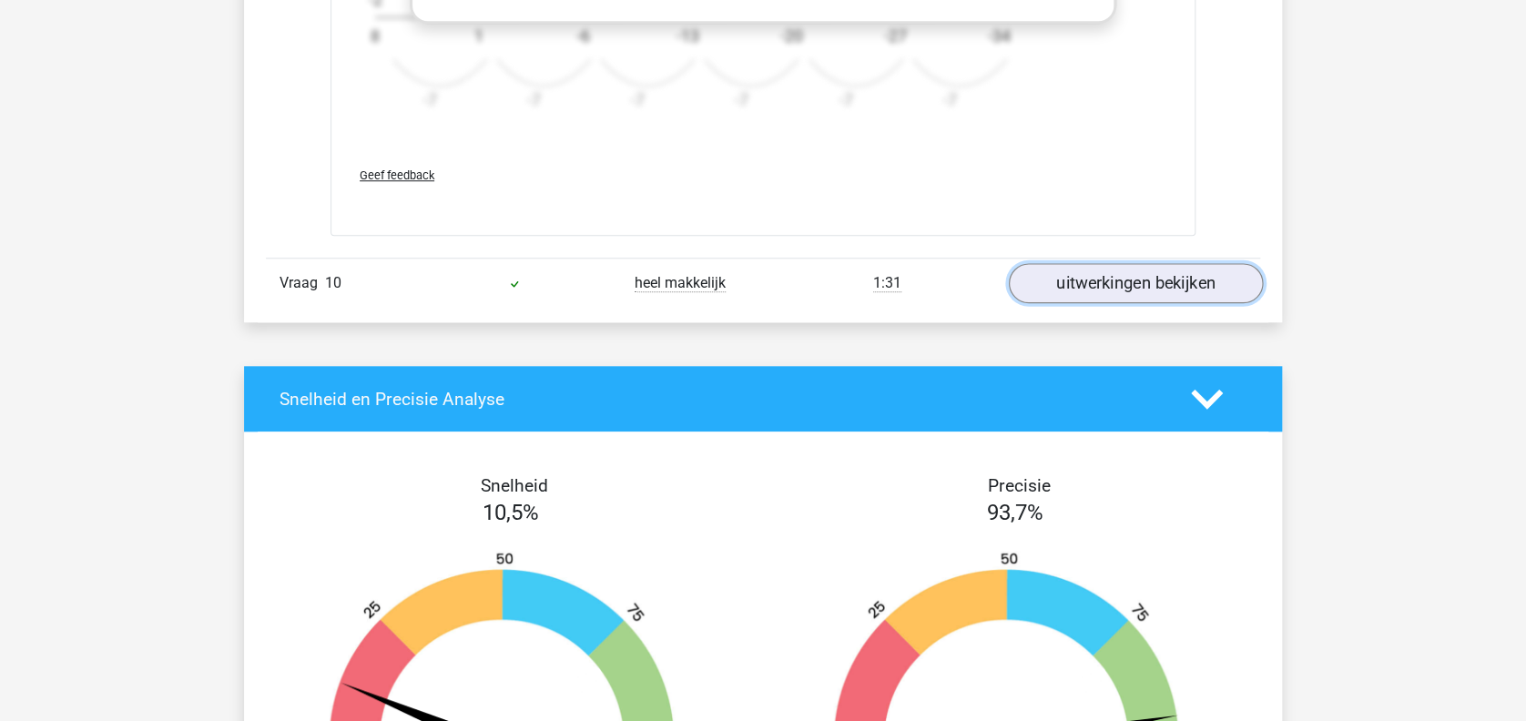
click at [1180, 288] on link "uitwerkingen bekijken" at bounding box center [1136, 283] width 254 height 40
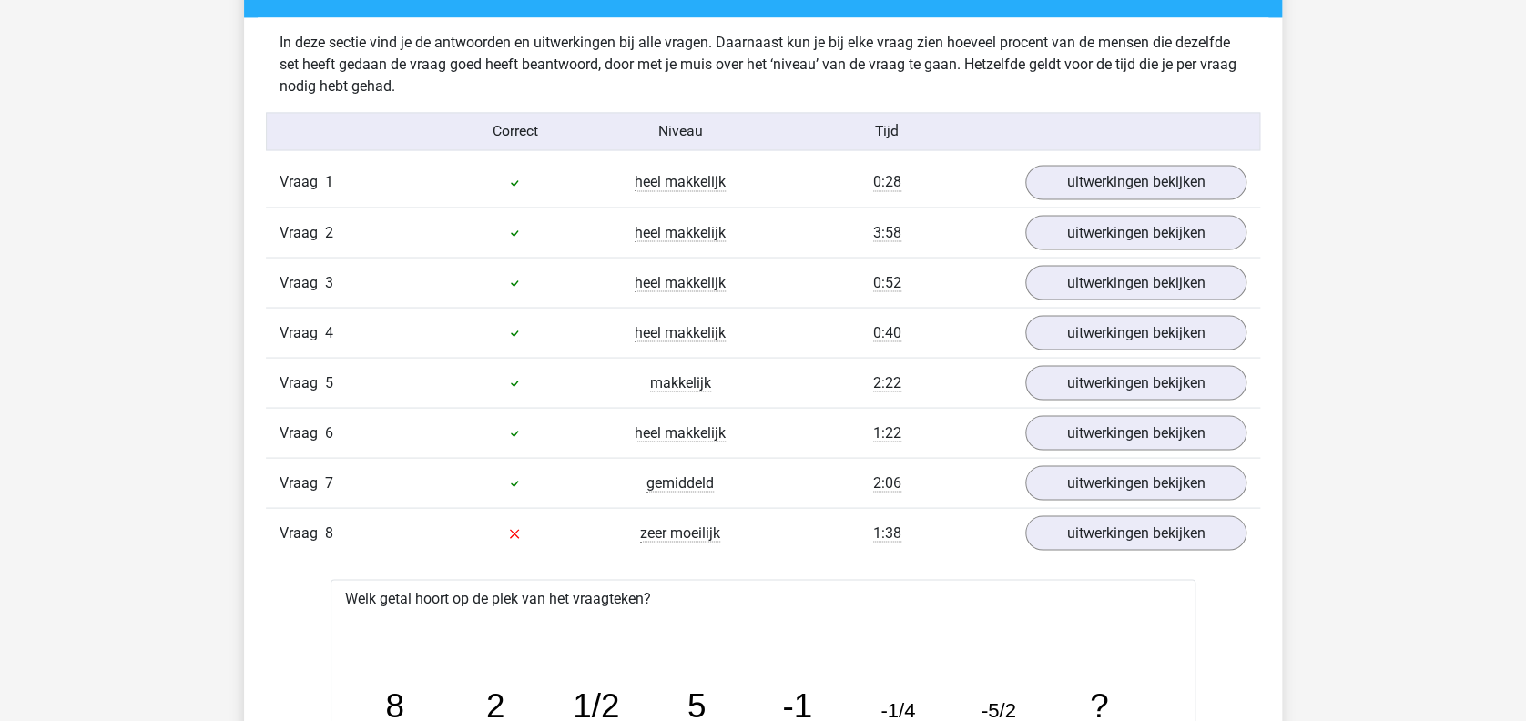
scroll to position [1512, 0]
click at [1213, 182] on link "uitwerkingen bekijken" at bounding box center [1136, 181] width 254 height 40
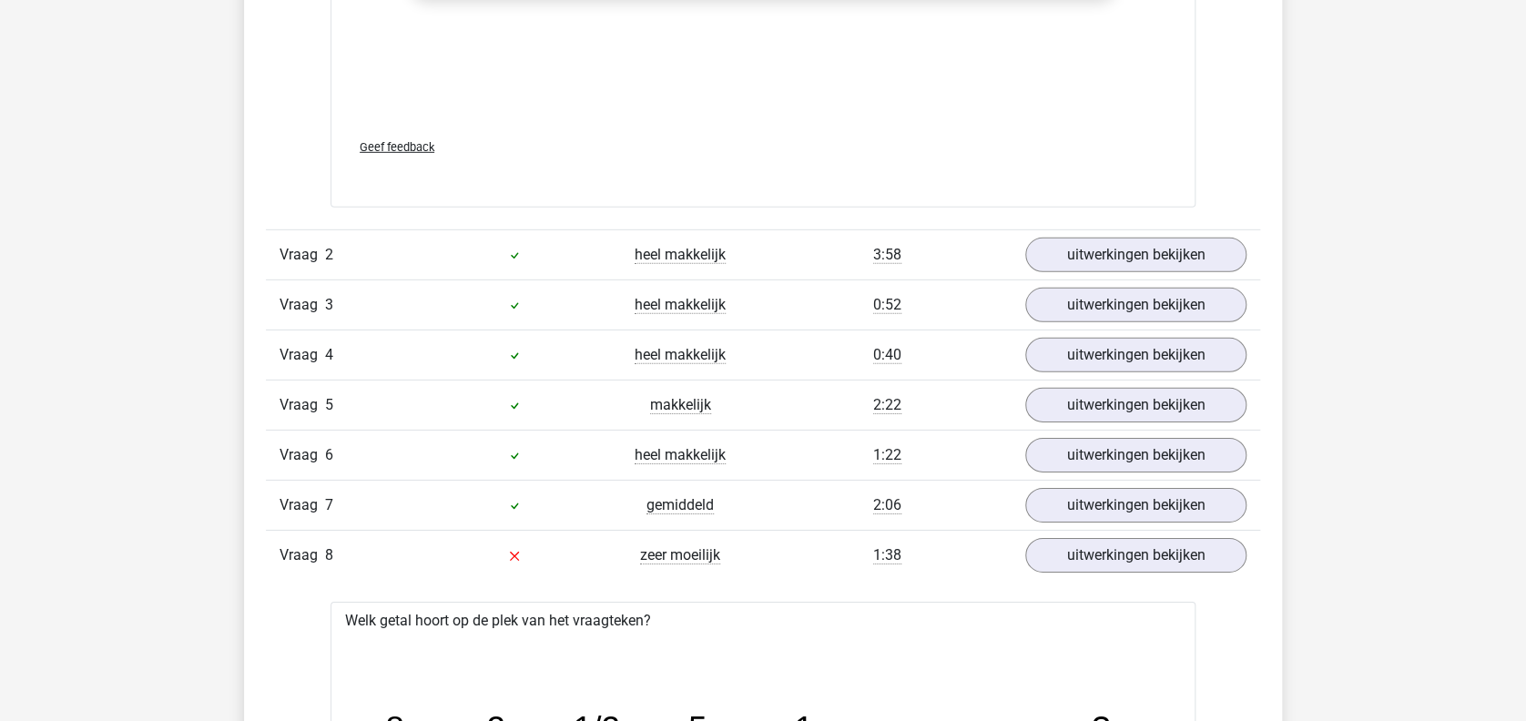
scroll to position [2612, 0]
click at [1187, 255] on link "uitwerkingen bekijken" at bounding box center [1136, 255] width 254 height 40
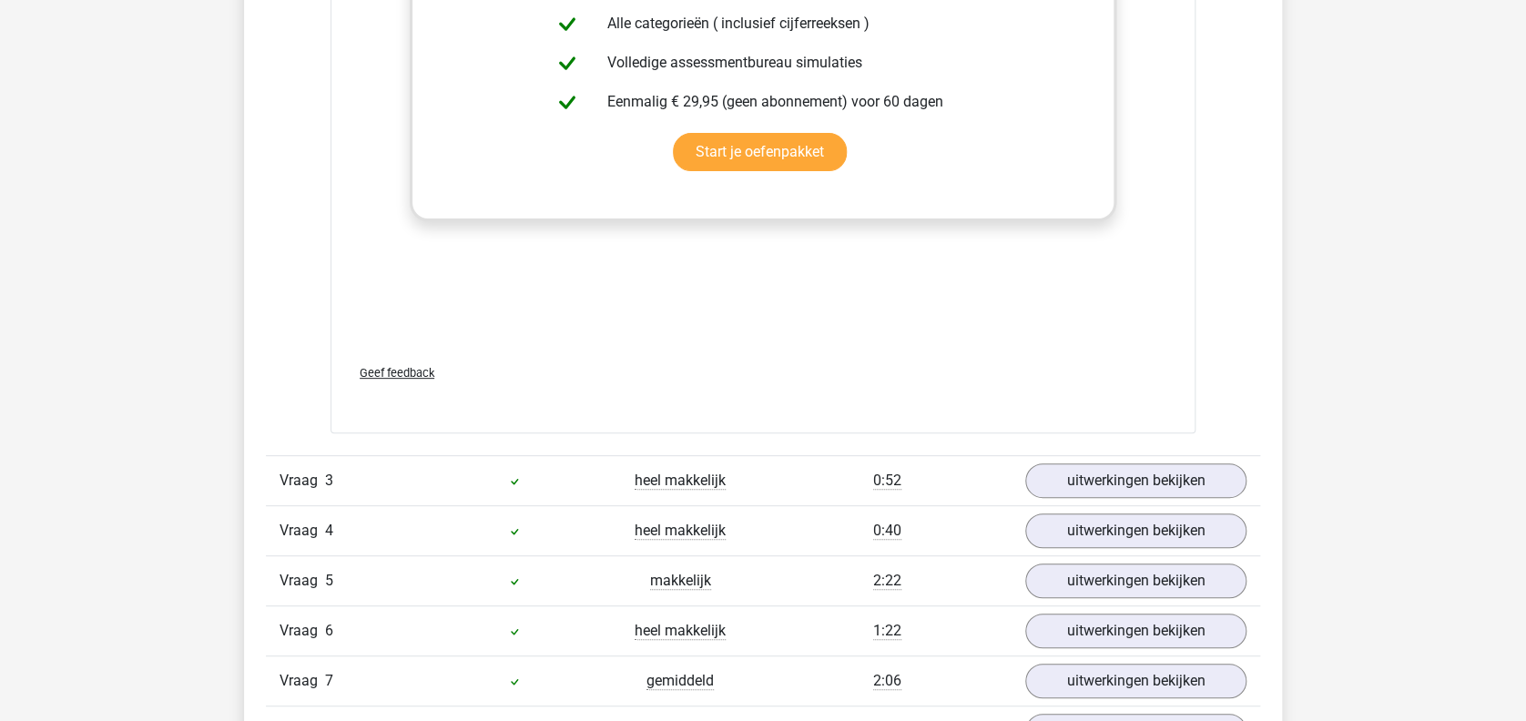
scroll to position [3562, 0]
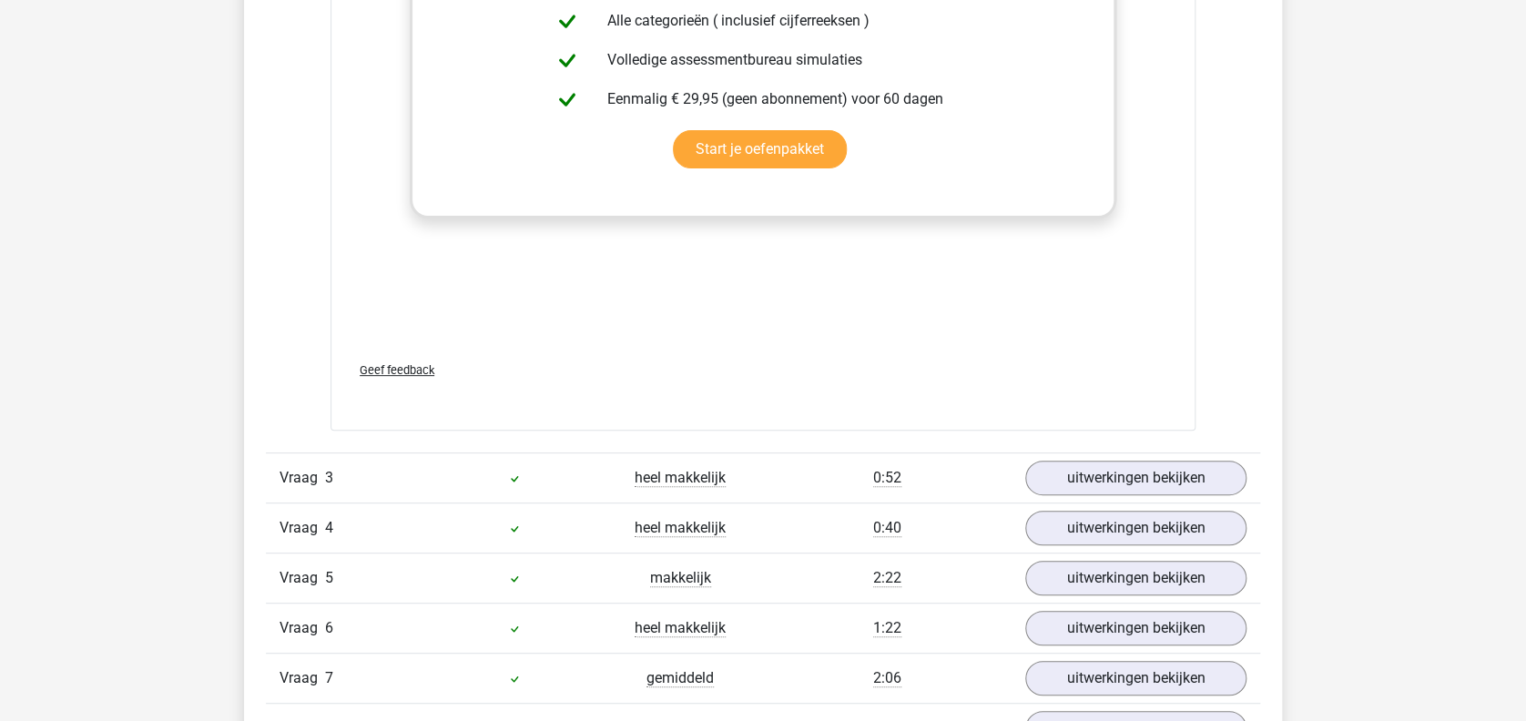
click at [1114, 419] on div "Verstuur" at bounding box center [763, 407] width 836 height 29
click at [1170, 488] on link "uitwerkingen bekijken" at bounding box center [1136, 478] width 254 height 40
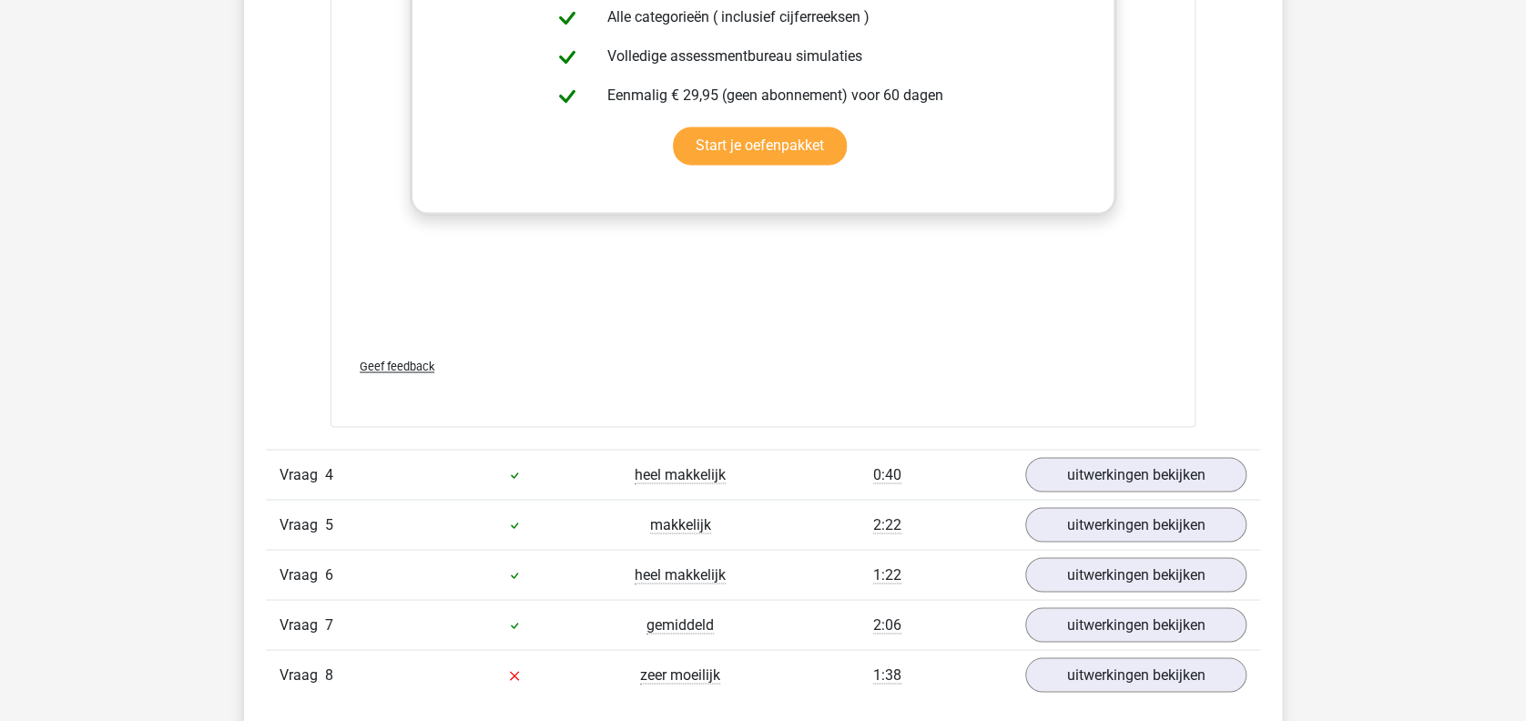
scroll to position [4736, 0]
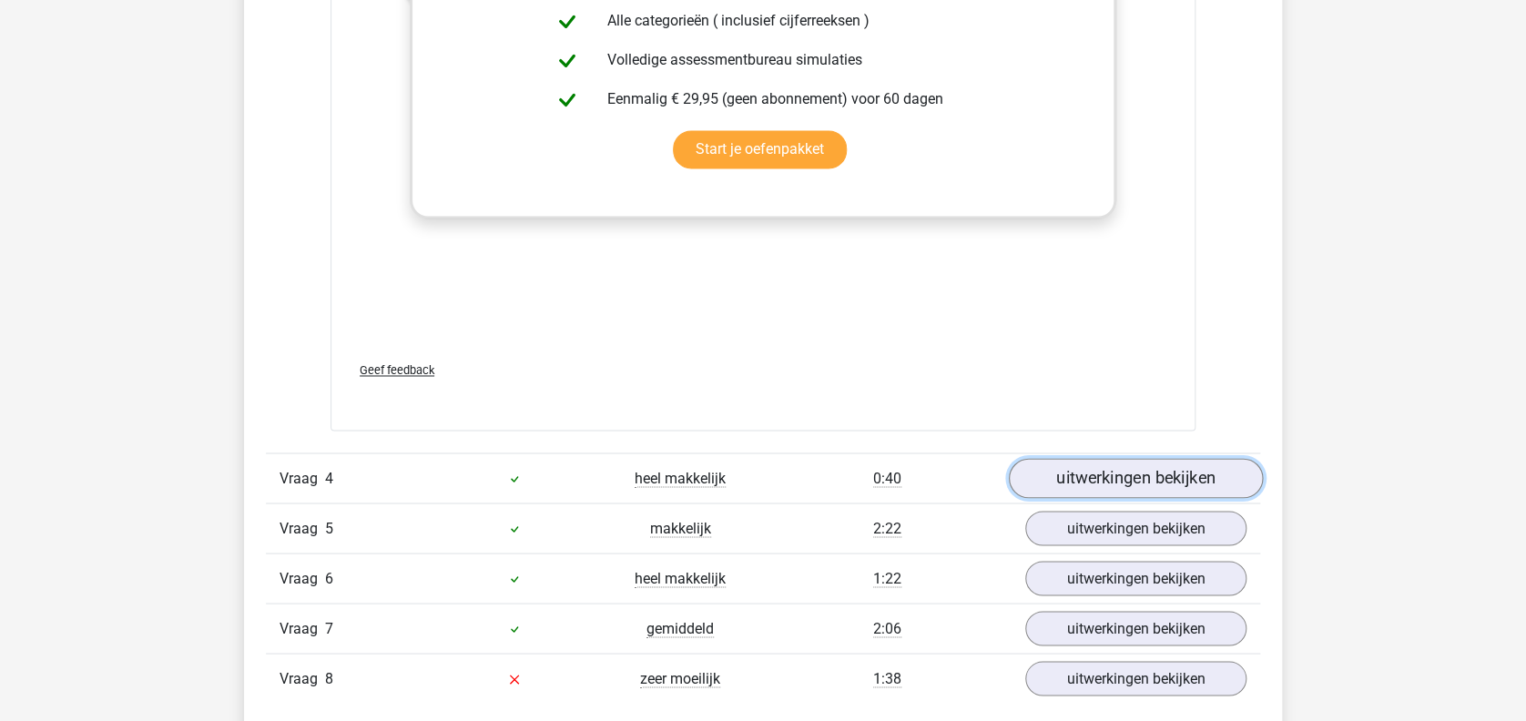
click at [1170, 488] on link "uitwerkingen bekijken" at bounding box center [1136, 478] width 254 height 40
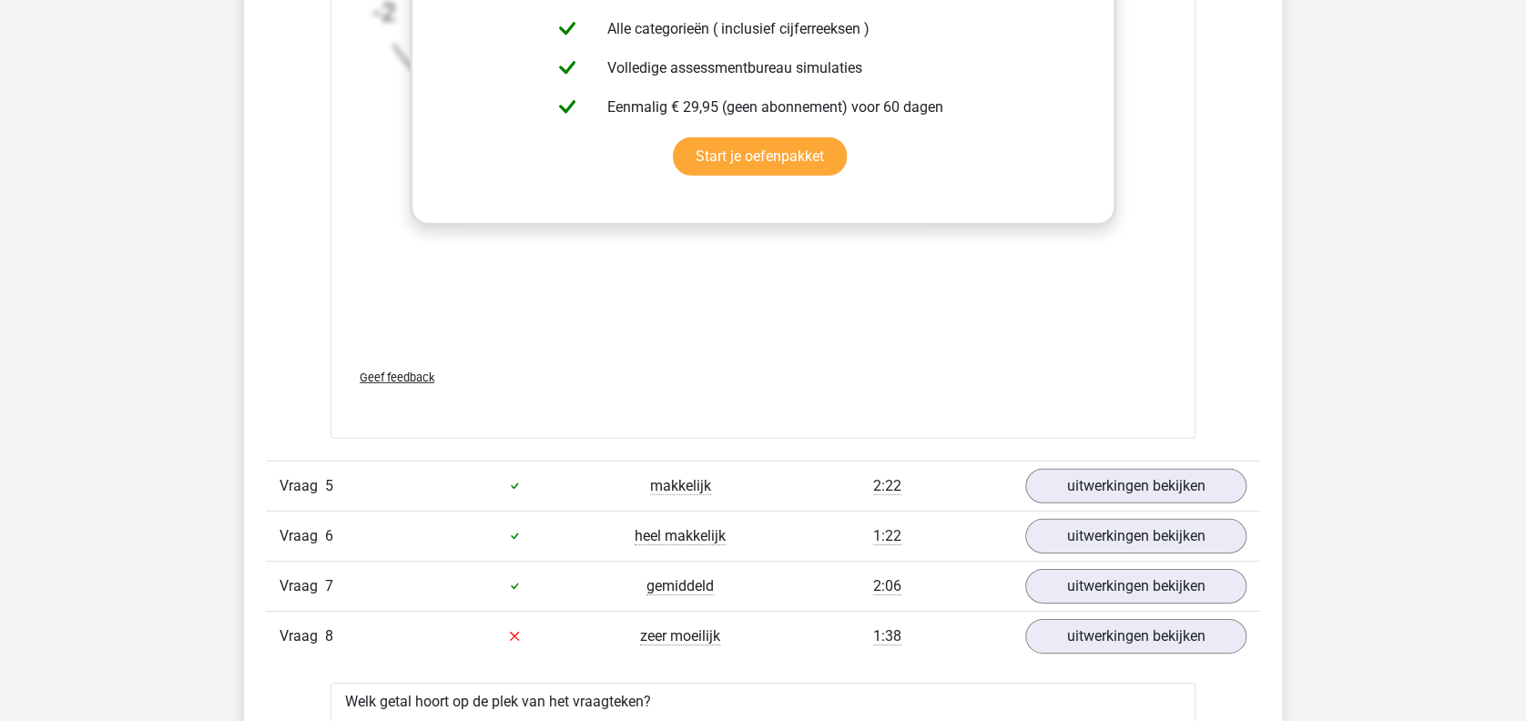
scroll to position [6265, 0]
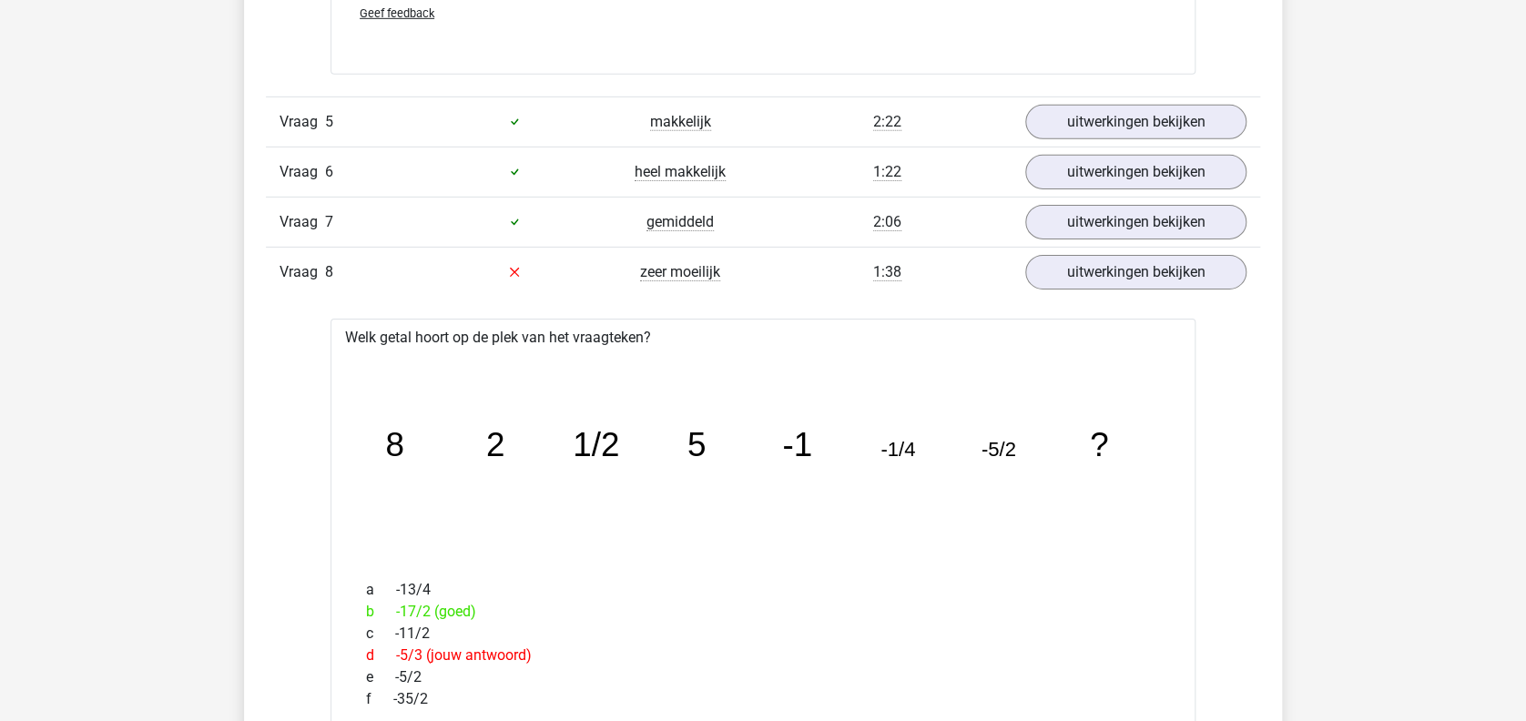
click at [1180, 98] on div "Vraag 5 makkelijk 2:22 uitwerkingen bekijken" at bounding box center [763, 122] width 994 height 50
click at [1155, 109] on link "uitwerkingen bekijken" at bounding box center [1136, 122] width 254 height 40
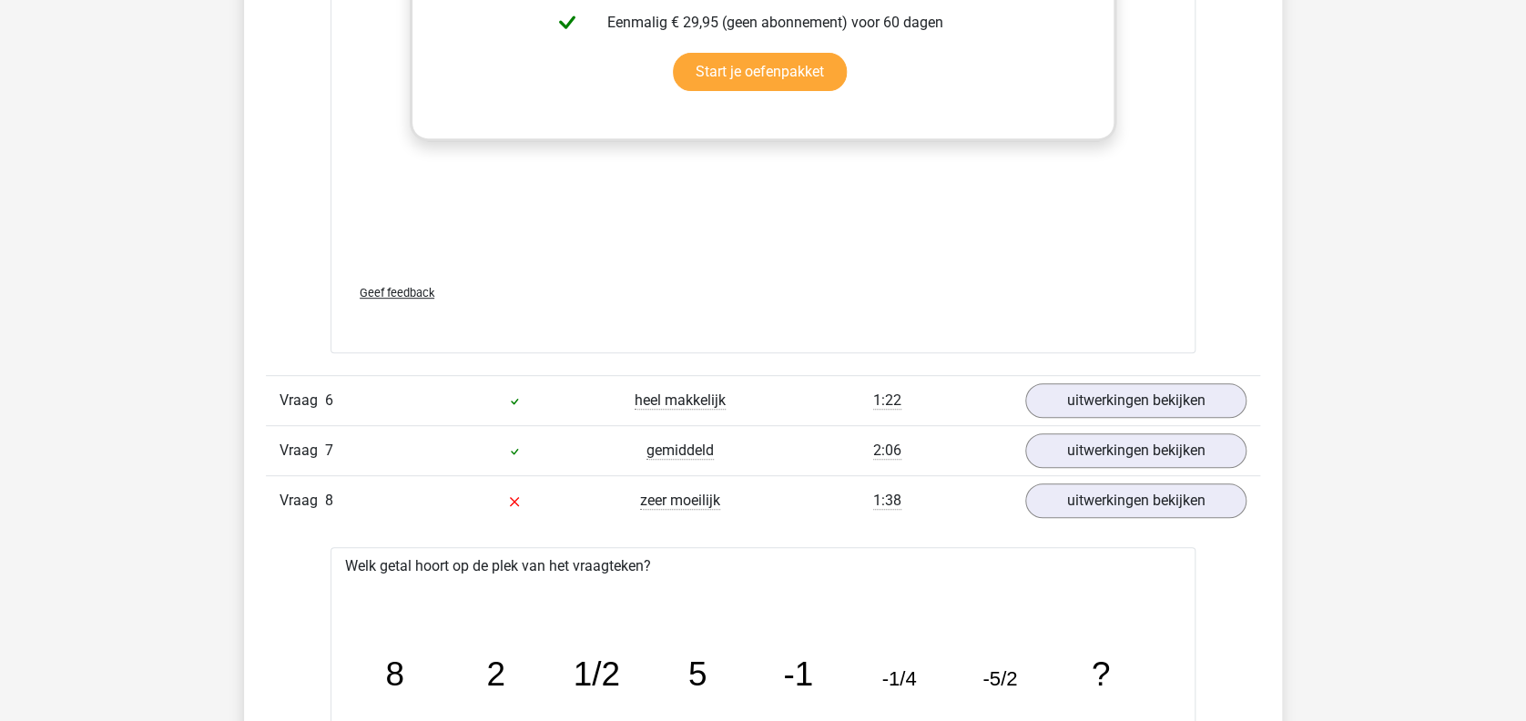
scroll to position [7162, 0]
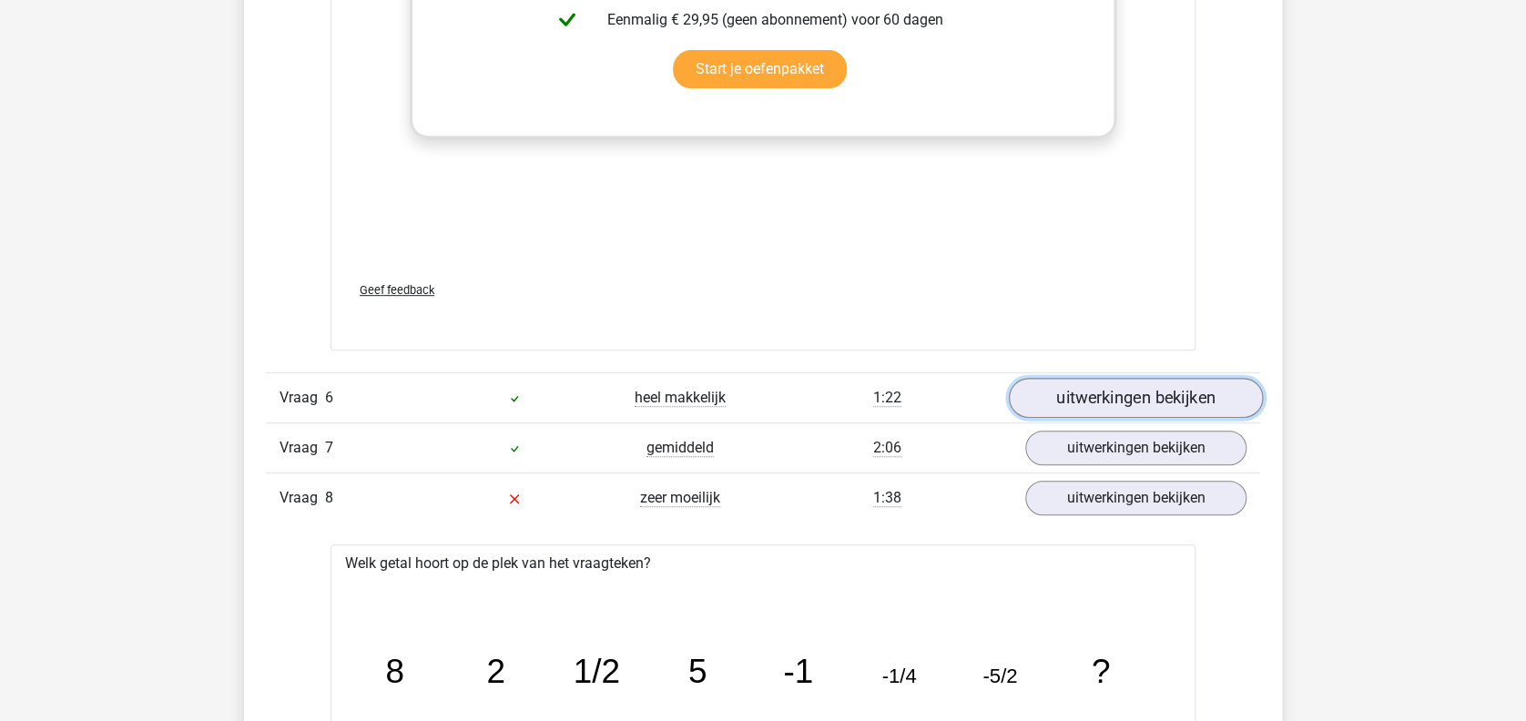
click at [1140, 396] on link "uitwerkingen bekijken" at bounding box center [1136, 398] width 254 height 40
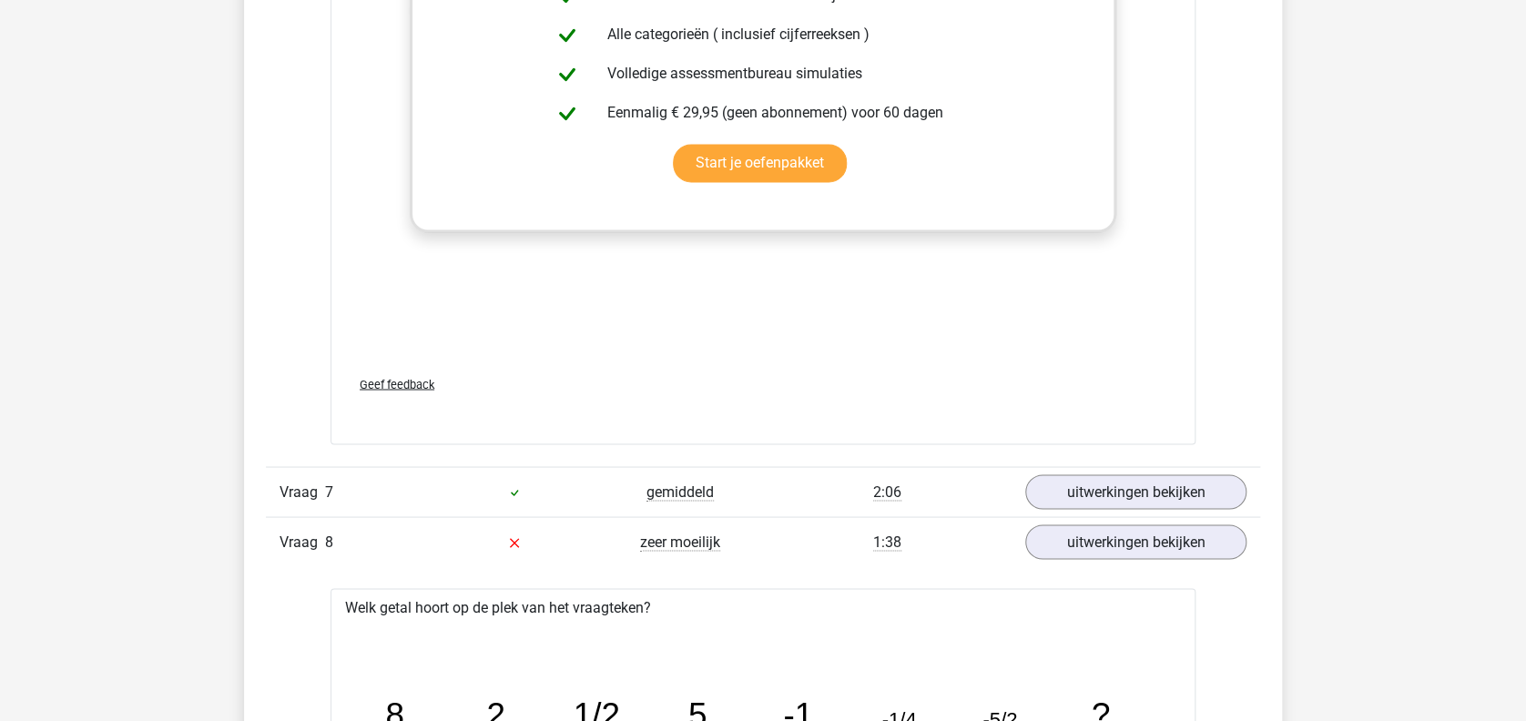
scroll to position [8225, 0]
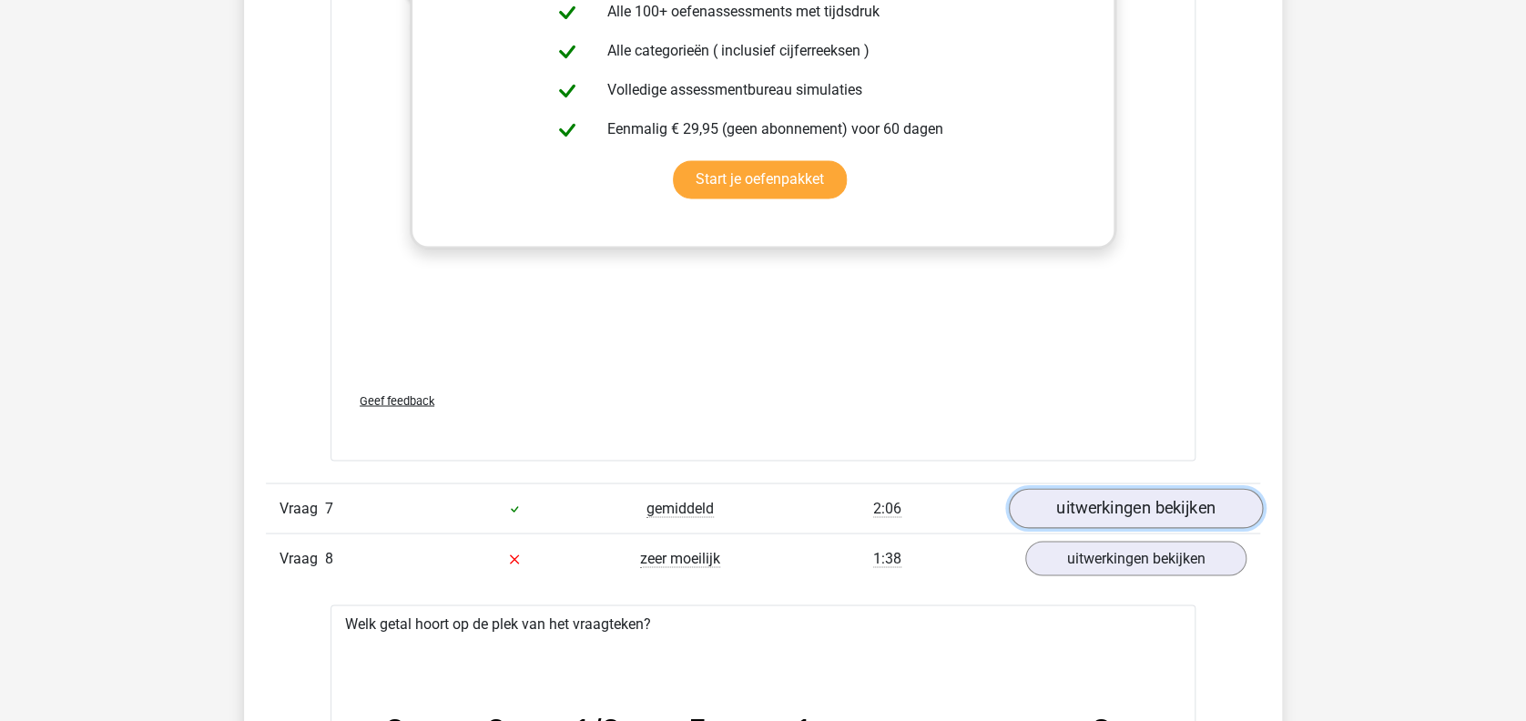
click at [1093, 507] on link "uitwerkingen bekijken" at bounding box center [1136, 508] width 254 height 40
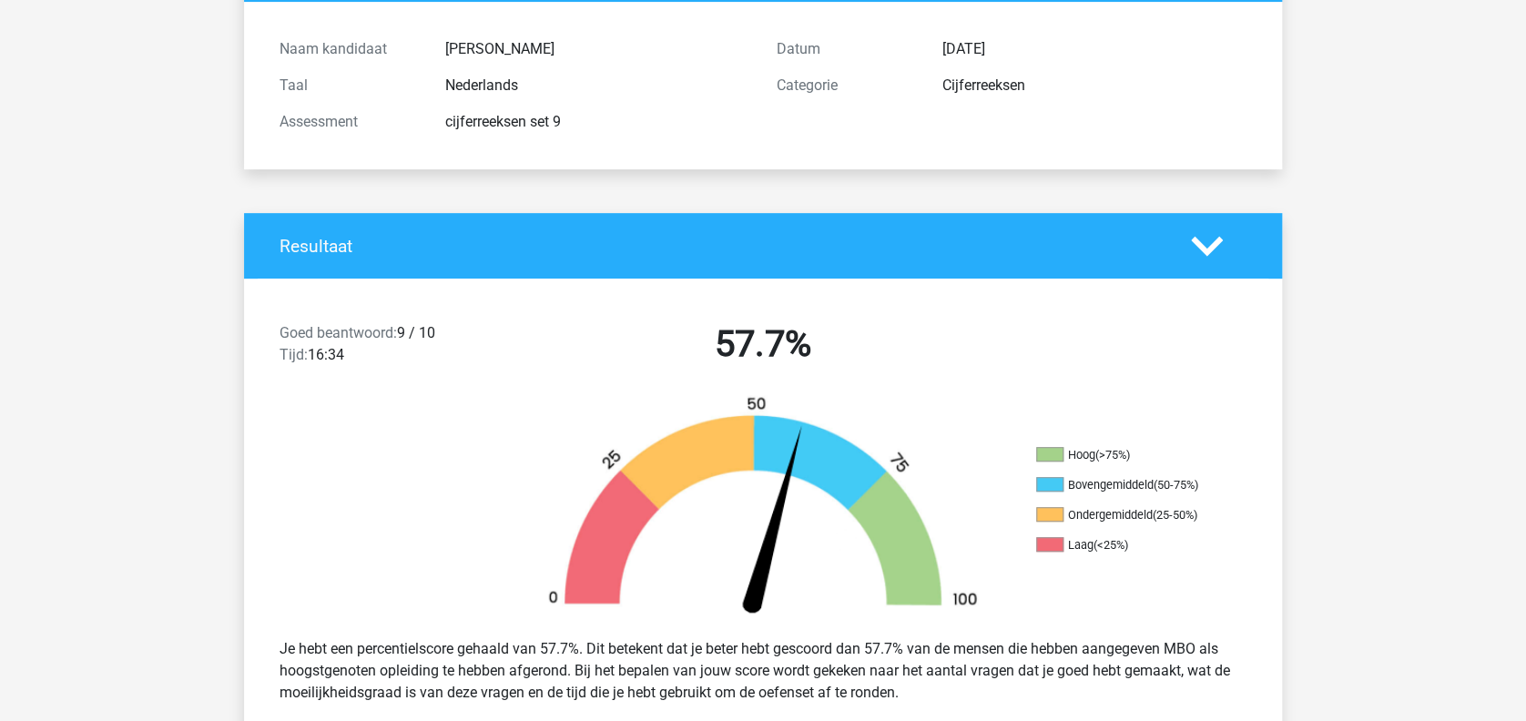
scroll to position [0, 0]
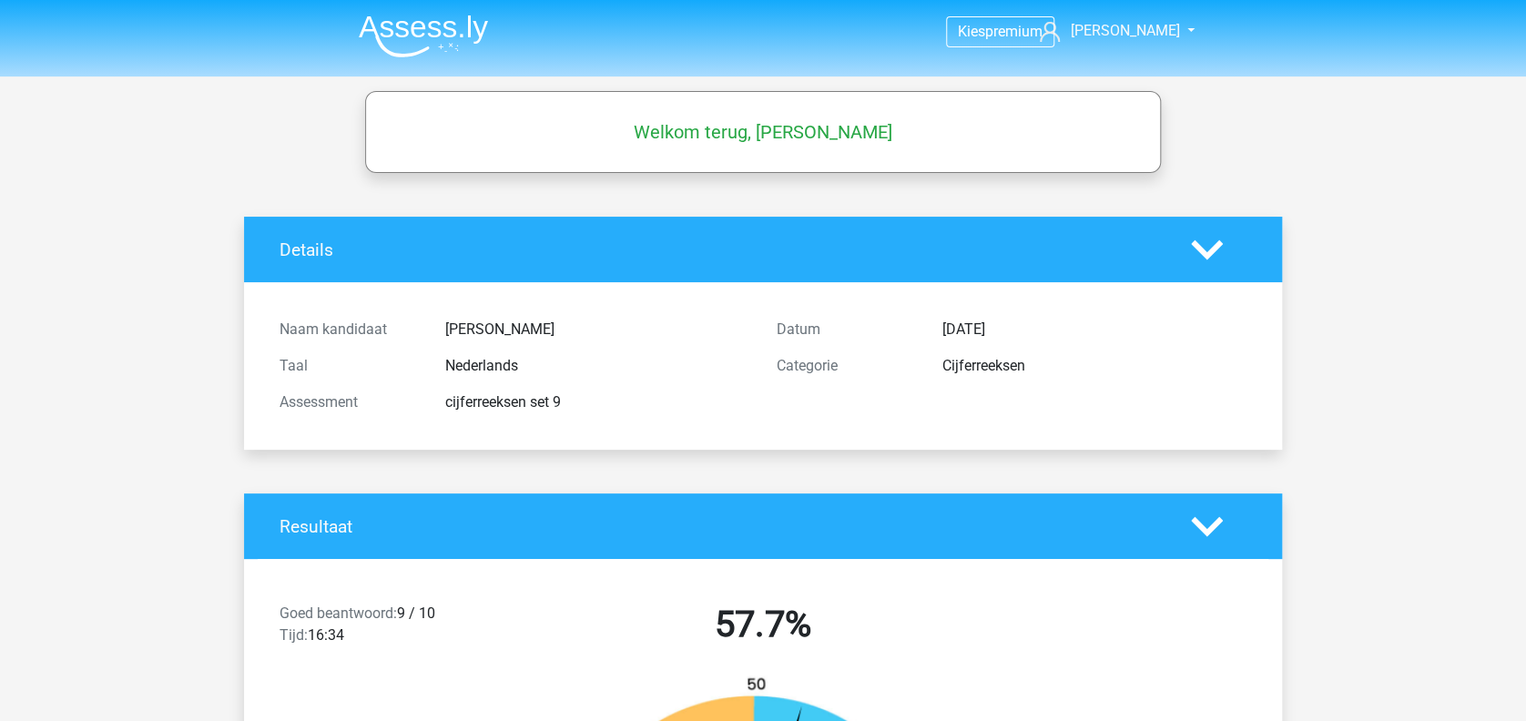
click at [456, 27] on img at bounding box center [423, 36] width 129 height 43
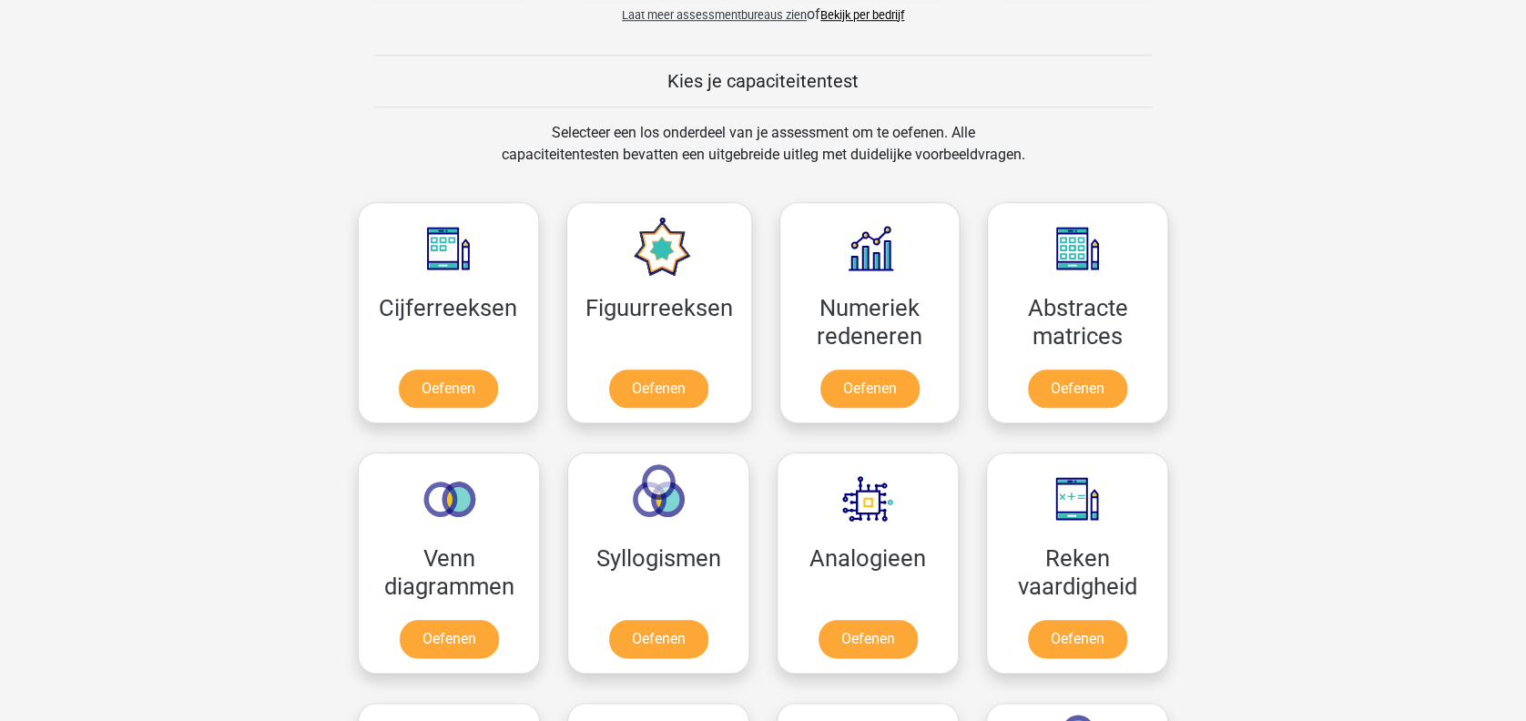
scroll to position [653, 0]
click at [447, 385] on link "Oefenen" at bounding box center [448, 391] width 104 height 40
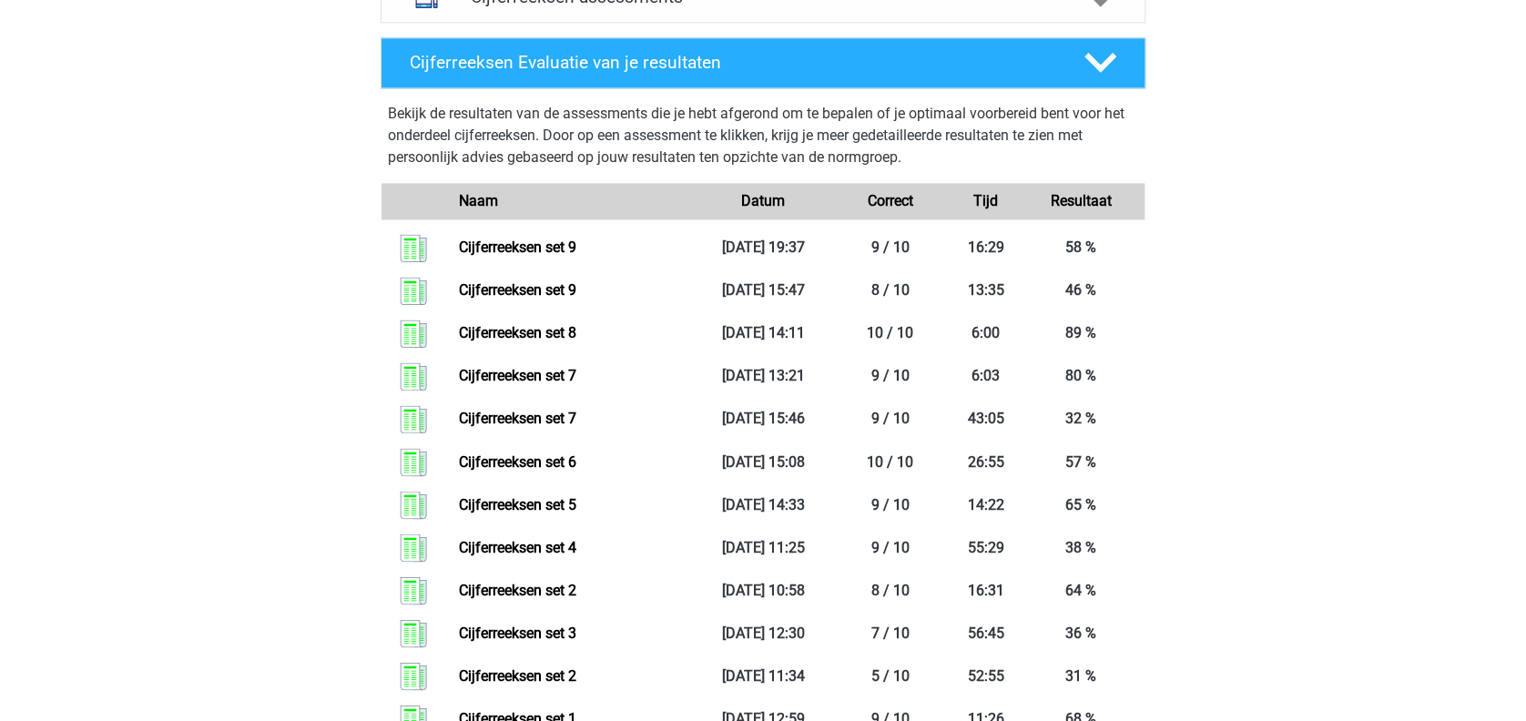
scroll to position [1219, 0]
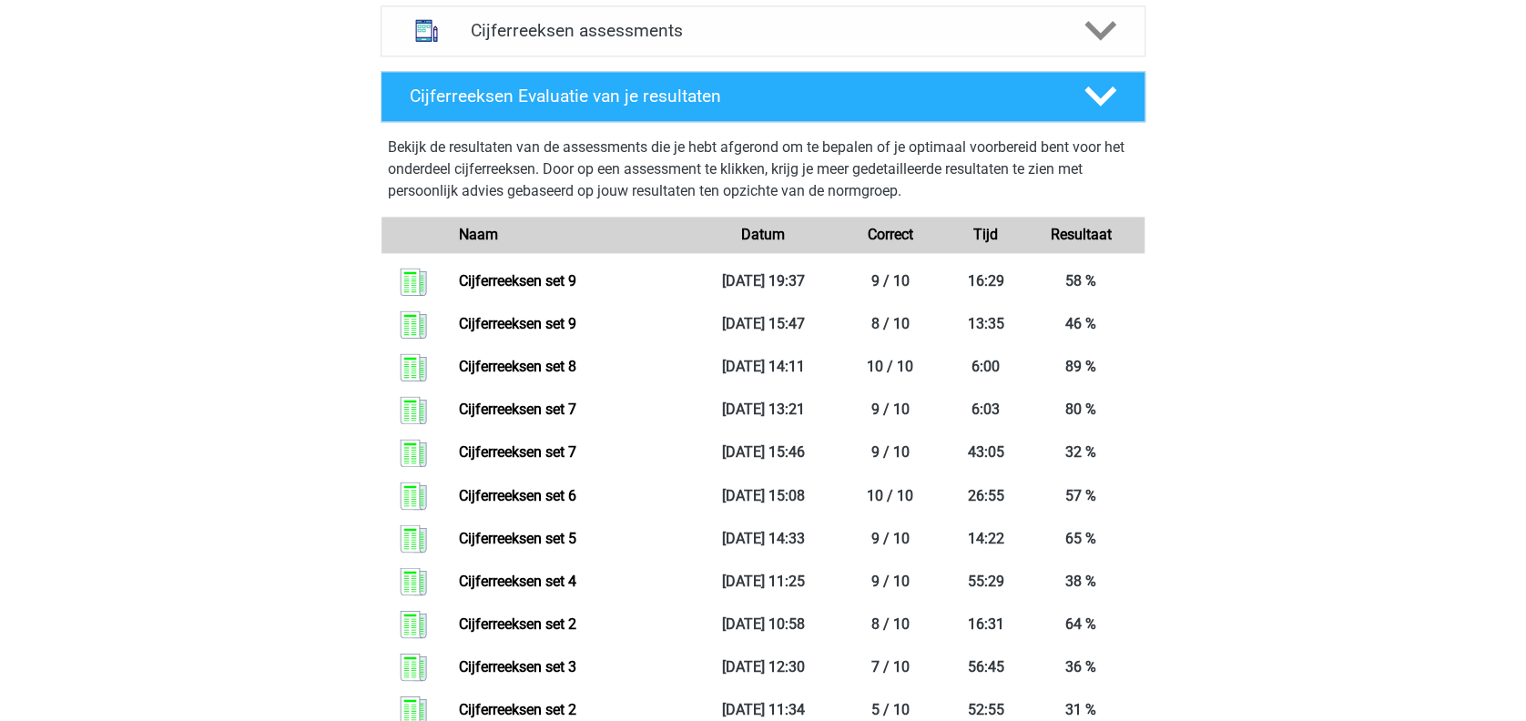
click at [1093, 41] on polygon at bounding box center [1100, 31] width 32 height 20
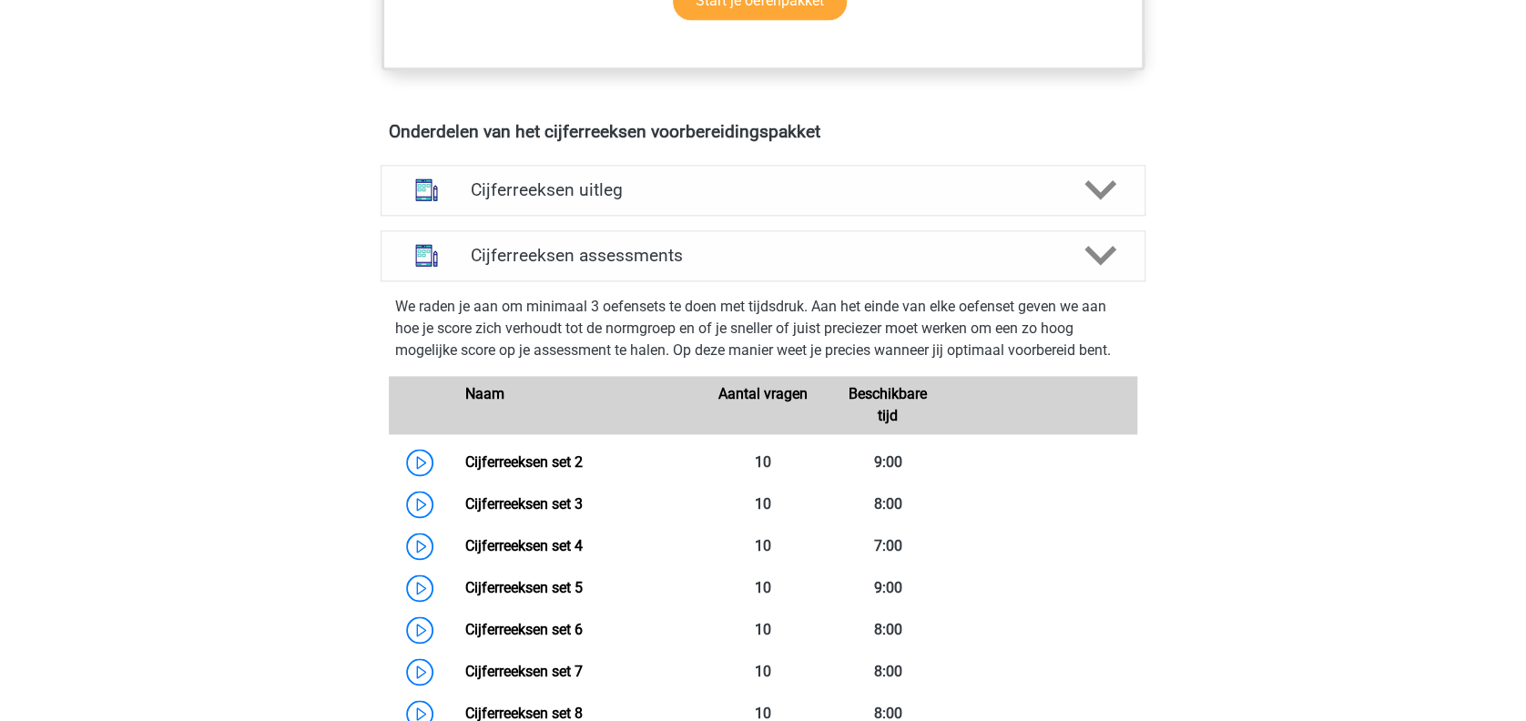
scroll to position [945, 0]
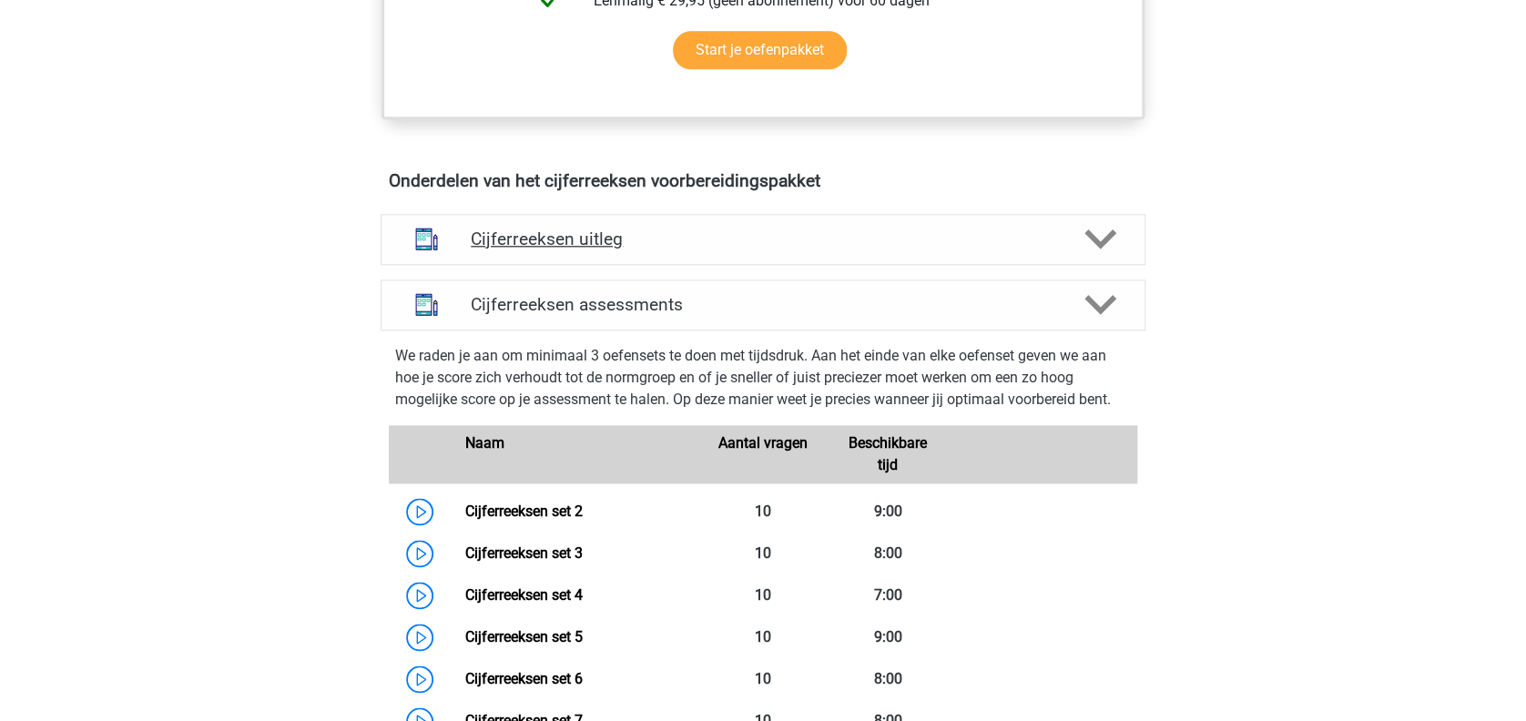
click at [1093, 251] on icon at bounding box center [1100, 239] width 32 height 32
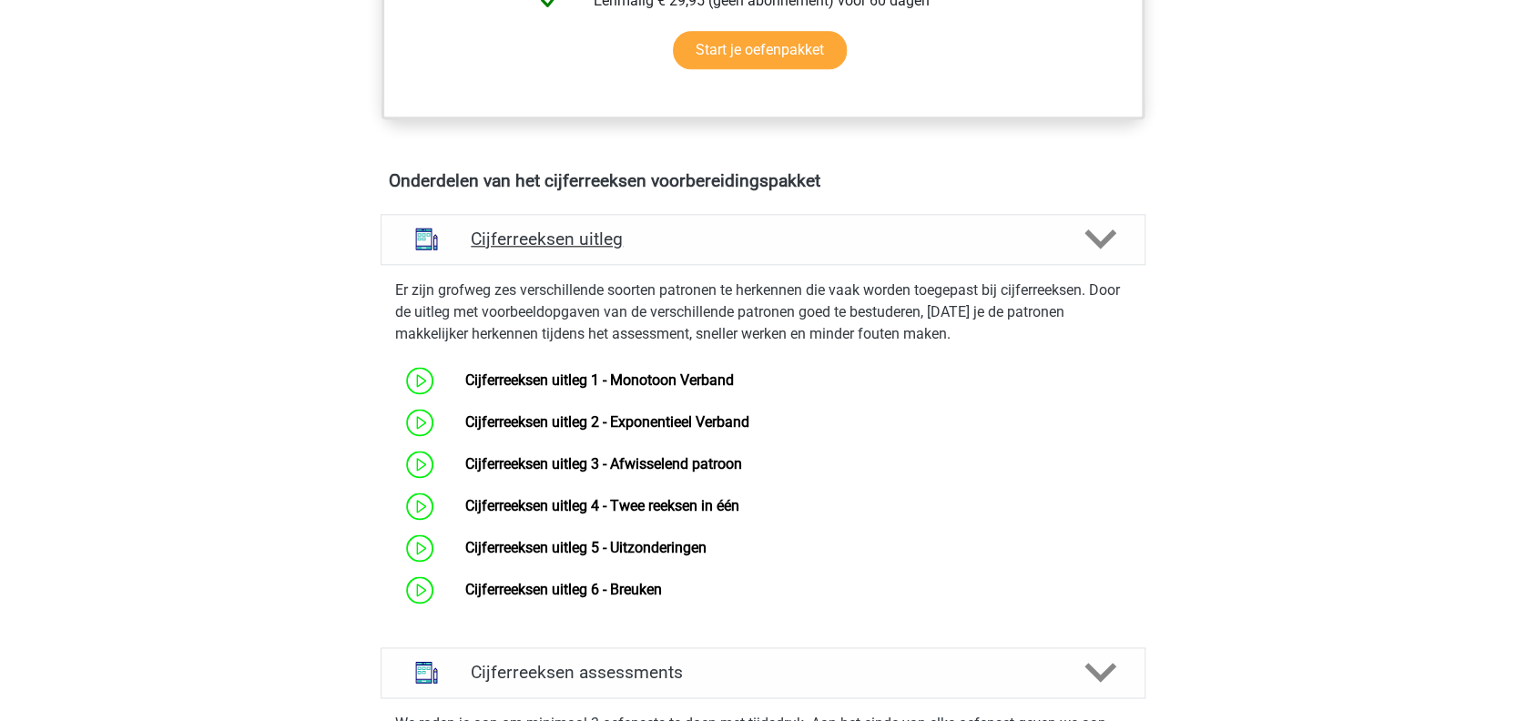
click at [1093, 251] on icon at bounding box center [1100, 239] width 32 height 32
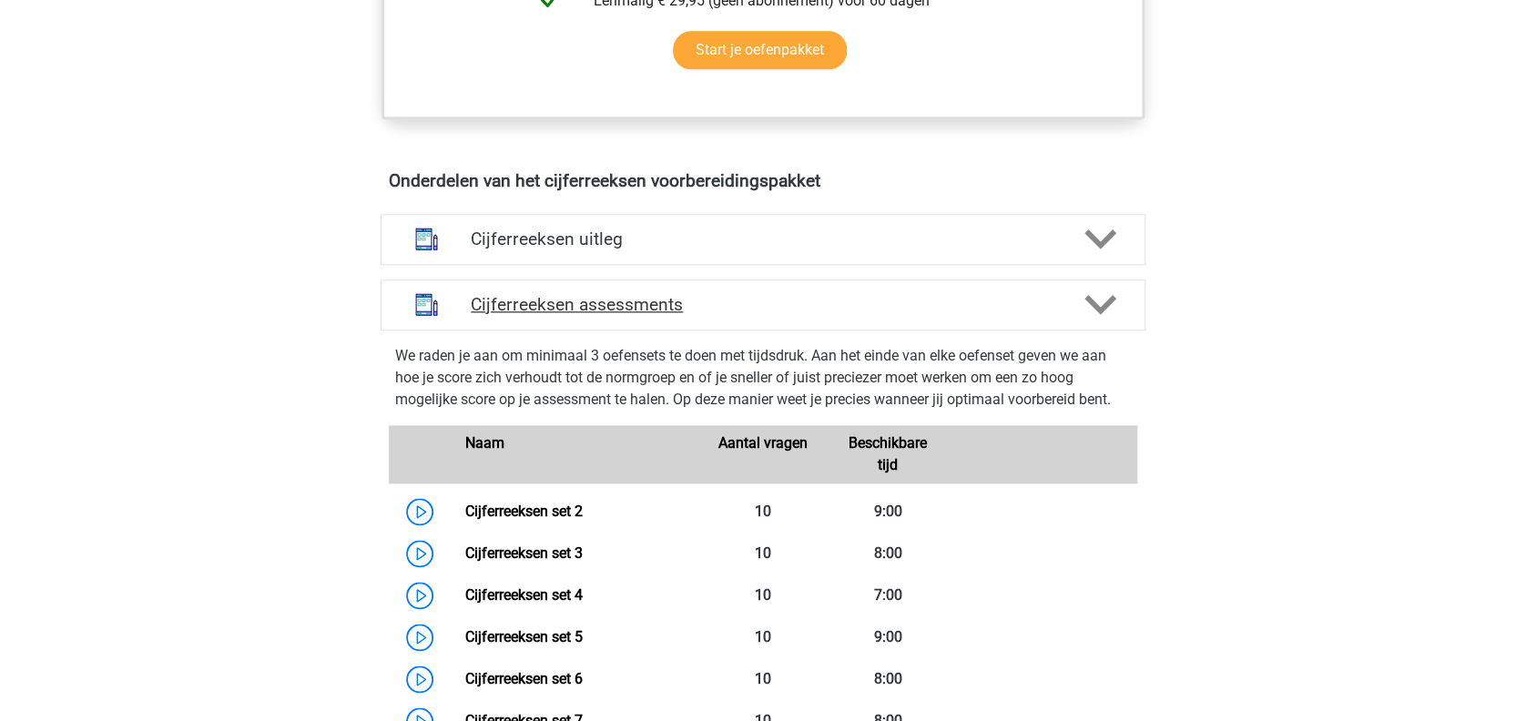
scroll to position [0, 0]
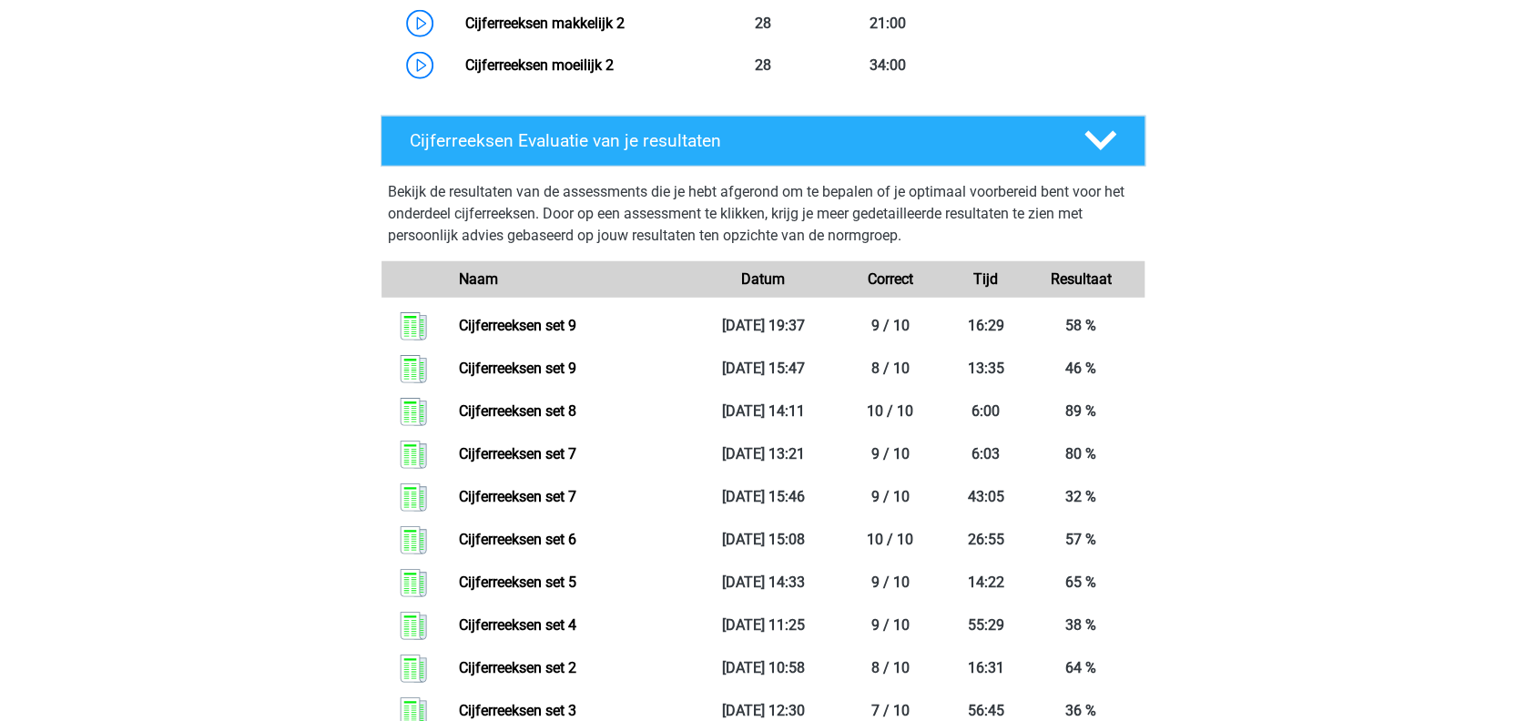
scroll to position [2383, 0]
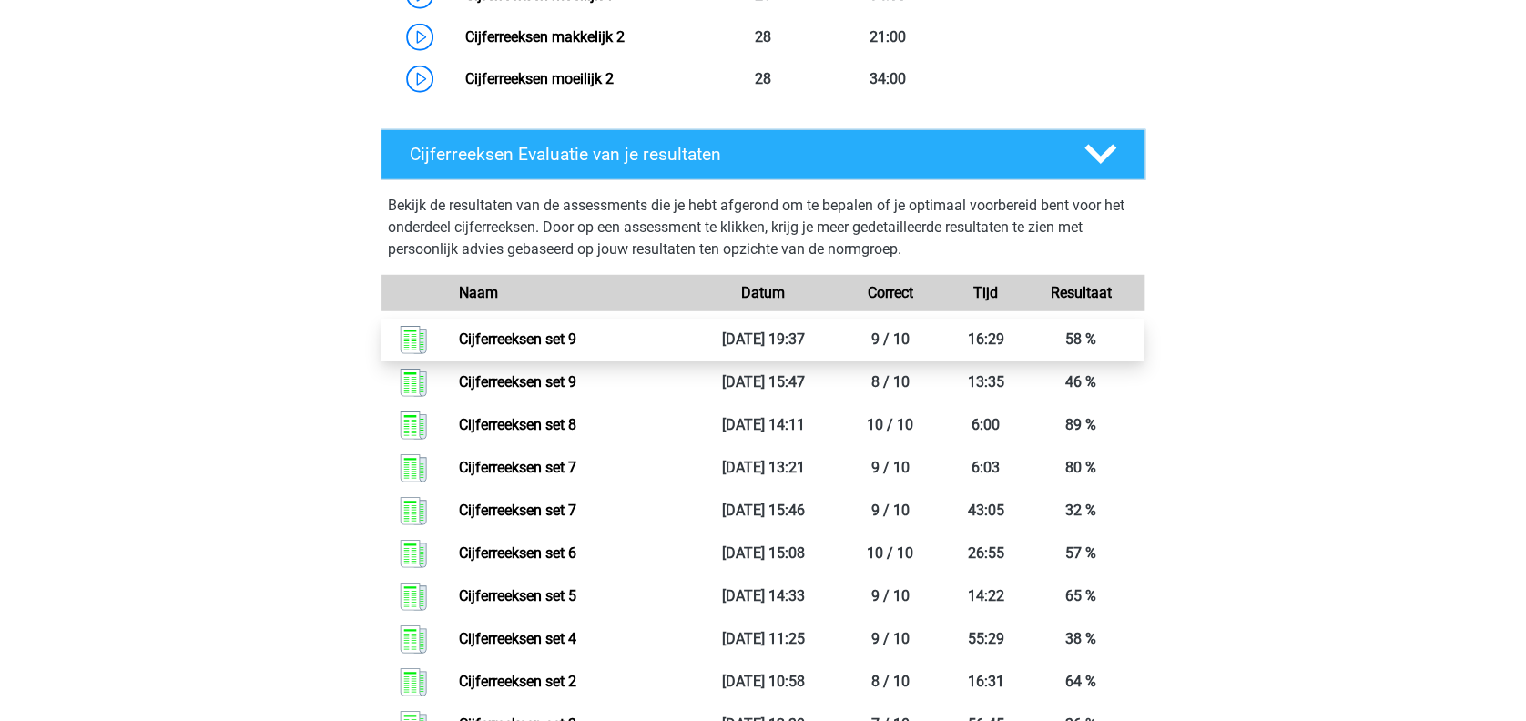
click at [567, 348] on link "Cijferreeksen set 9" at bounding box center [517, 339] width 117 height 17
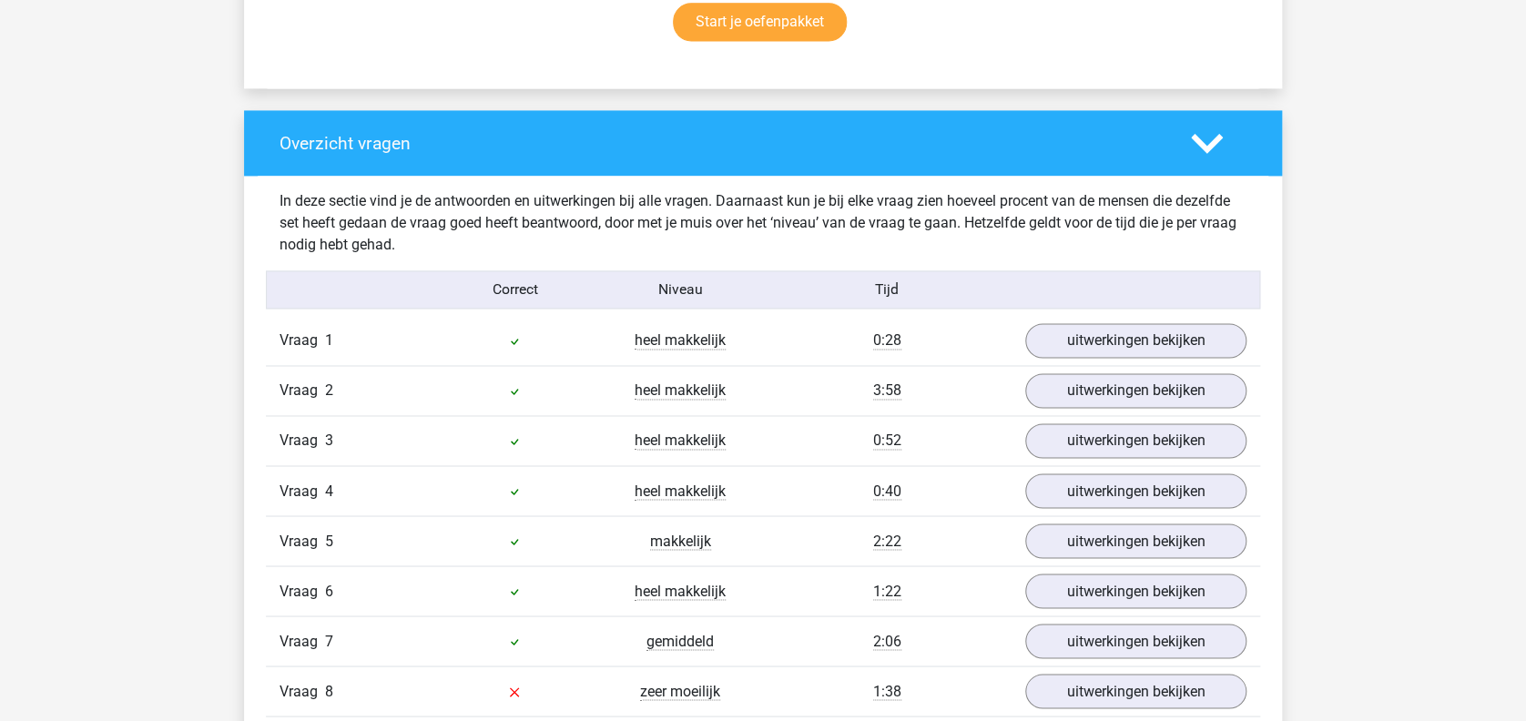
scroll to position [1257, 0]
click at [1121, 328] on link "uitwerkingen bekijken" at bounding box center [1136, 340] width 254 height 40
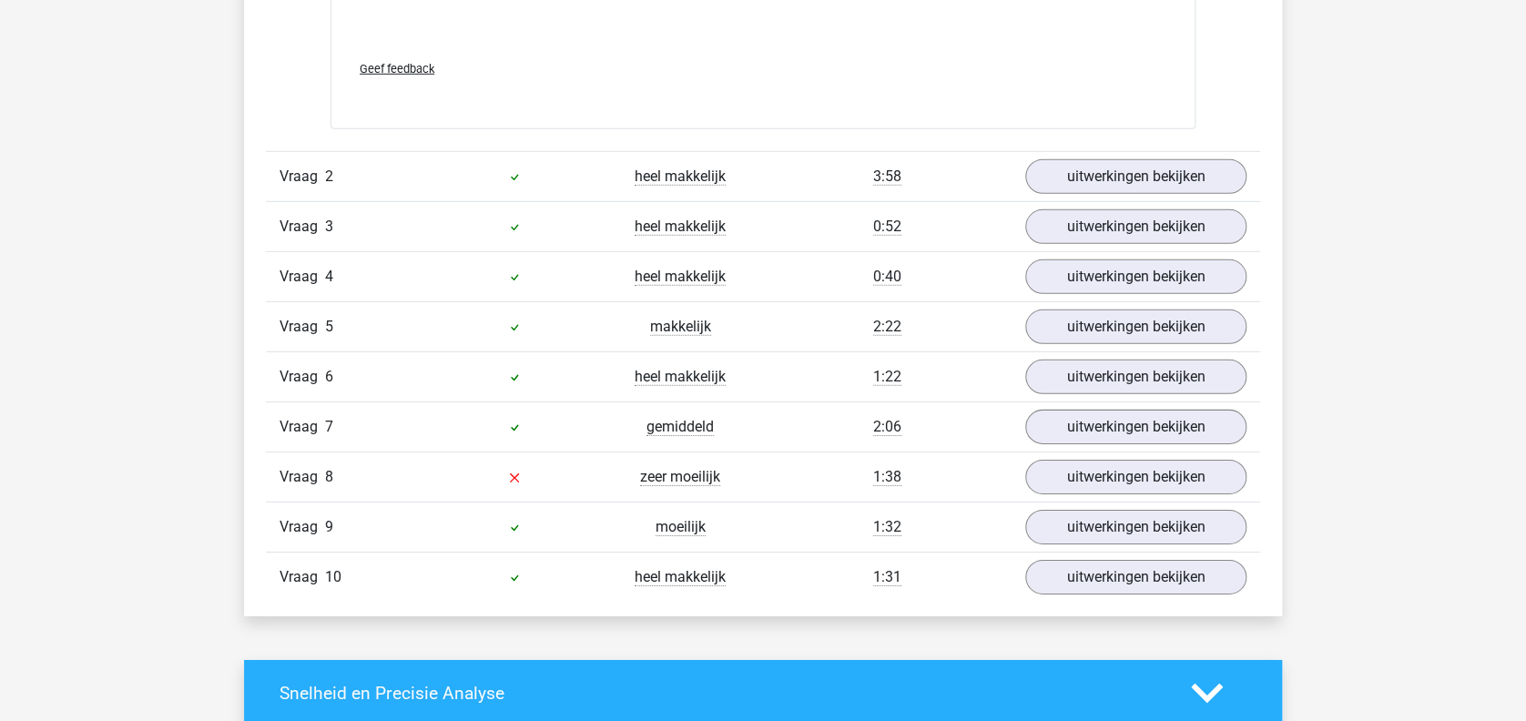
scroll to position [2576, 0]
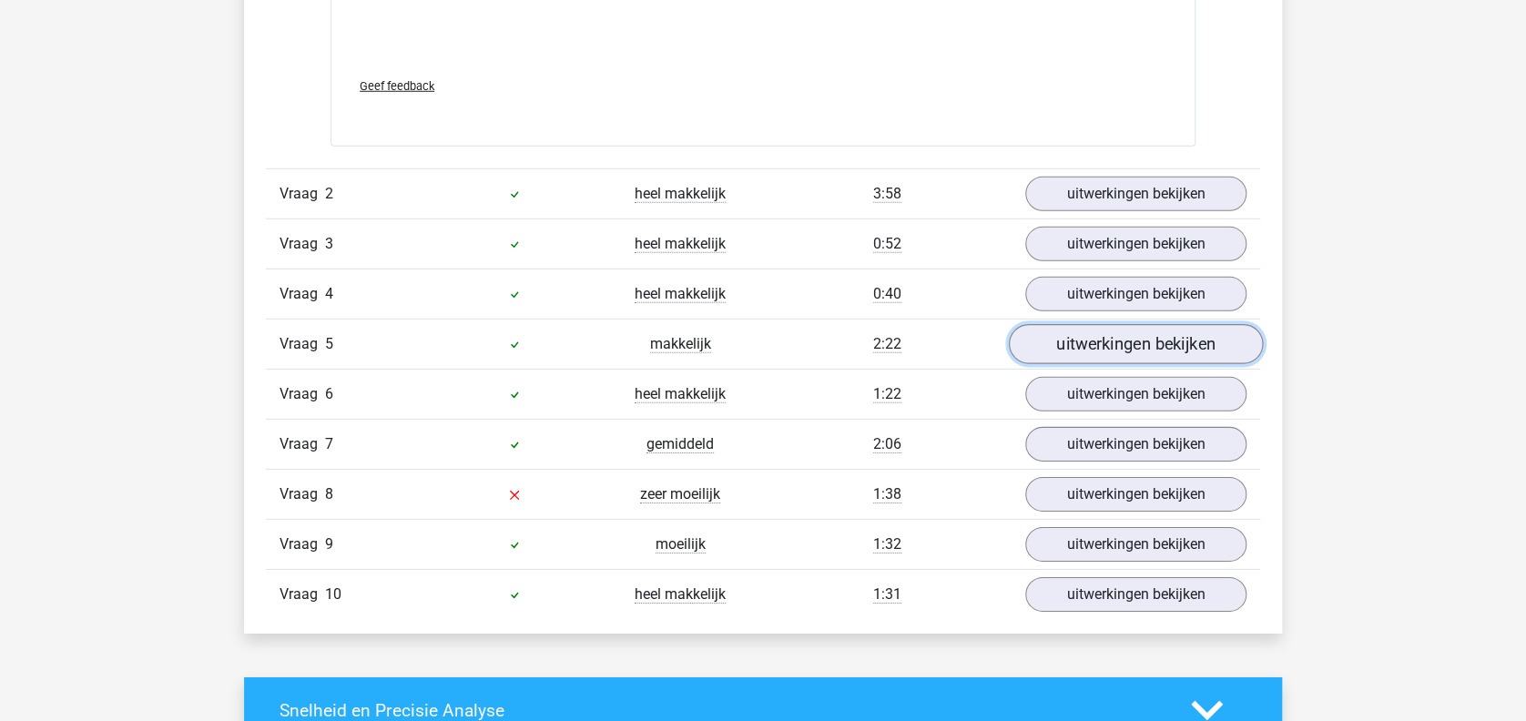
click at [1179, 333] on link "uitwerkingen bekijken" at bounding box center [1136, 345] width 254 height 40
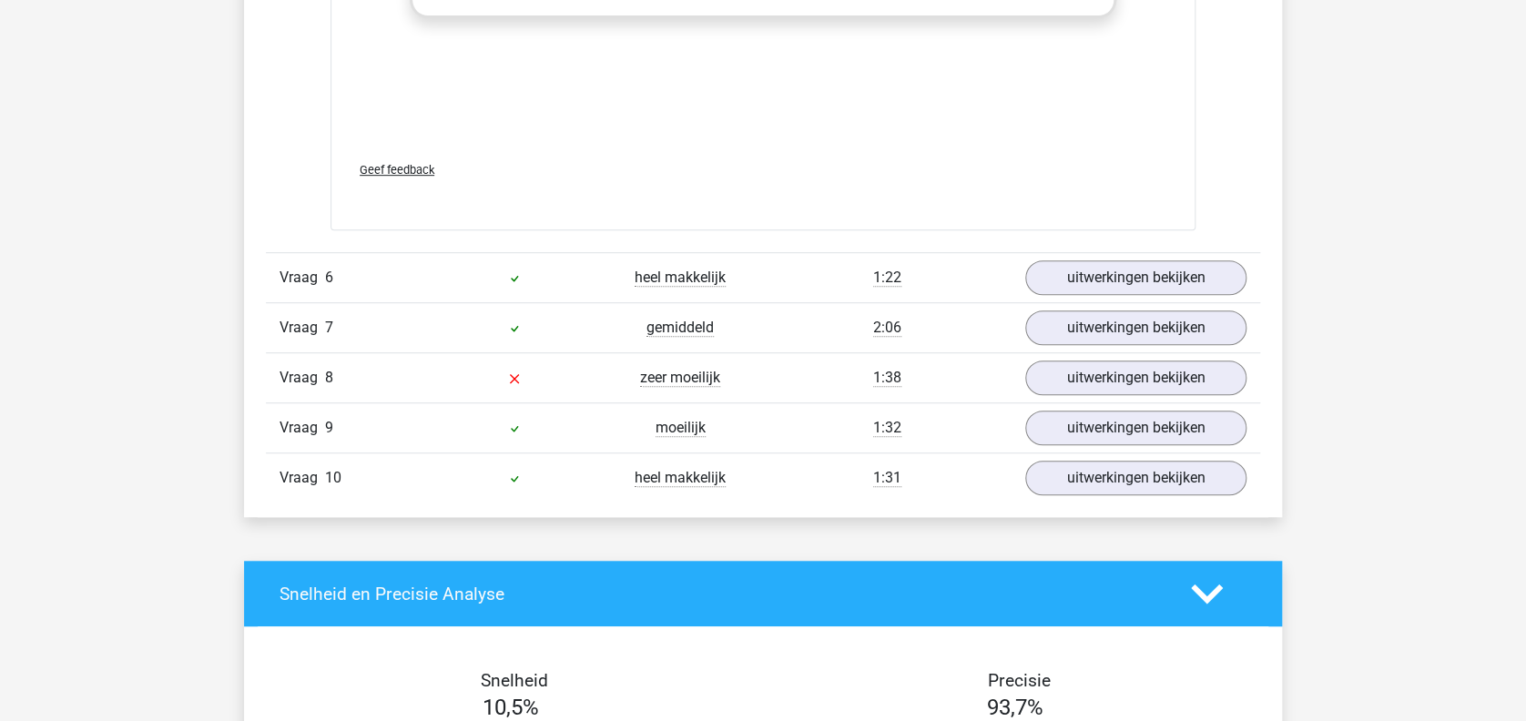
scroll to position [3818, 0]
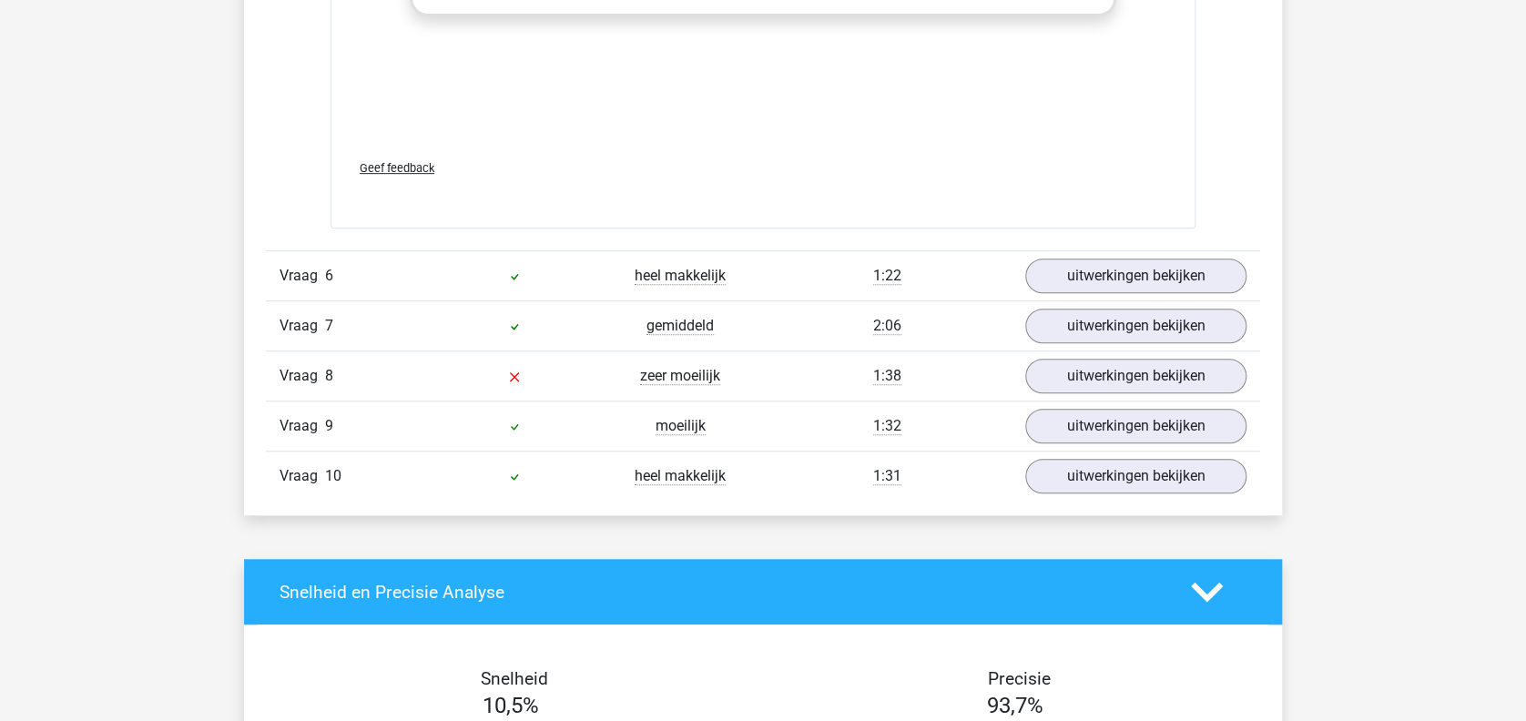
click at [1176, 453] on div "Vraag 10 heel makkelijk 1:31 uitwerkingen bekijken" at bounding box center [763, 476] width 994 height 50
click at [1190, 468] on link "uitwerkingen bekijken" at bounding box center [1136, 476] width 254 height 40
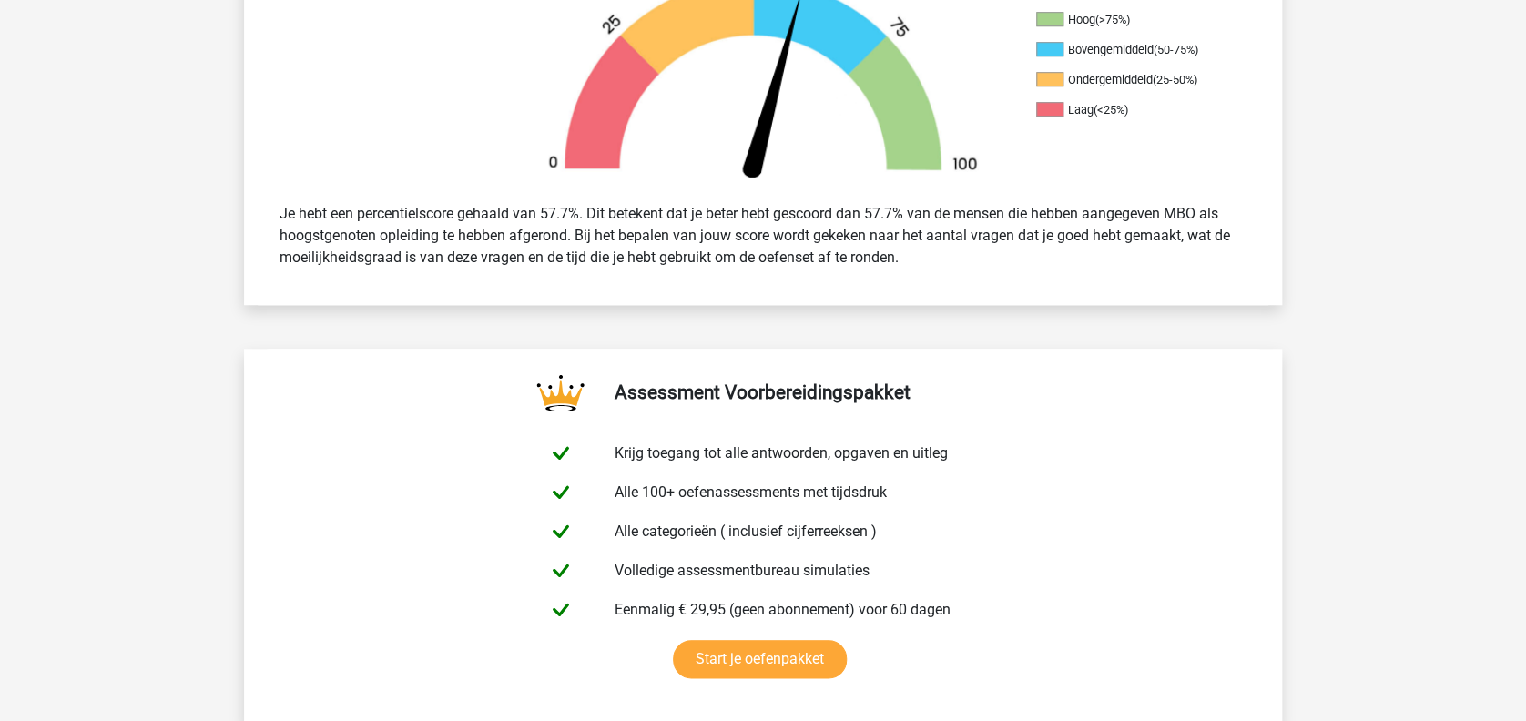
scroll to position [0, 0]
